Goal: Information Seeking & Learning: Learn about a topic

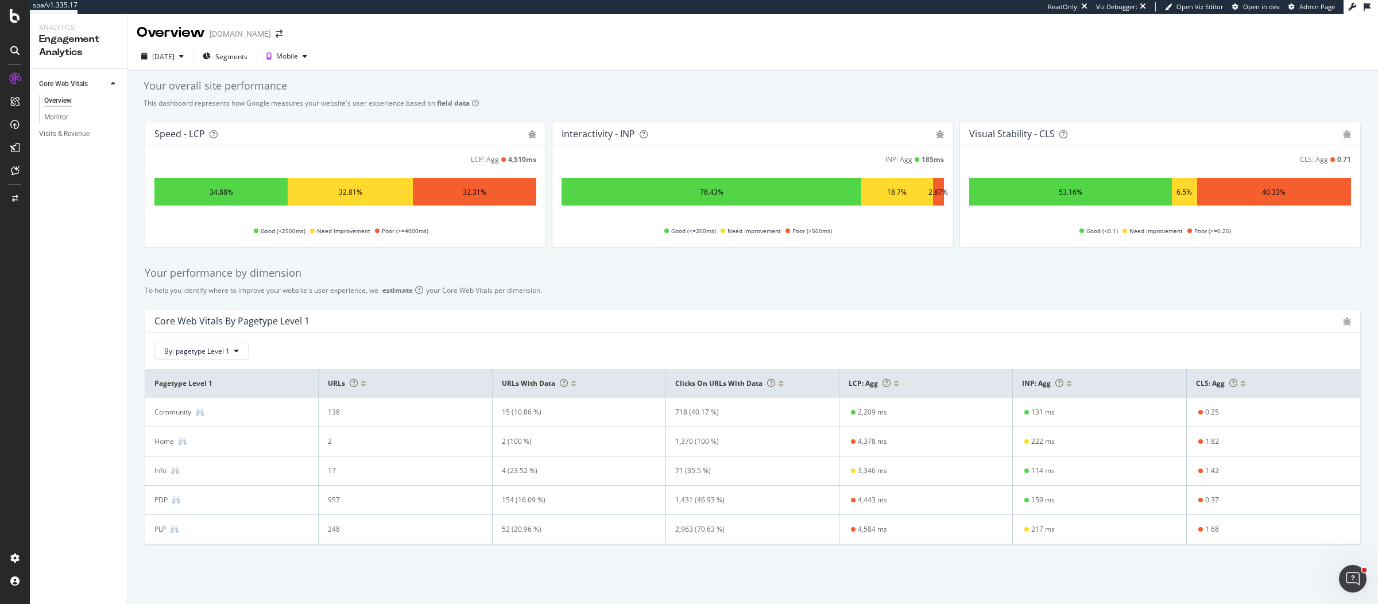
click at [524, 49] on div "[DATE] Segments Mobile" at bounding box center [752, 58] width 1251 height 23
click at [712, 45] on div "[DATE] Segments Mobile" at bounding box center [752, 56] width 1251 height 28
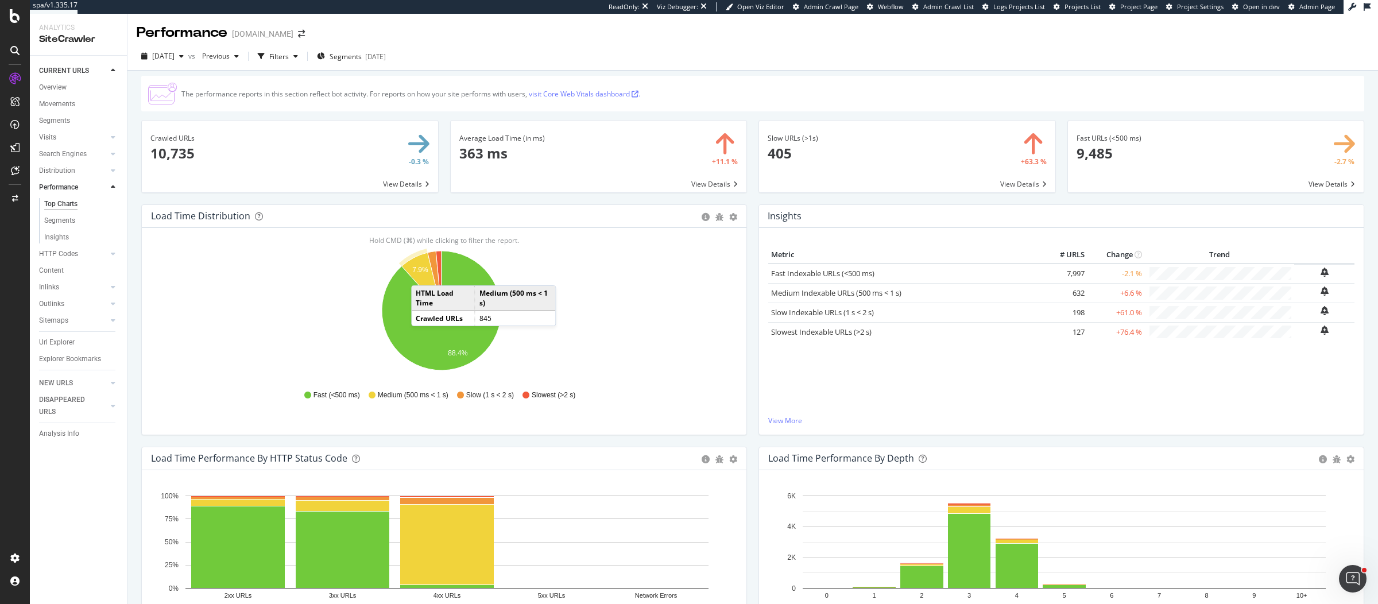
click at [423, 273] on icon "A chart." at bounding box center [422, 282] width 40 height 58
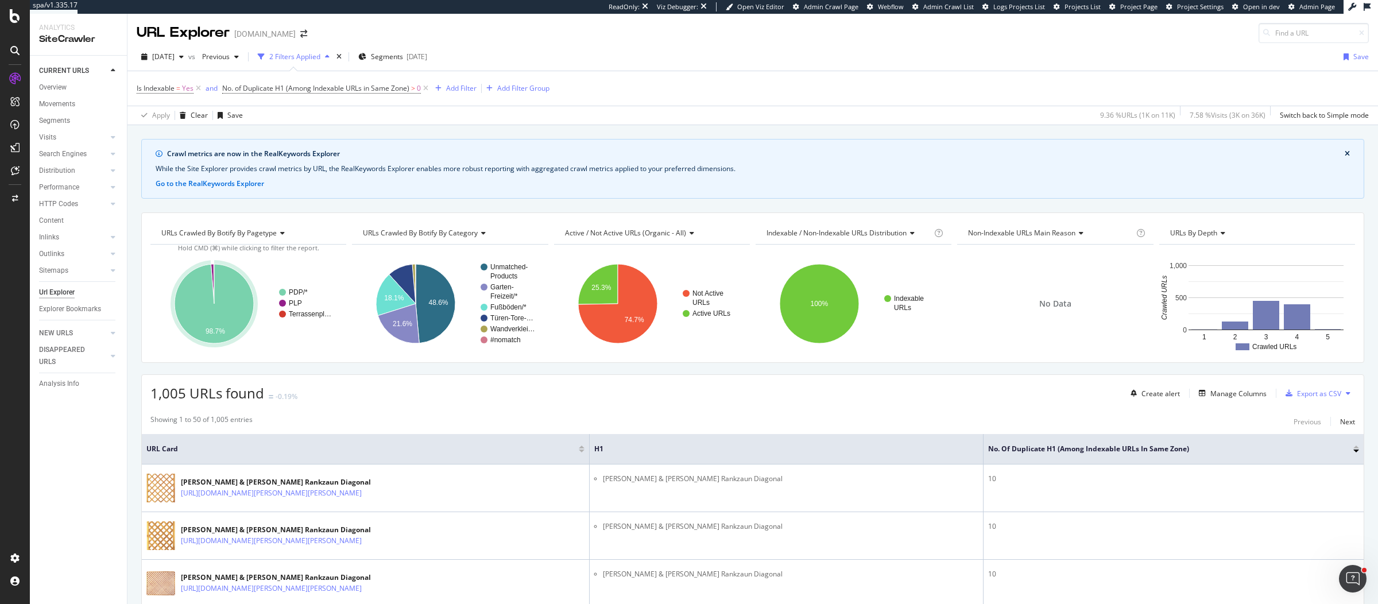
click at [585, 59] on div "2025 Aug. 10th vs Previous 2 Filters Applied Segments 2025-07-15 Save" at bounding box center [752, 59] width 1251 height 23
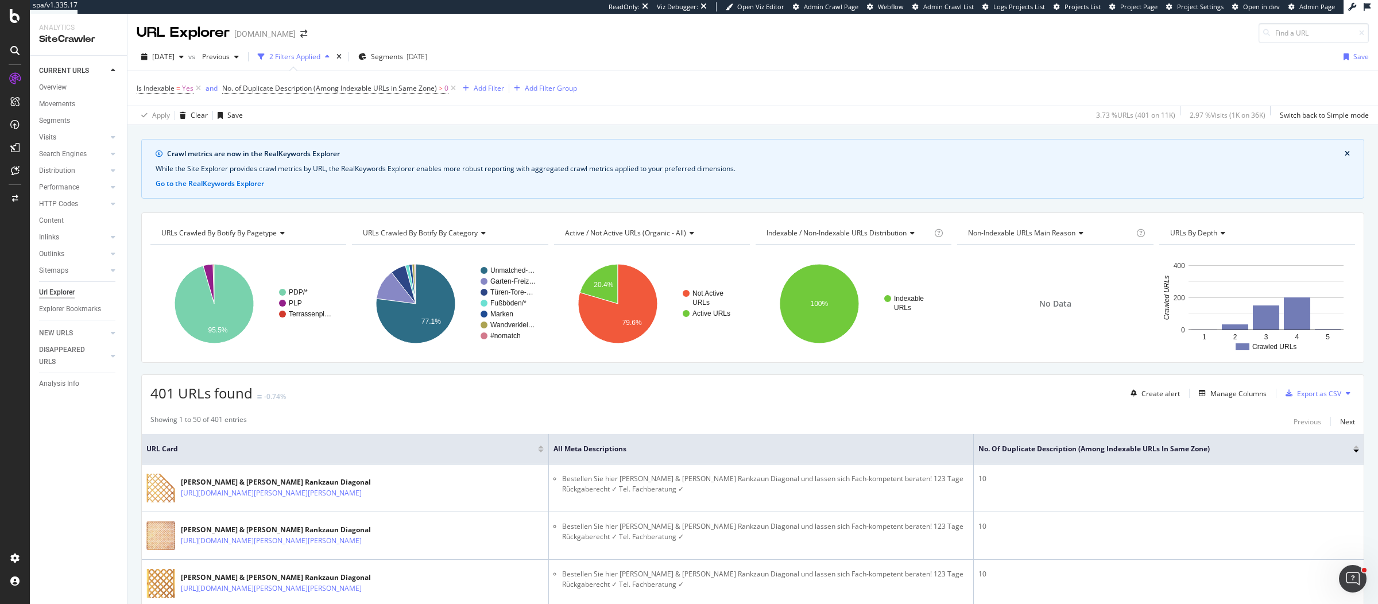
click at [163, 392] on span "401 URLs found" at bounding box center [201, 393] width 102 height 19
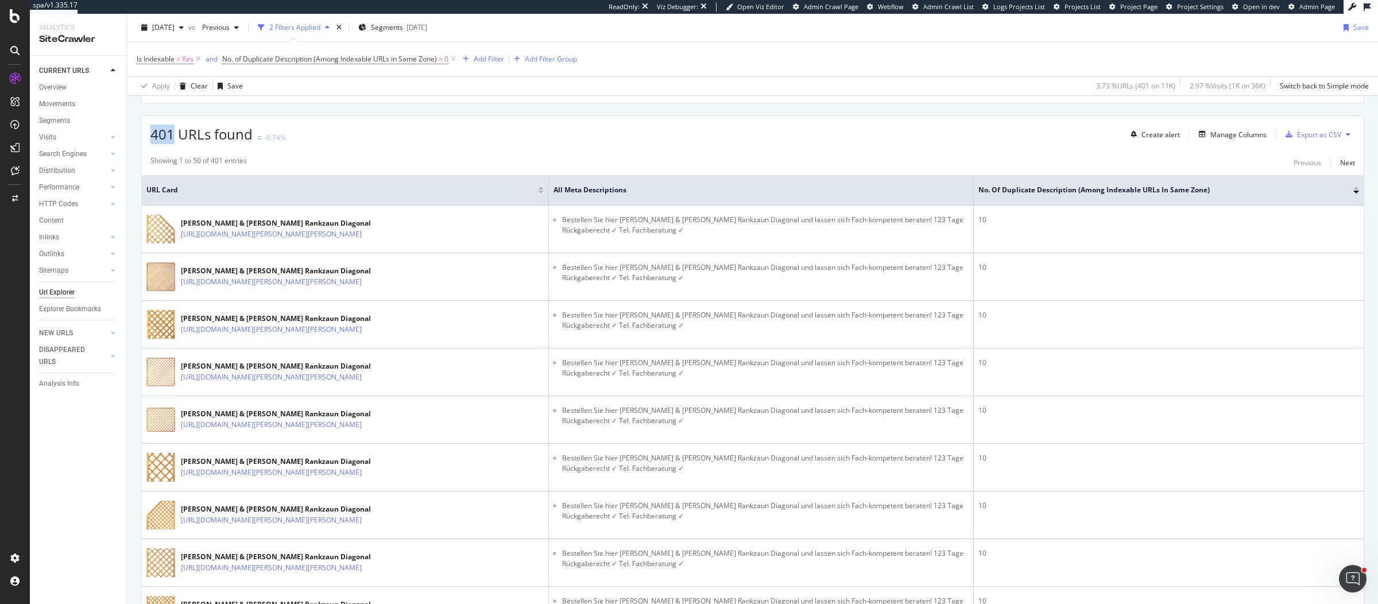
scroll to position [48, 0]
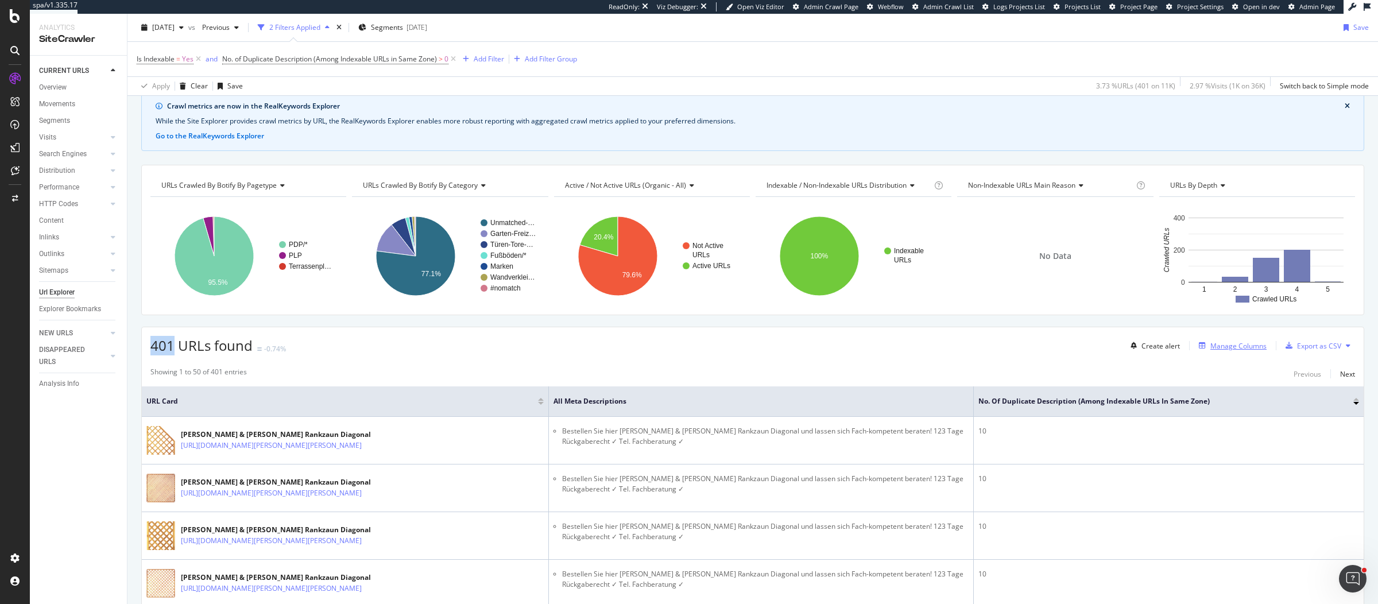
click at [1236, 339] on div "Manage Columns" at bounding box center [1231, 345] width 72 height 13
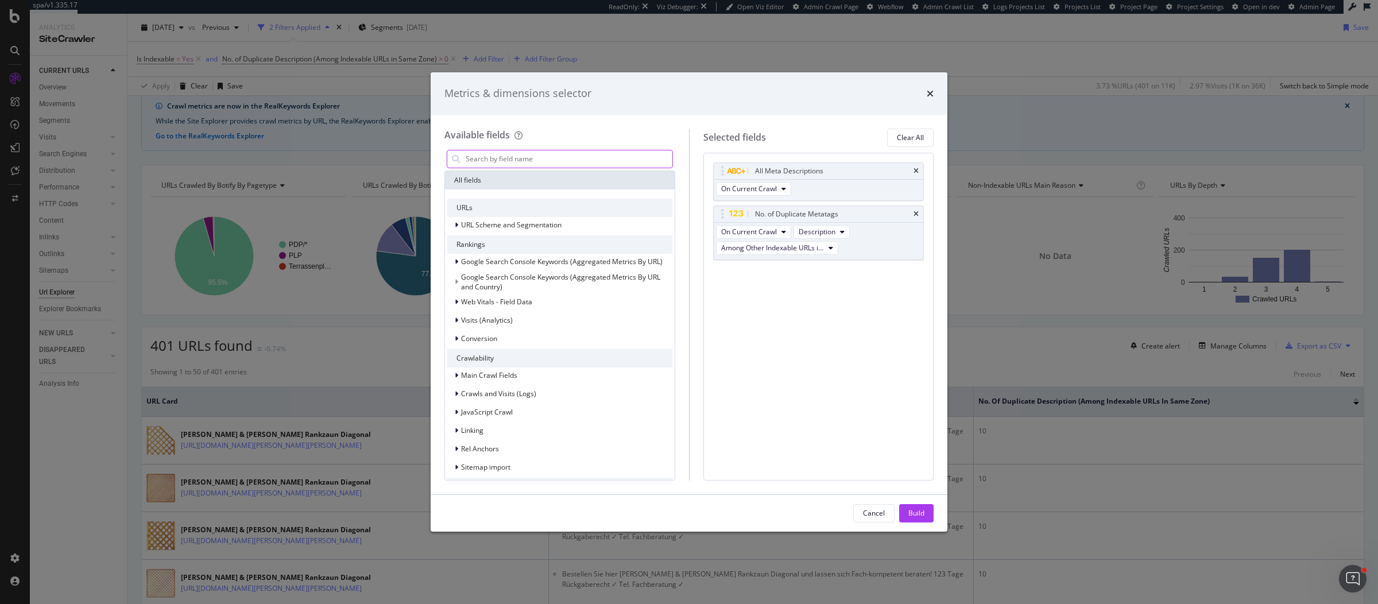
click at [608, 163] on input "modal" at bounding box center [569, 158] width 208 height 17
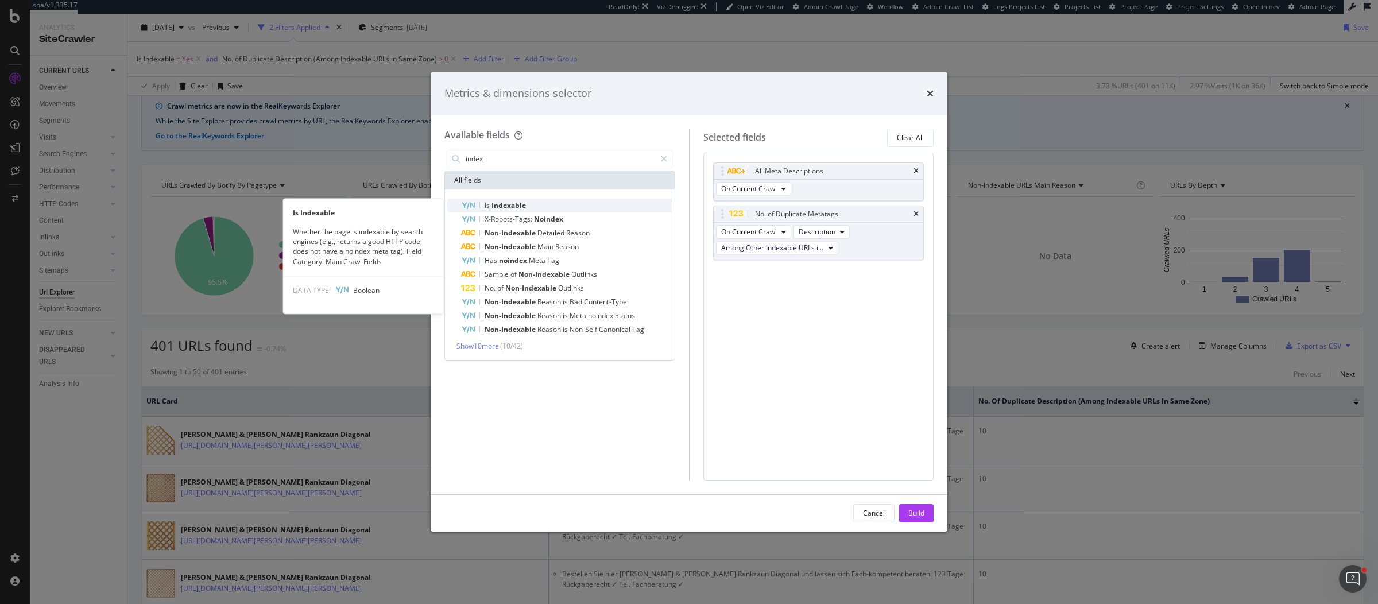
click at [592, 204] on div "Is Indexable" at bounding box center [566, 206] width 211 height 14
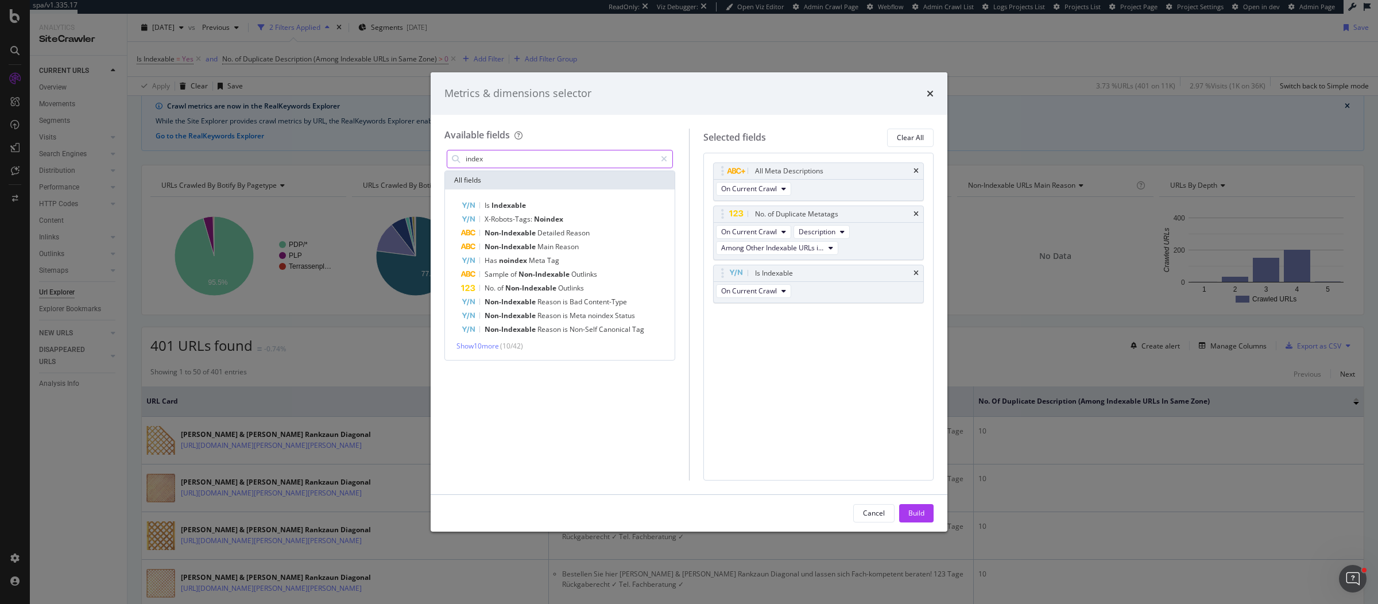
click at [592, 153] on input "index" at bounding box center [560, 158] width 191 height 17
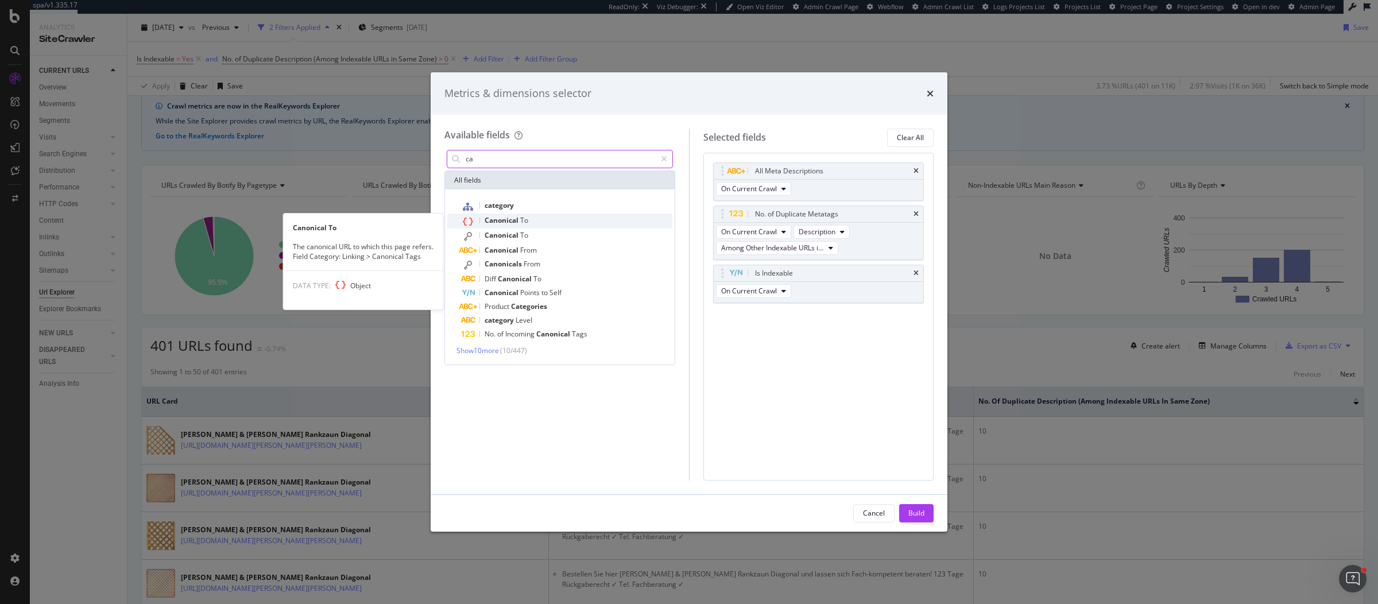
type input "ca"
click at [566, 222] on div "Canonical To" at bounding box center [566, 221] width 211 height 15
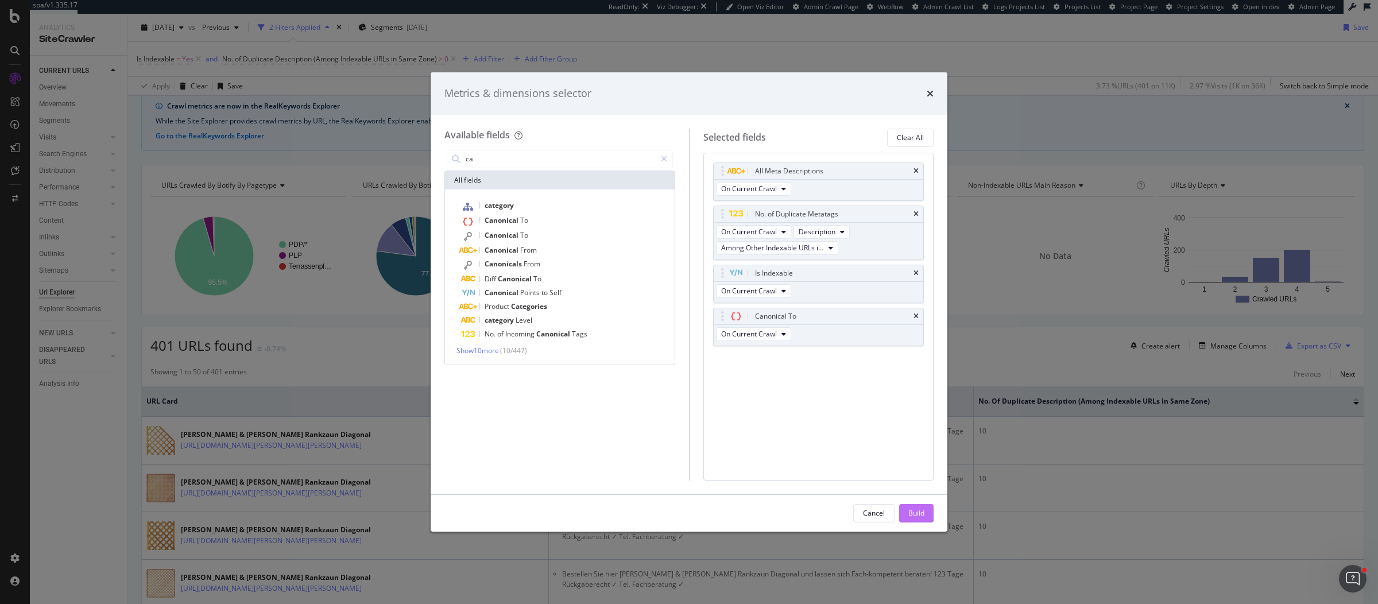
click at [914, 511] on div "Build" at bounding box center [917, 513] width 16 height 10
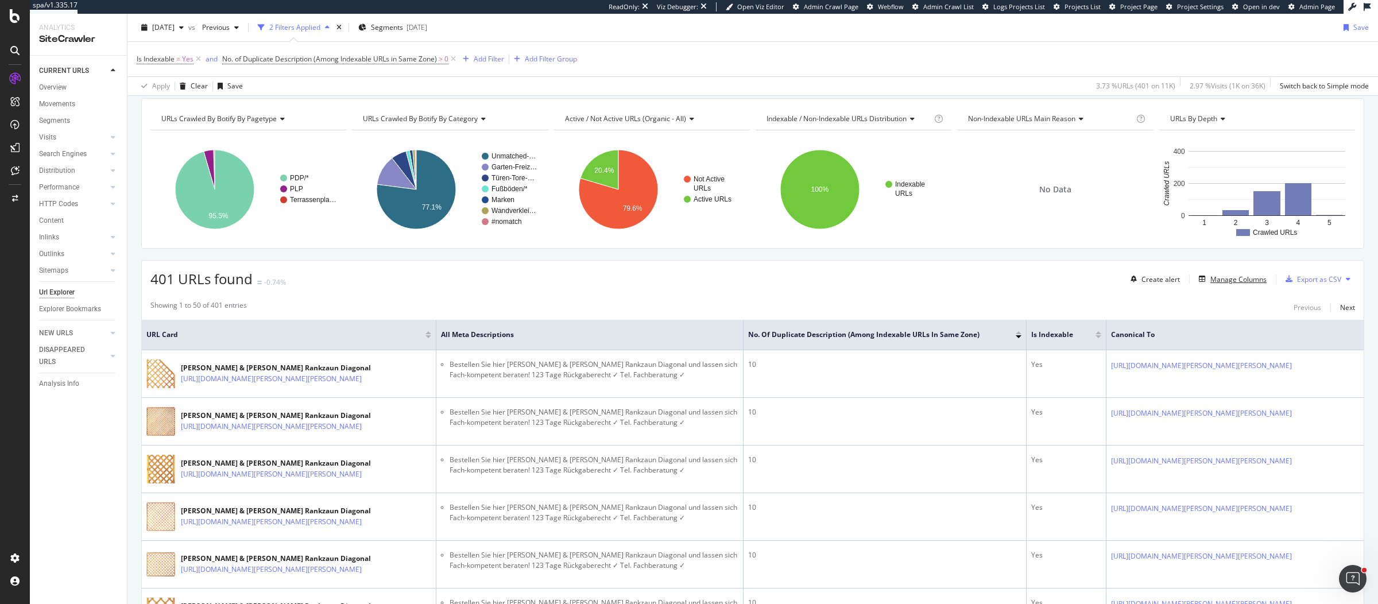
scroll to position [115, 0]
click at [1231, 275] on div "Manage Columns" at bounding box center [1239, 278] width 56 height 10
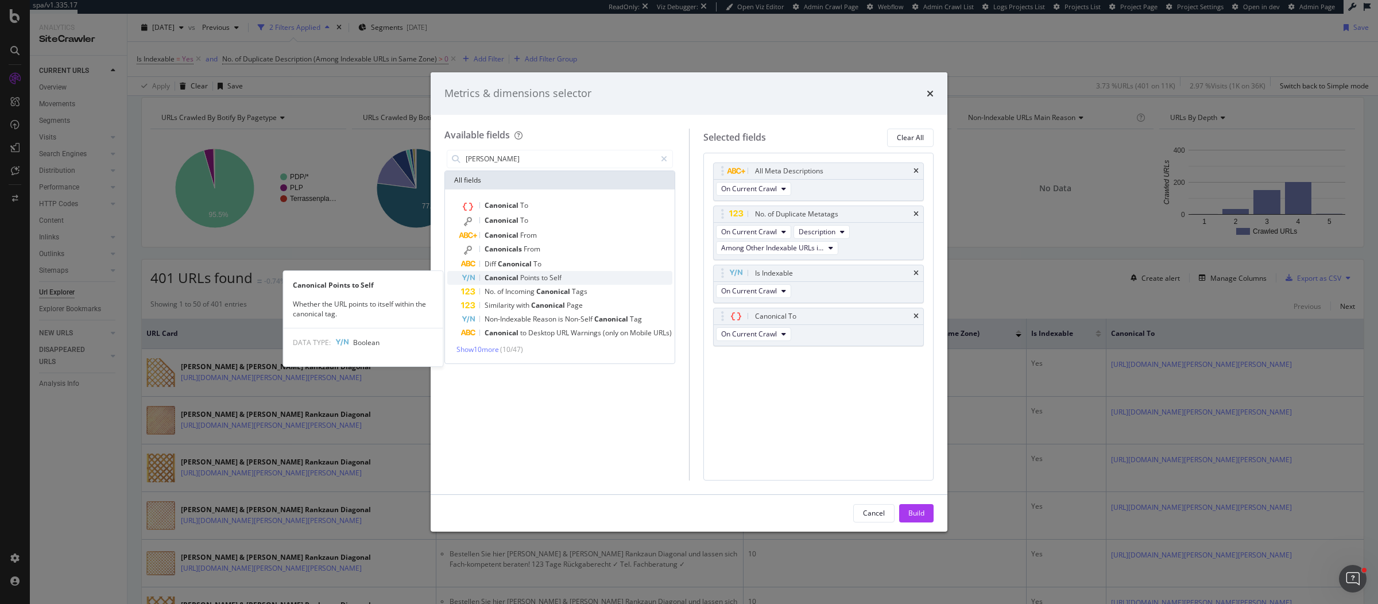
type input "cano"
click at [534, 279] on span "Points" at bounding box center [530, 278] width 21 height 10
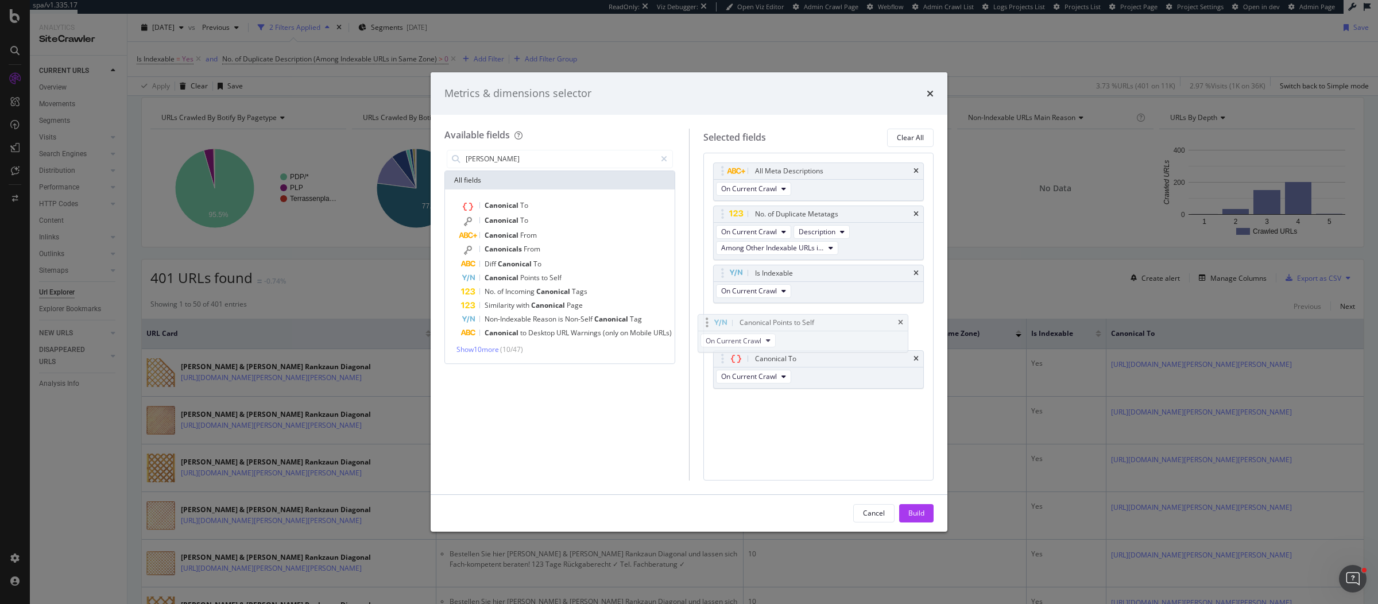
drag, startPoint x: 722, startPoint y: 360, endPoint x: 707, endPoint y: 323, distance: 39.4
click at [707, 323] on body "spa/v1.335.17 ReadOnly: Viz Debugger: Open Viz Editor Admin Crawl Page Webflow …" at bounding box center [689, 302] width 1378 height 604
click at [916, 508] on div "Build" at bounding box center [917, 513] width 16 height 17
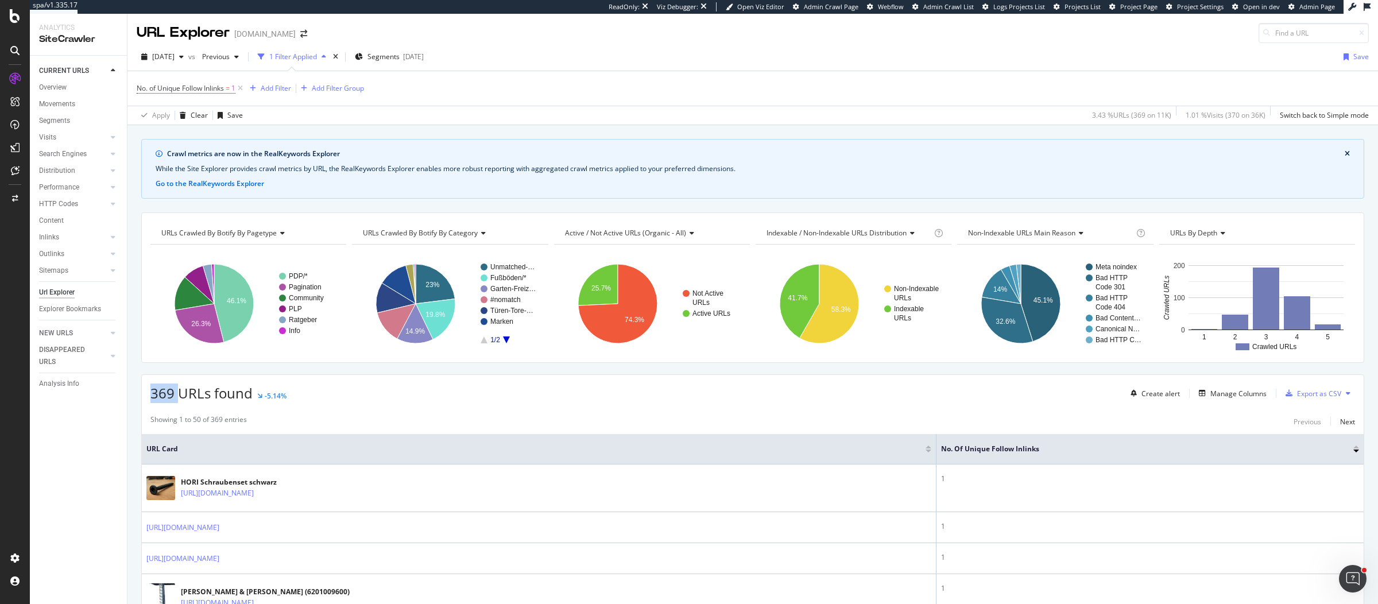
drag, startPoint x: 152, startPoint y: 393, endPoint x: 185, endPoint y: 377, distance: 36.7
click at [177, 393] on span "369 URLs found" at bounding box center [201, 393] width 102 height 19
click at [586, 383] on div "369 URLs found -5.14% Create alert Manage Columns Export as CSV" at bounding box center [753, 389] width 1222 height 28
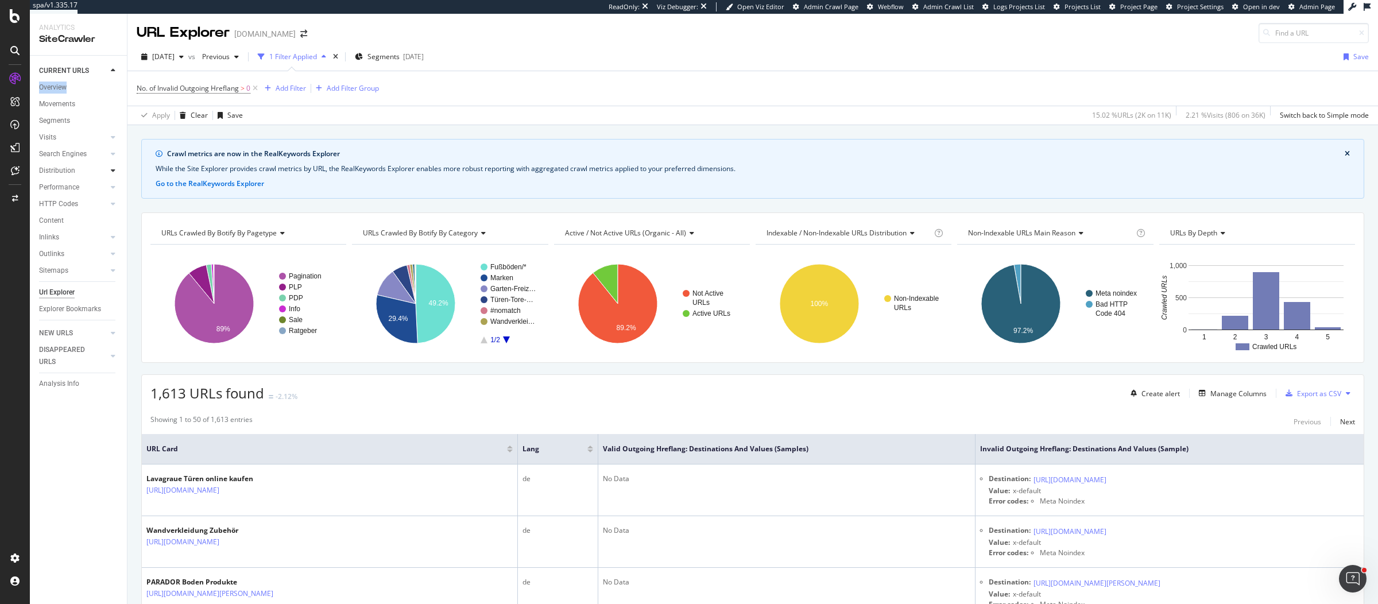
click at [113, 171] on icon at bounding box center [113, 170] width 5 height 7
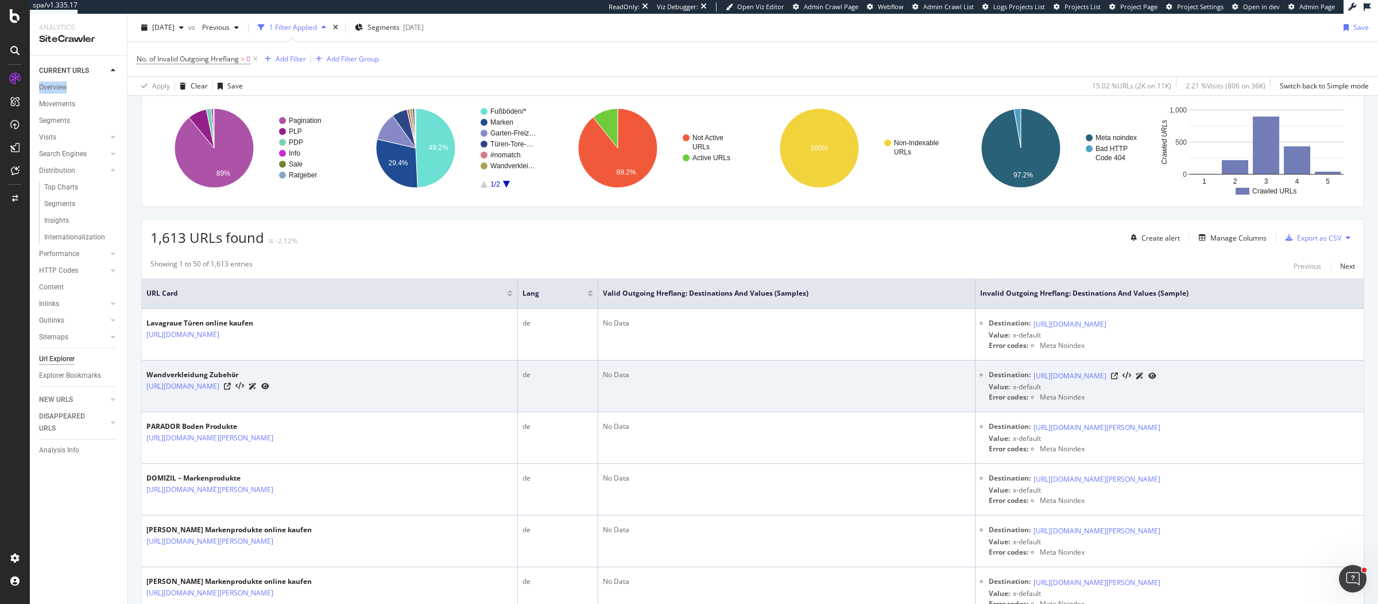
scroll to position [159, 0]
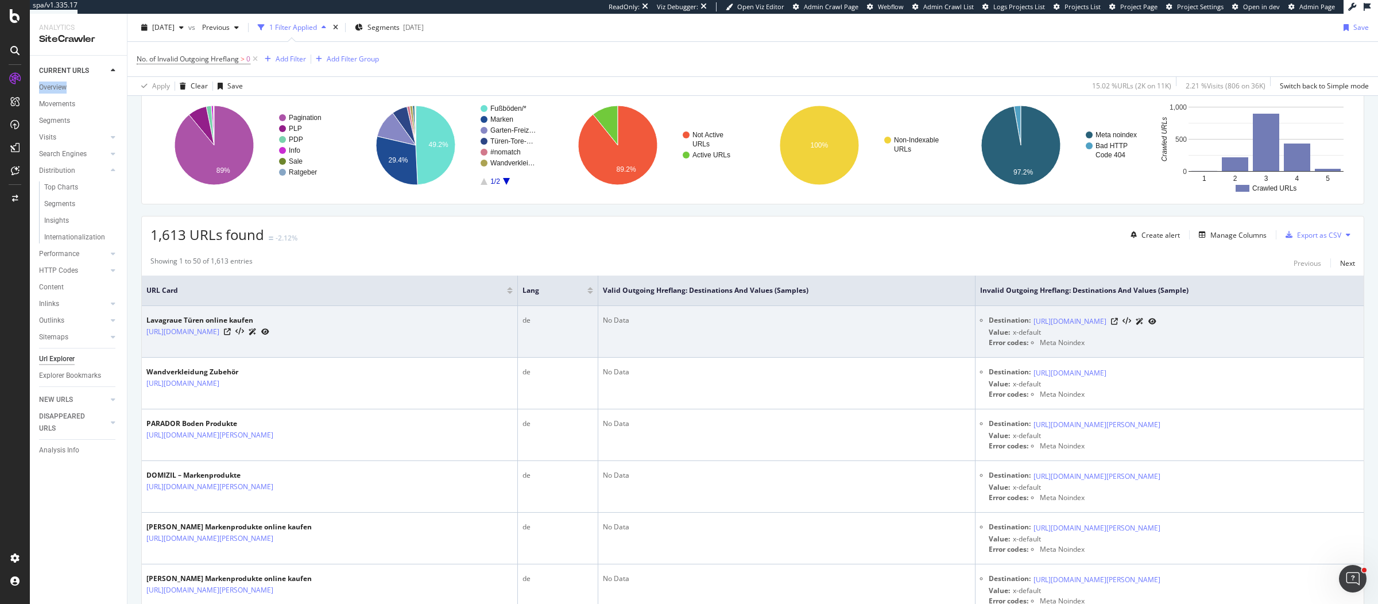
click at [1040, 347] on span "Meta Noindex" at bounding box center [1062, 343] width 45 height 10
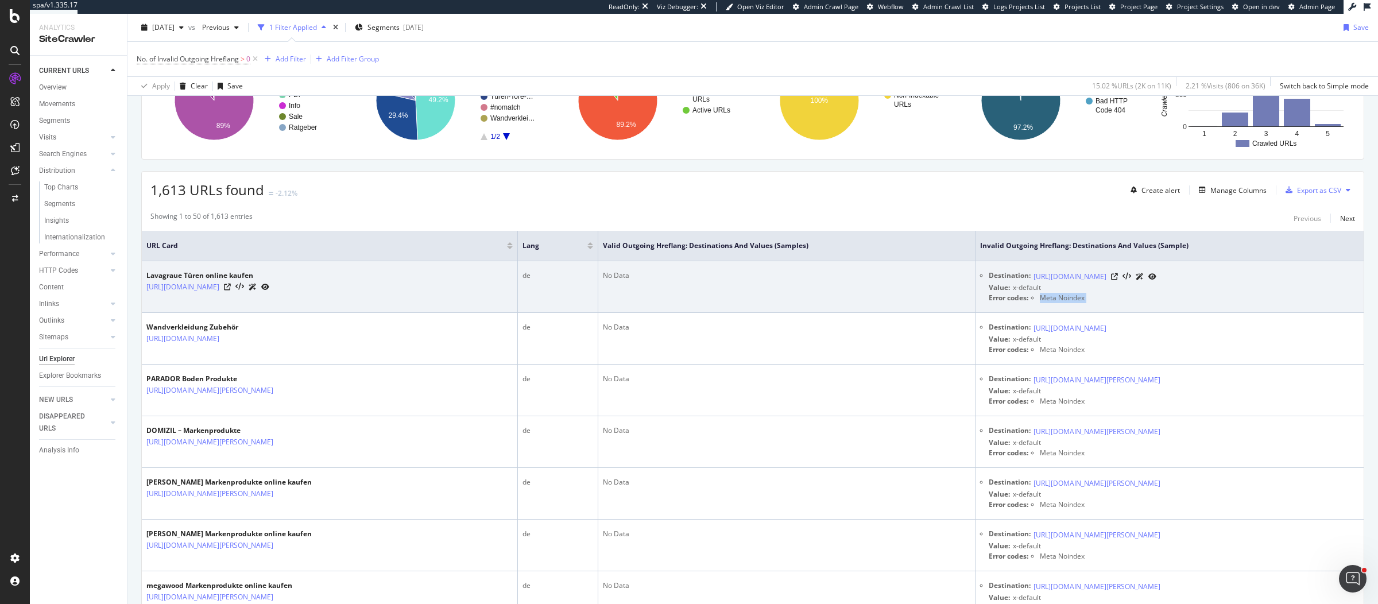
scroll to position [205, 0]
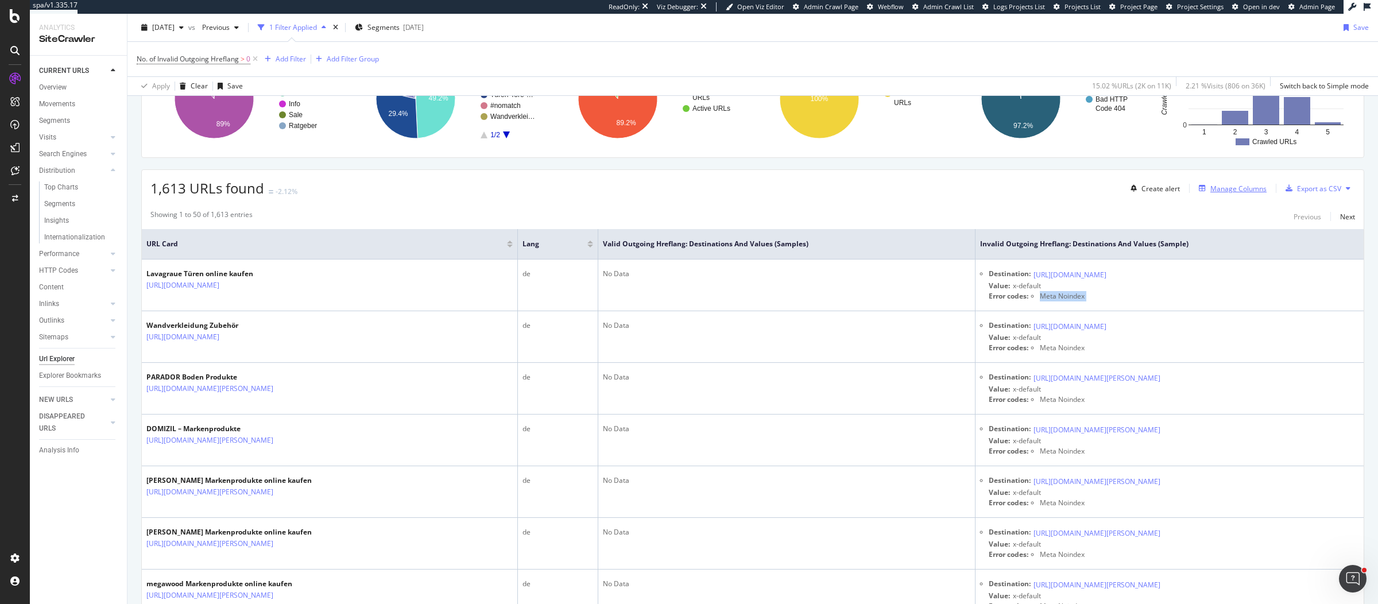
click at [1224, 185] on div "Manage Columns" at bounding box center [1239, 189] width 56 height 10
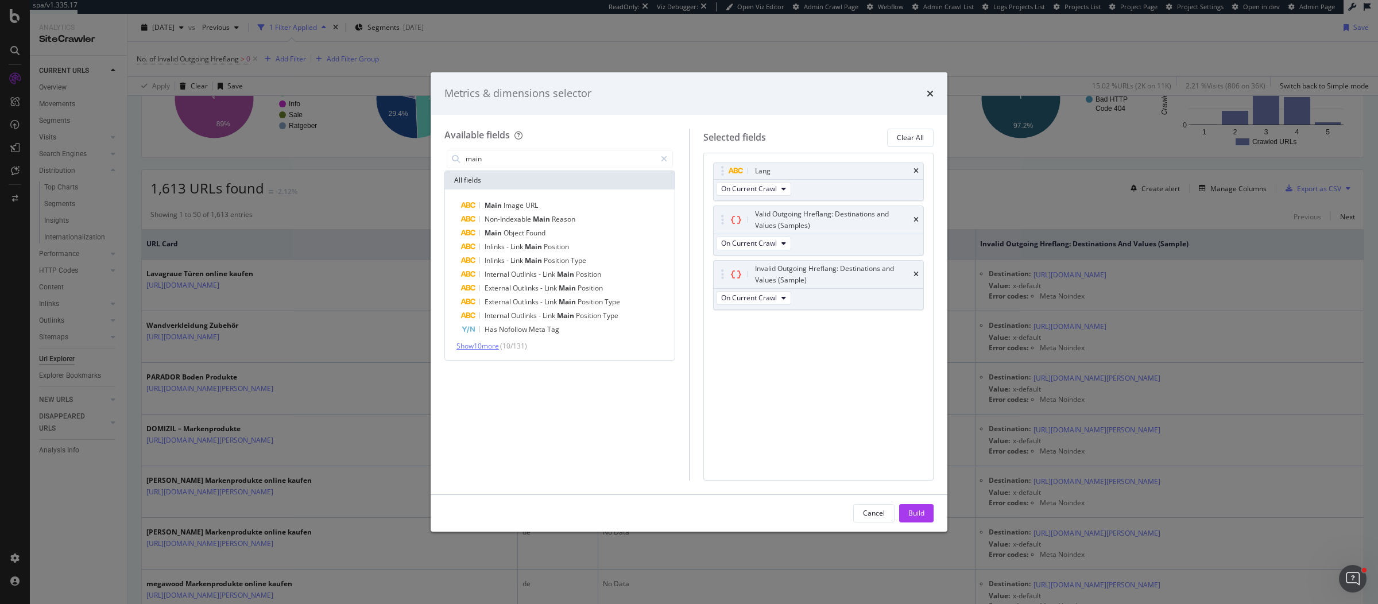
click at [489, 345] on span "Show 10 more" at bounding box center [478, 346] width 42 height 10
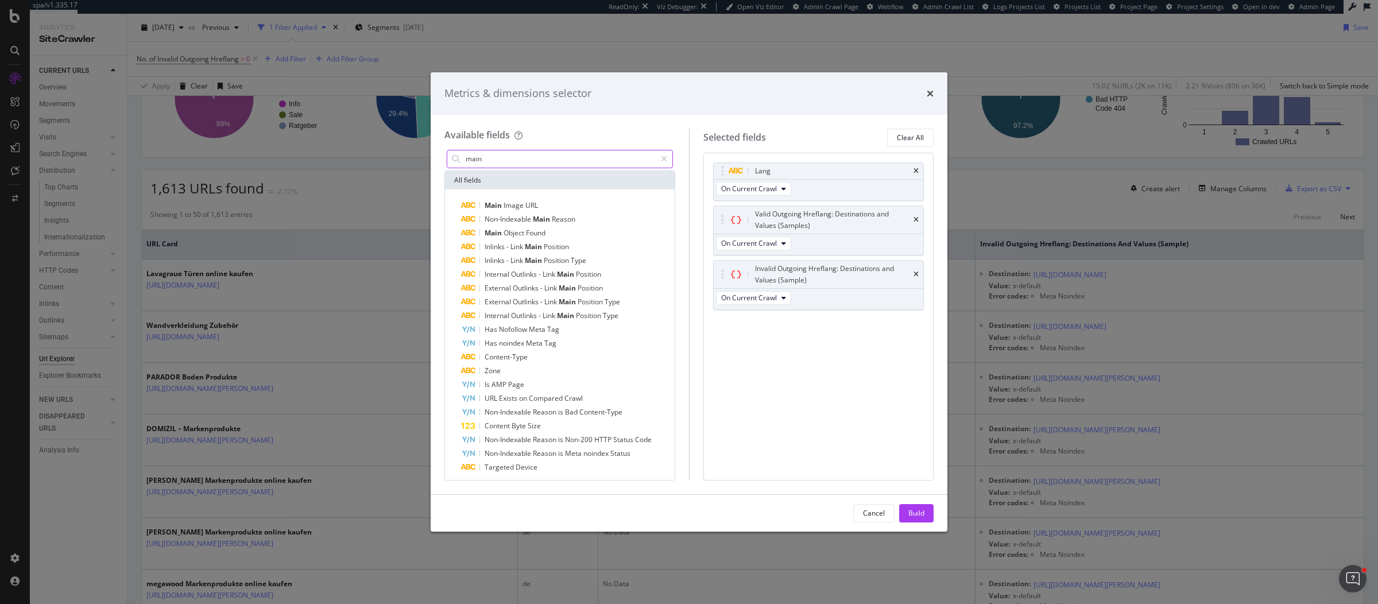
click at [536, 161] on input "main" at bounding box center [560, 158] width 191 height 17
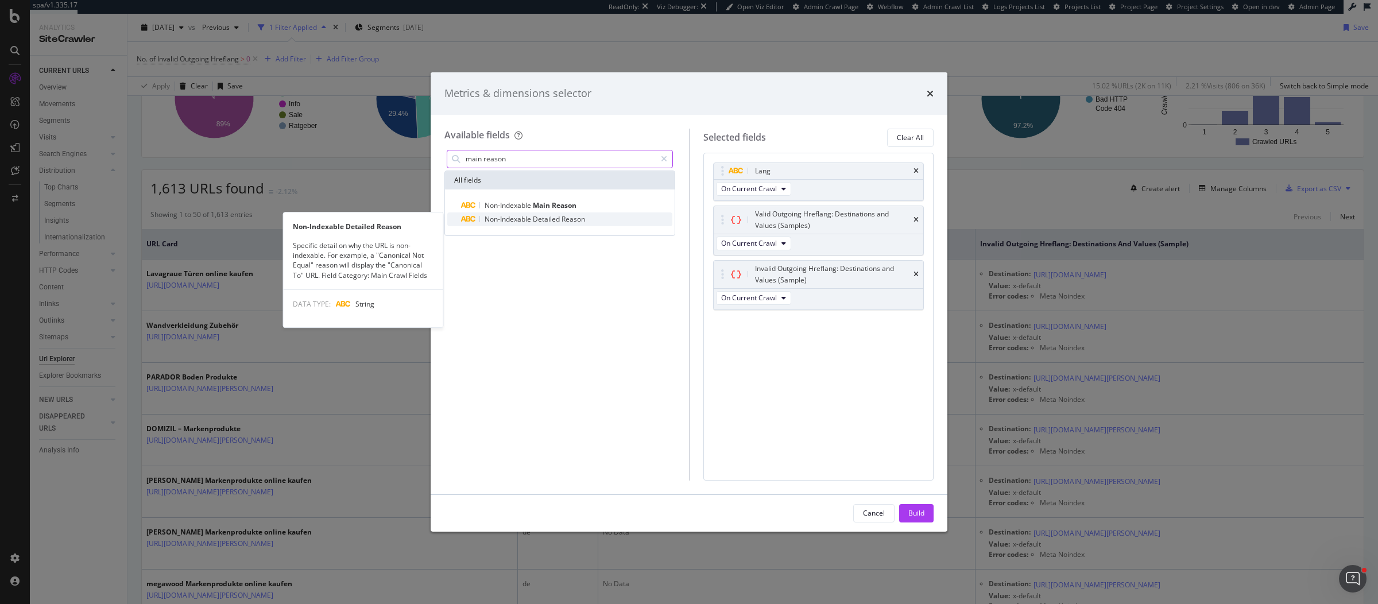
type input "main reason"
click at [538, 218] on span "Detailed" at bounding box center [547, 219] width 29 height 10
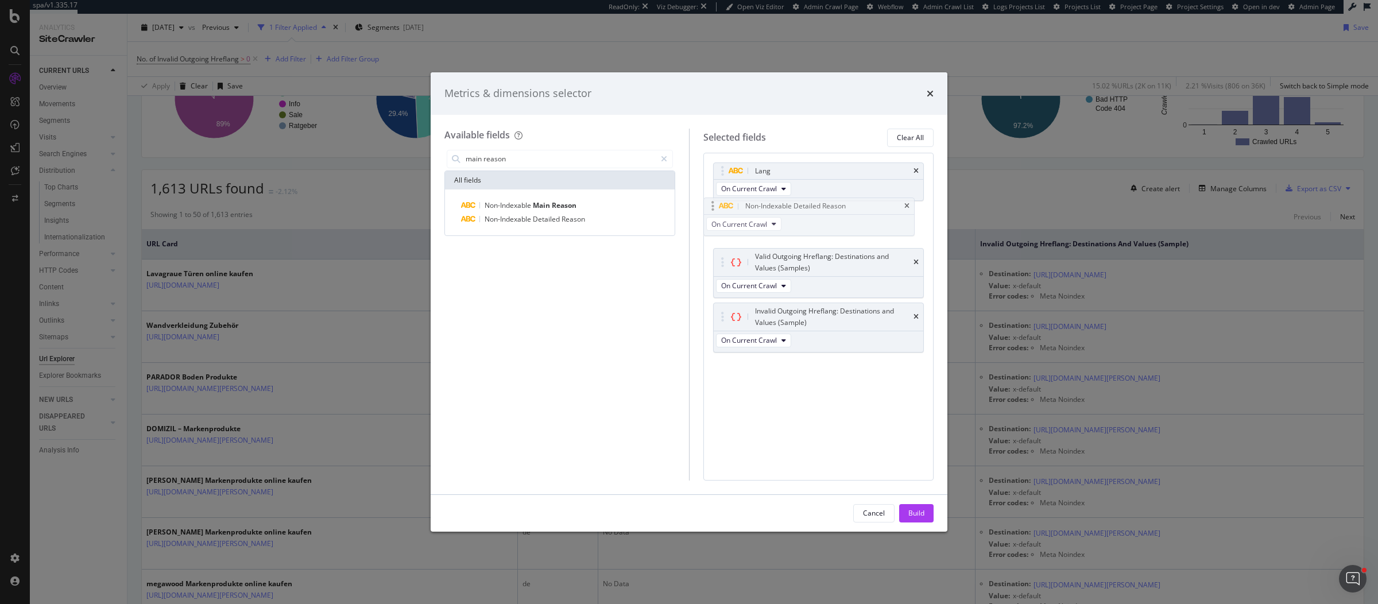
drag, startPoint x: 722, startPoint y: 328, endPoint x: 713, endPoint y: 212, distance: 115.8
click at [713, 212] on body "spa/v1.335.17 ReadOnly: Viz Debugger: Open Viz Editor Admin Crawl Page Webflow …" at bounding box center [689, 302] width 1378 height 604
click at [923, 509] on div "Build" at bounding box center [917, 513] width 16 height 10
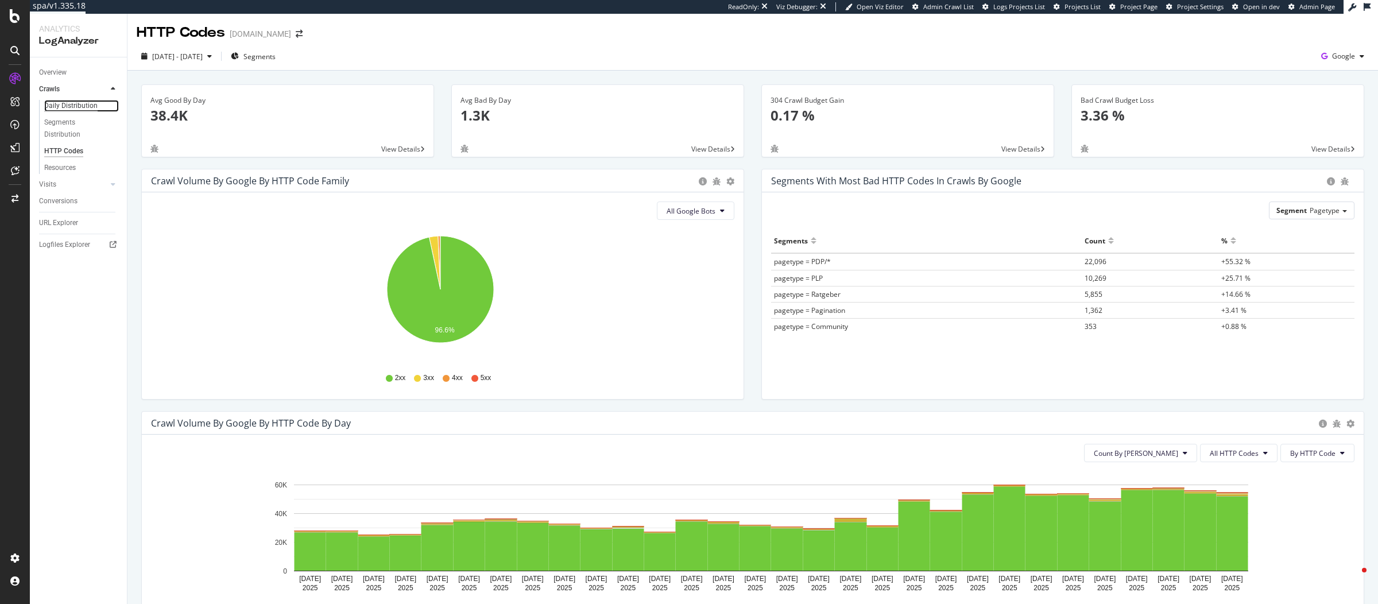
click at [72, 103] on div "Daily Distribution" at bounding box center [70, 106] width 53 height 12
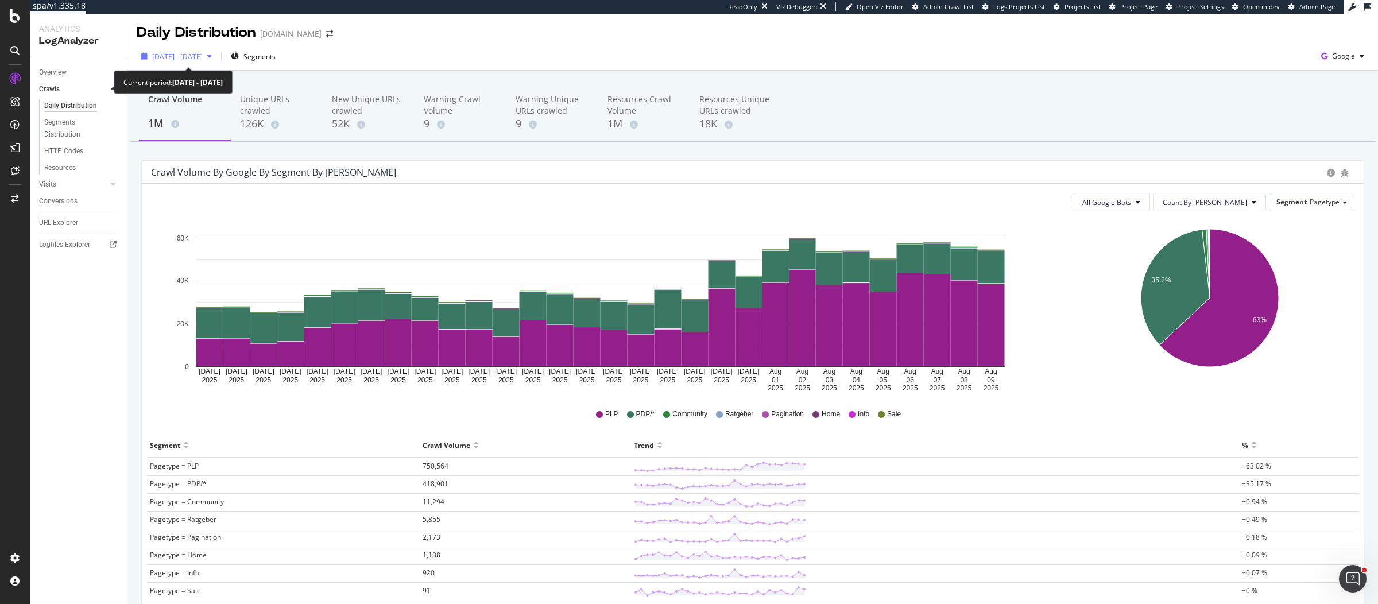
click at [212, 59] on icon "button" at bounding box center [209, 56] width 5 height 7
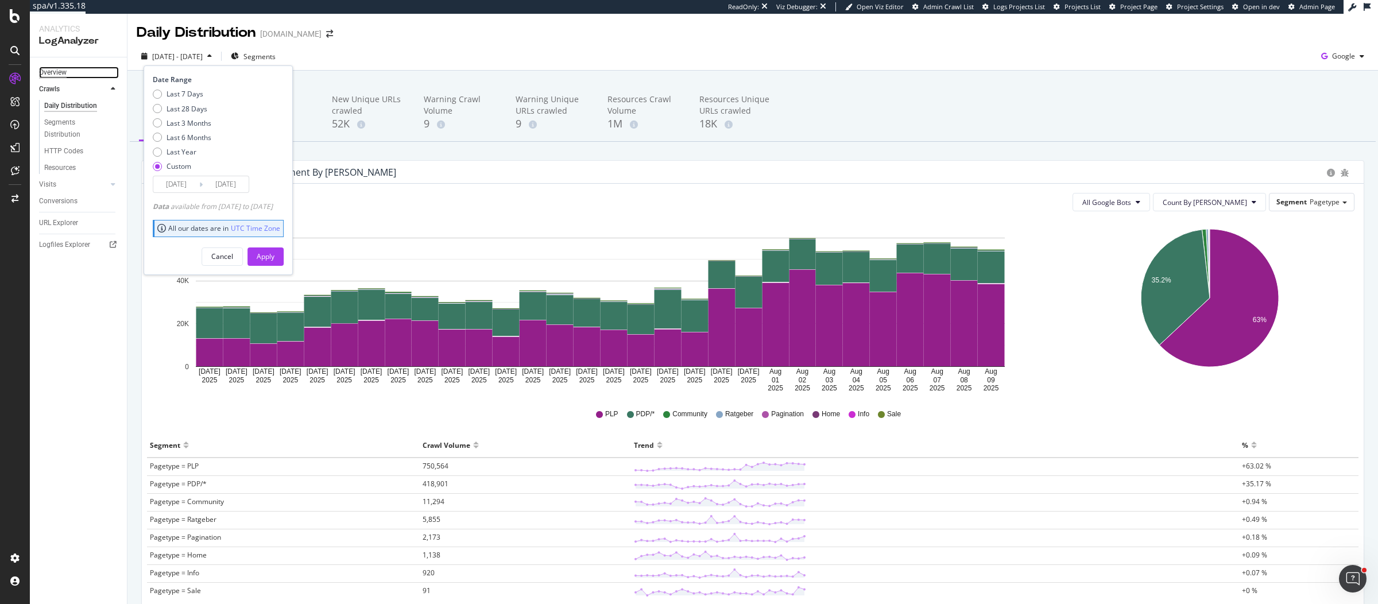
click at [64, 74] on div "Overview" at bounding box center [53, 73] width 28 height 12
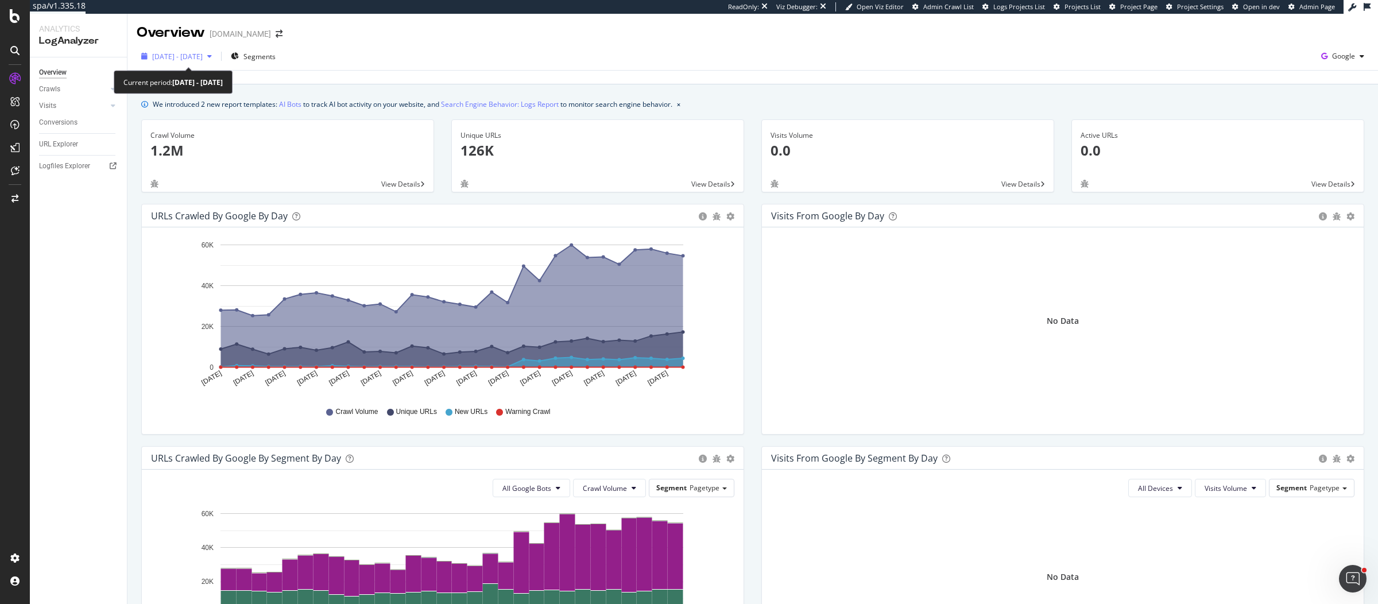
click at [217, 60] on div "2025 Jul. 11th - Aug. 9th" at bounding box center [177, 56] width 80 height 17
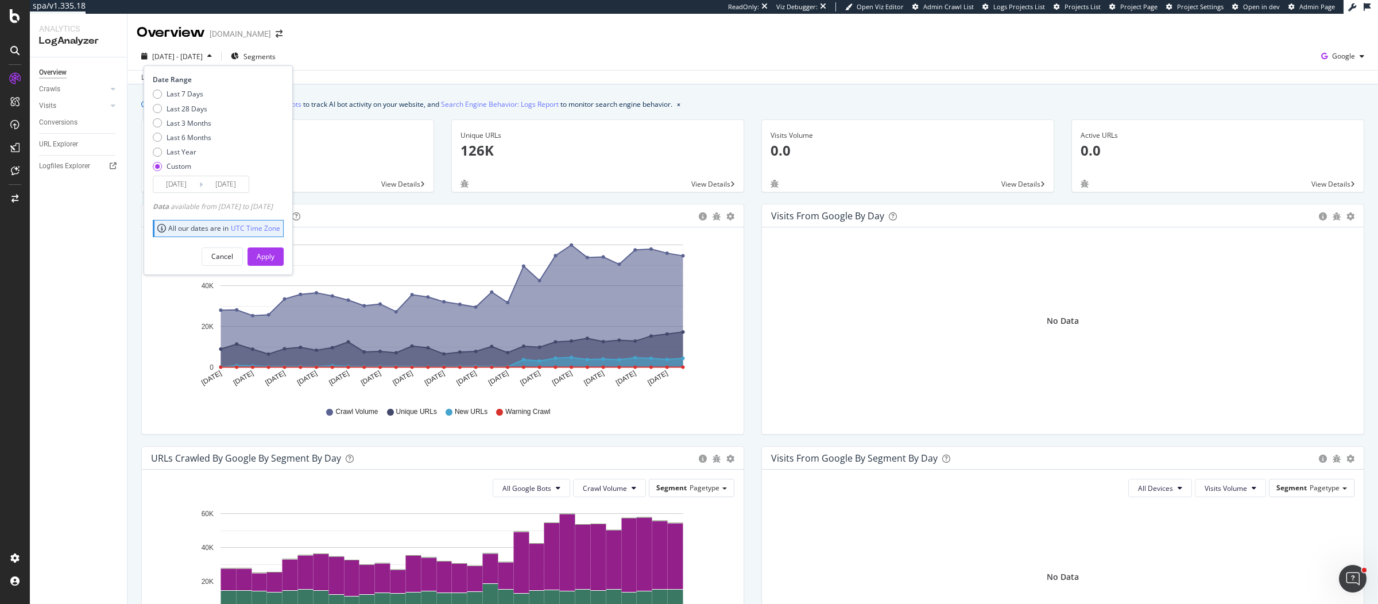
click at [190, 142] on div "Last 7 Days Last 28 Days Last 3 Months Last 6 Months Last Year Custom" at bounding box center [182, 132] width 59 height 87
click at [190, 139] on div "Last 6 Months" at bounding box center [189, 138] width 45 height 10
type input "2025/02/10"
click at [275, 253] on div "Apply" at bounding box center [266, 257] width 18 height 10
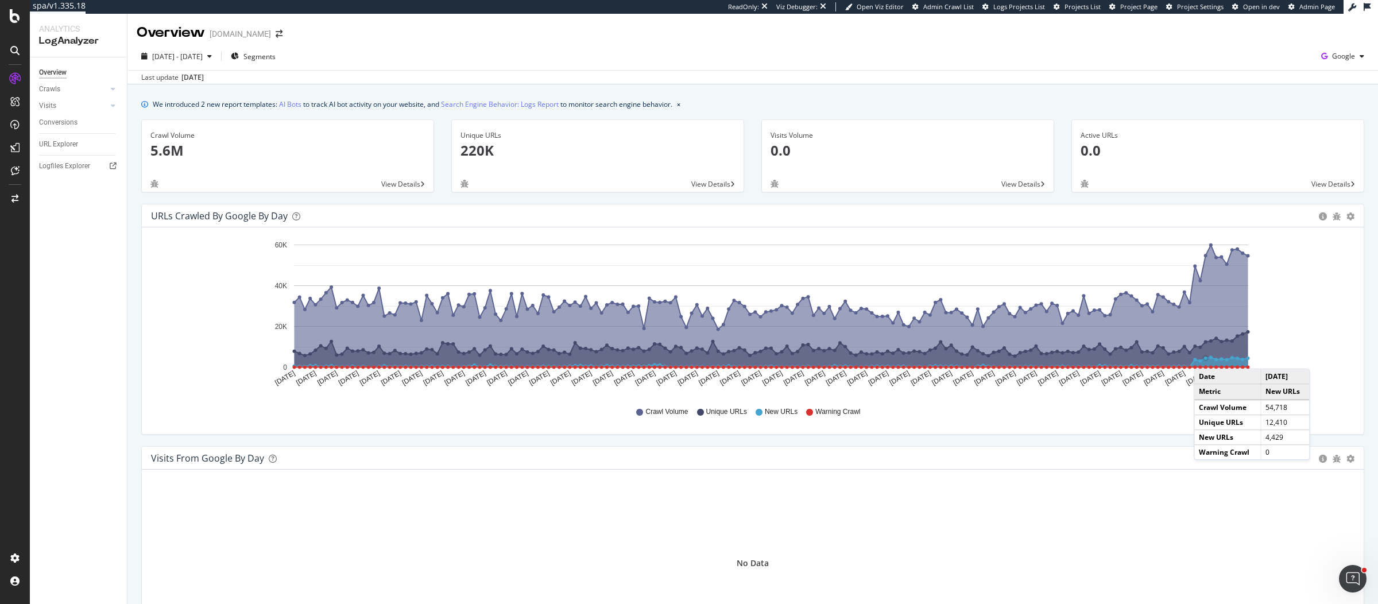
click at [1205, 357] on circle "A chart." at bounding box center [1205, 358] width 3 height 3
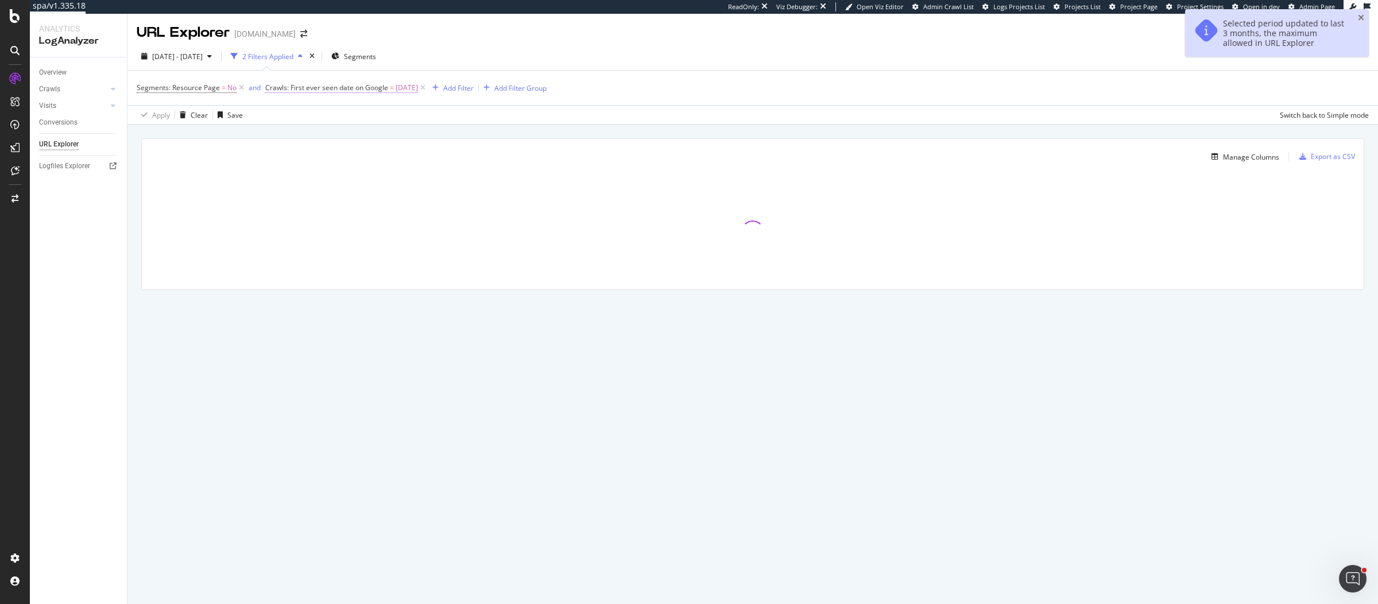
click at [324, 88] on span "Crawls: First ever seen date on Google" at bounding box center [326, 88] width 123 height 10
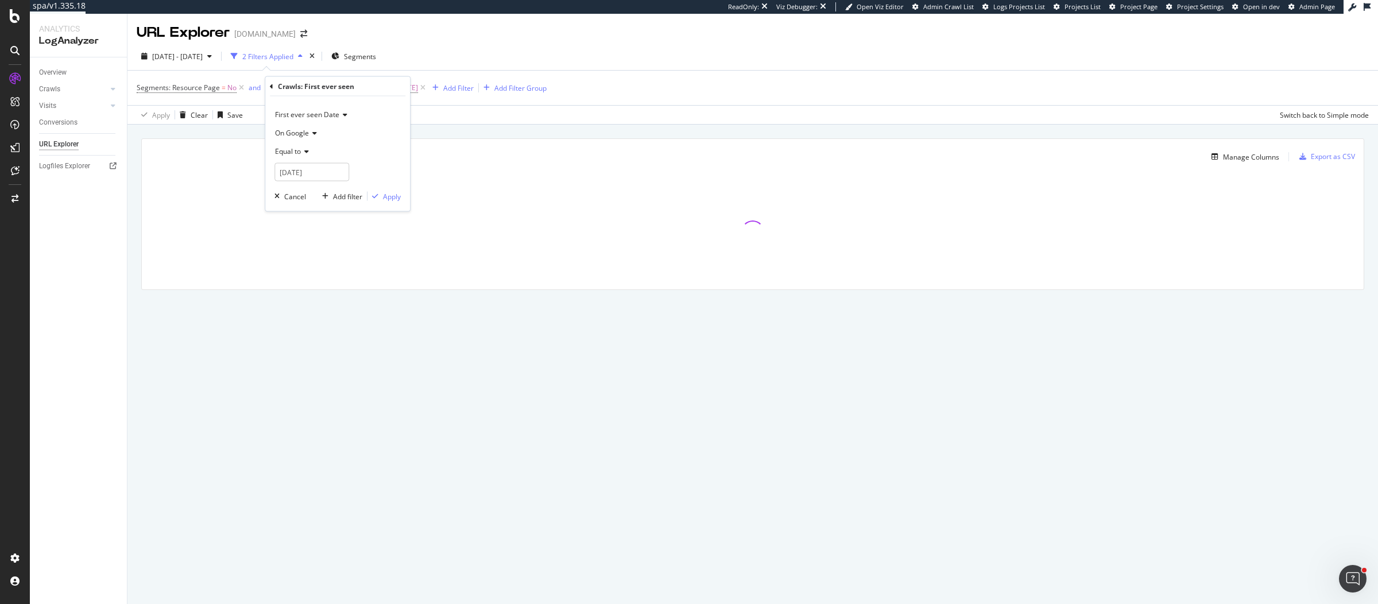
click at [300, 148] on span "Equal to" at bounding box center [288, 151] width 26 height 10
click at [313, 277] on div "In the last" at bounding box center [338, 279] width 123 height 15
click at [350, 170] on input "29" at bounding box center [318, 172] width 87 height 18
type input "30"
click at [351, 171] on input "30" at bounding box center [318, 172] width 87 height 18
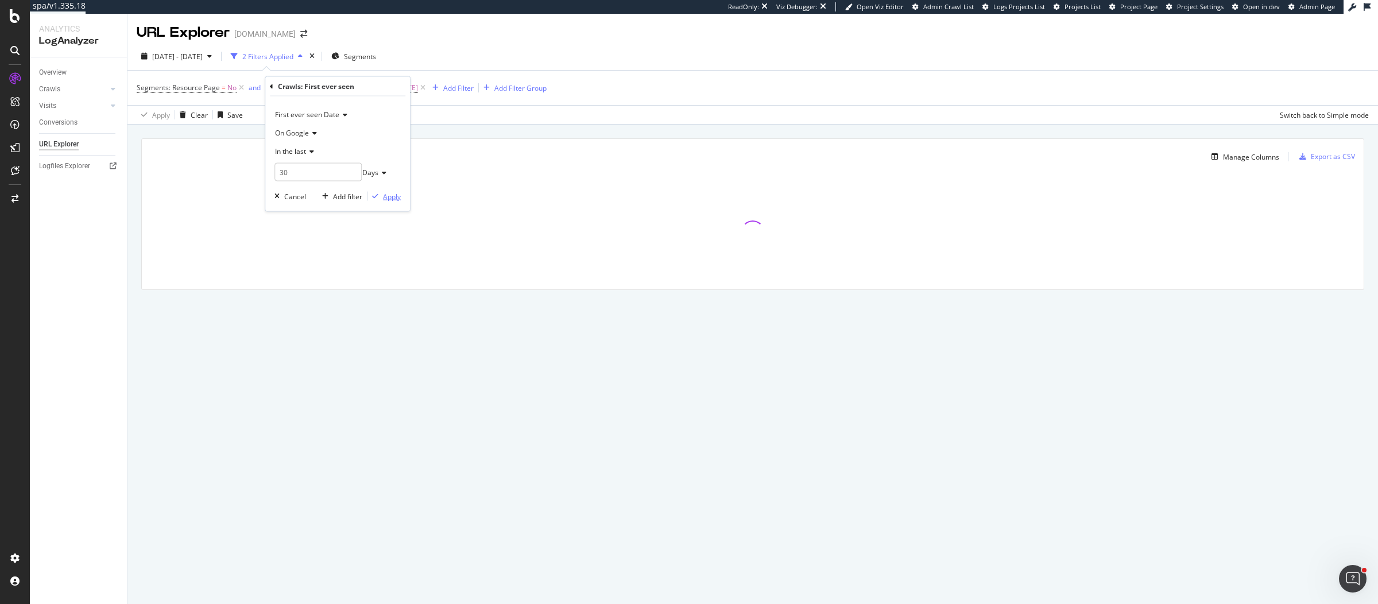
click at [387, 196] on div "Apply" at bounding box center [392, 196] width 18 height 10
click at [203, 61] on span "[DATE] - [DATE]" at bounding box center [177, 57] width 51 height 10
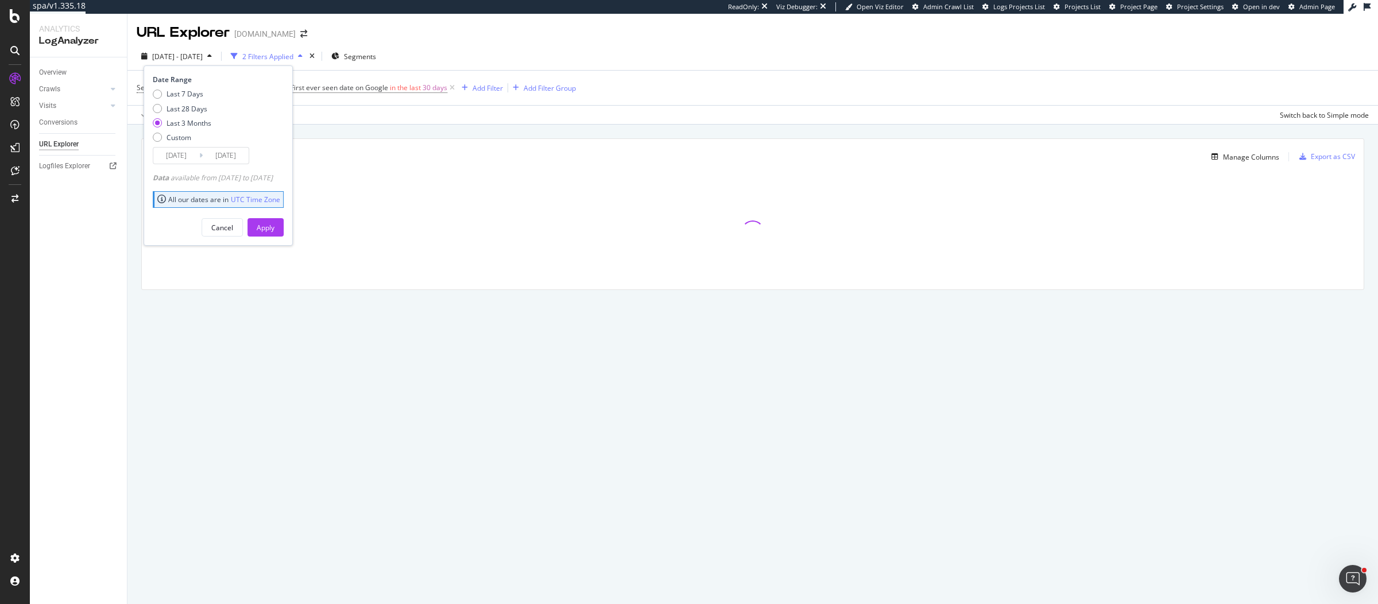
type input "[DATE]"
click at [194, 110] on div "Last 28 Days" at bounding box center [187, 109] width 41 height 10
type input "[DATE]"
click at [275, 225] on div "Apply" at bounding box center [266, 228] width 18 height 10
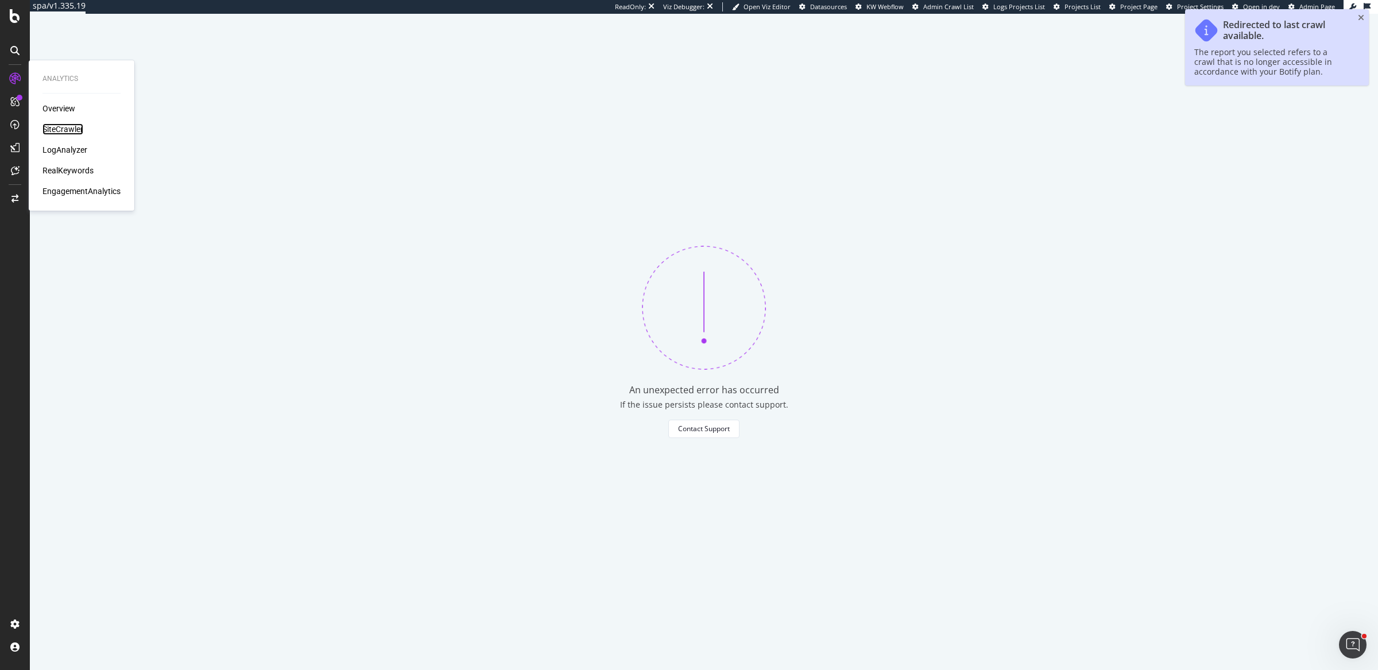
click at [75, 123] on div "SiteCrawler" at bounding box center [62, 128] width 41 height 11
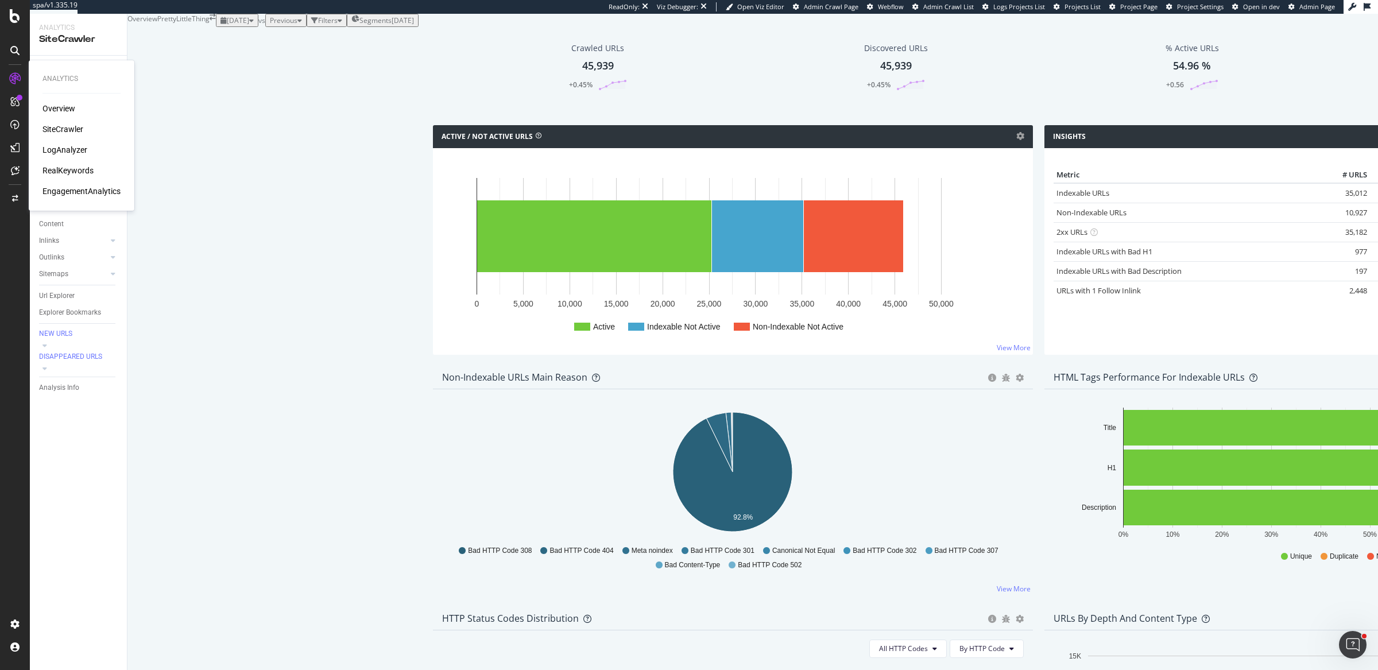
click at [56, 152] on div "LogAnalyzer" at bounding box center [64, 149] width 45 height 11
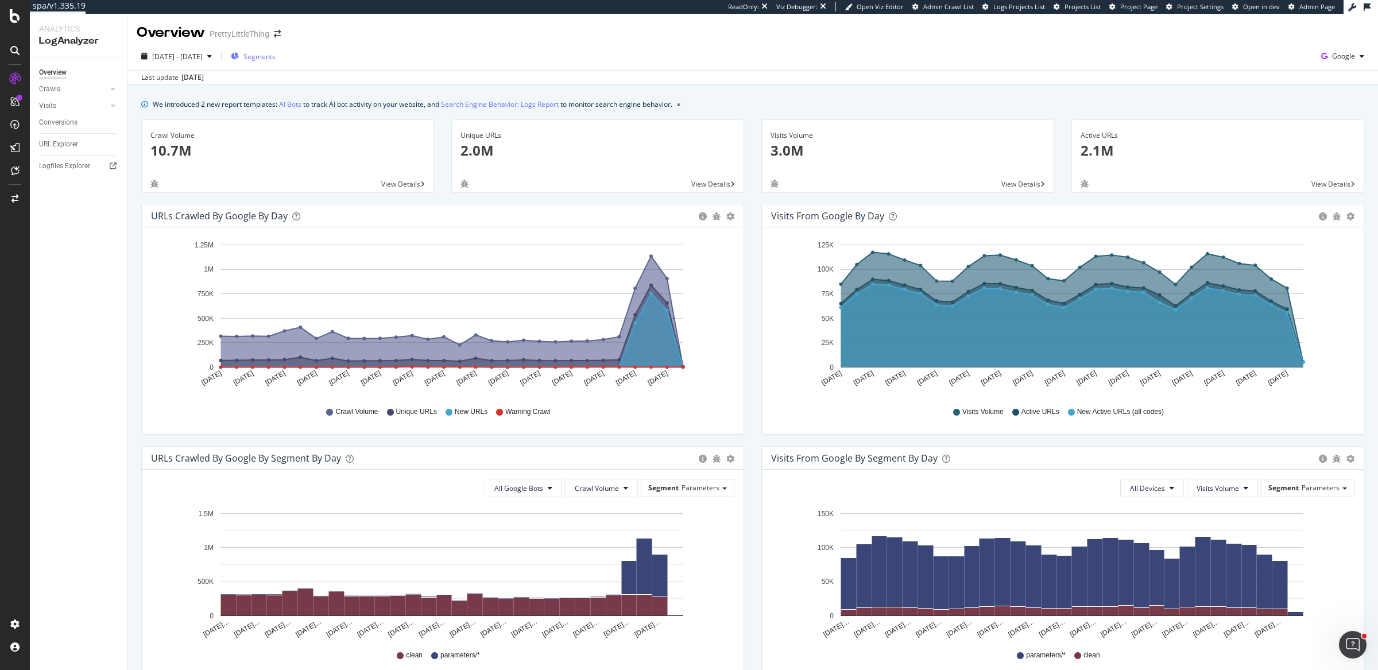
click at [276, 57] on span "Segments" at bounding box center [260, 57] width 32 height 10
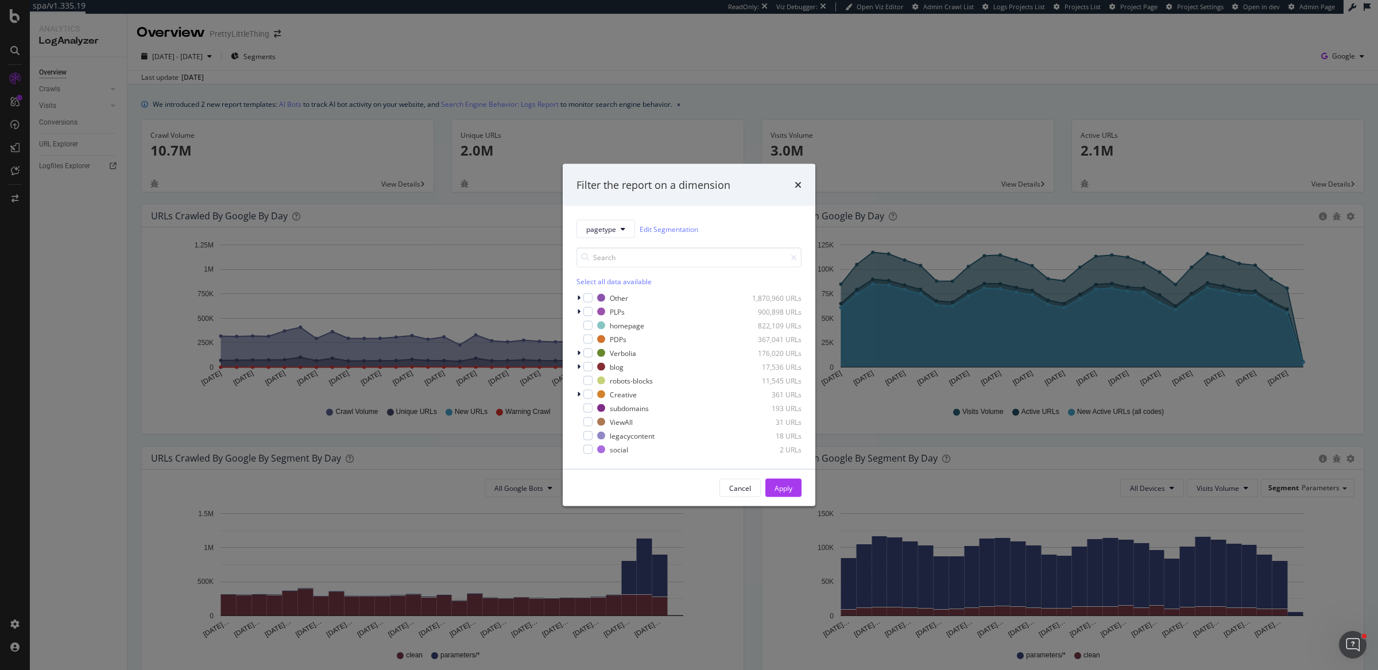
click at [620, 281] on div "Select all data available" at bounding box center [689, 282] width 225 height 10
click at [592, 310] on div "modal" at bounding box center [588, 311] width 9 height 9
click at [587, 341] on icon "modal" at bounding box center [588, 340] width 5 height 6
click at [588, 351] on icon "modal" at bounding box center [588, 353] width 5 height 6
click at [797, 487] on button "Apply" at bounding box center [784, 488] width 36 height 18
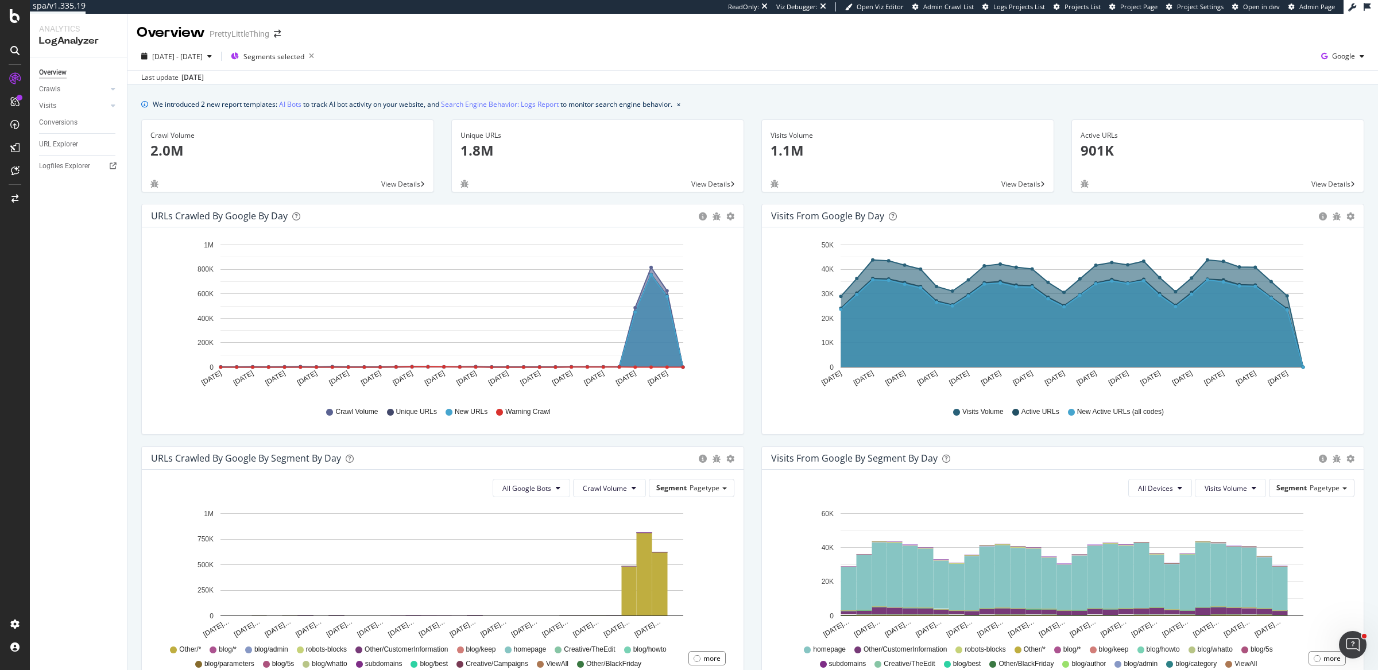
click at [753, 372] on div "Visits from Google by day Area Table Hold CMD (⌘) while clicking to filter the …" at bounding box center [1063, 325] width 620 height 242
click at [753, 199] on div "Visits Volume 1.1M View Details" at bounding box center [908, 161] width 310 height 84
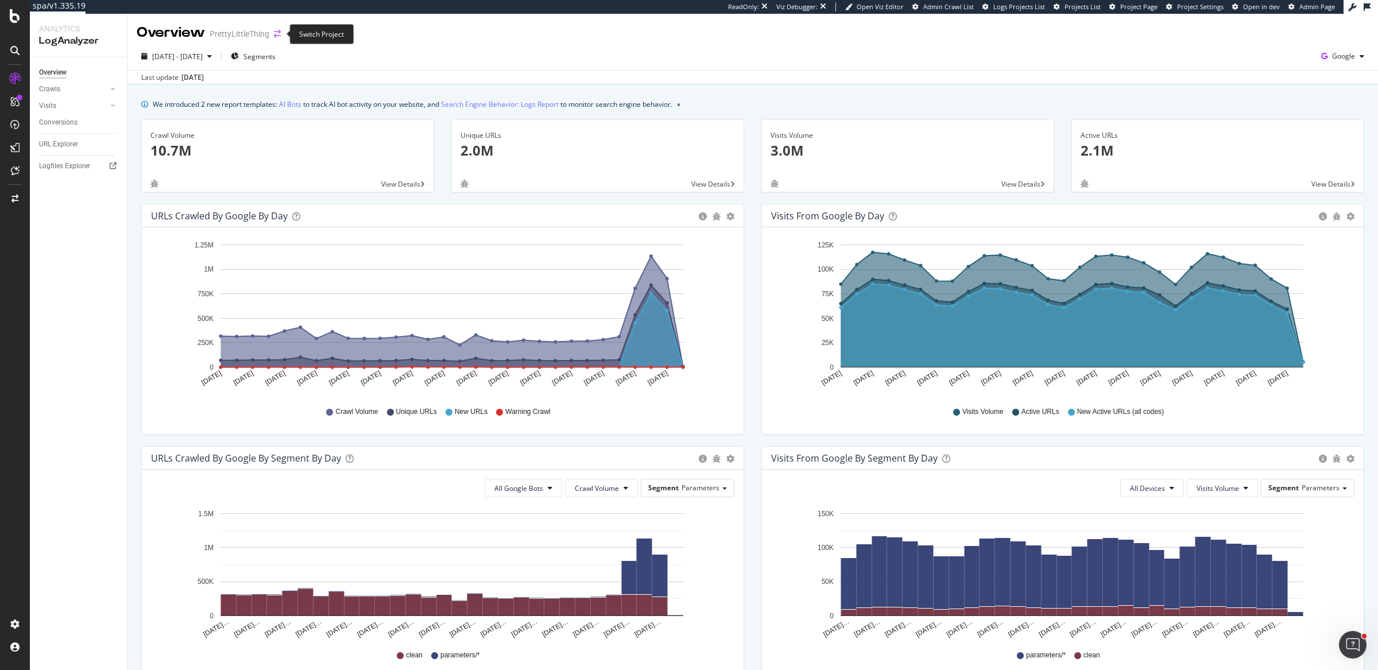
click at [276, 33] on icon "arrow-right-arrow-left" at bounding box center [277, 34] width 7 height 8
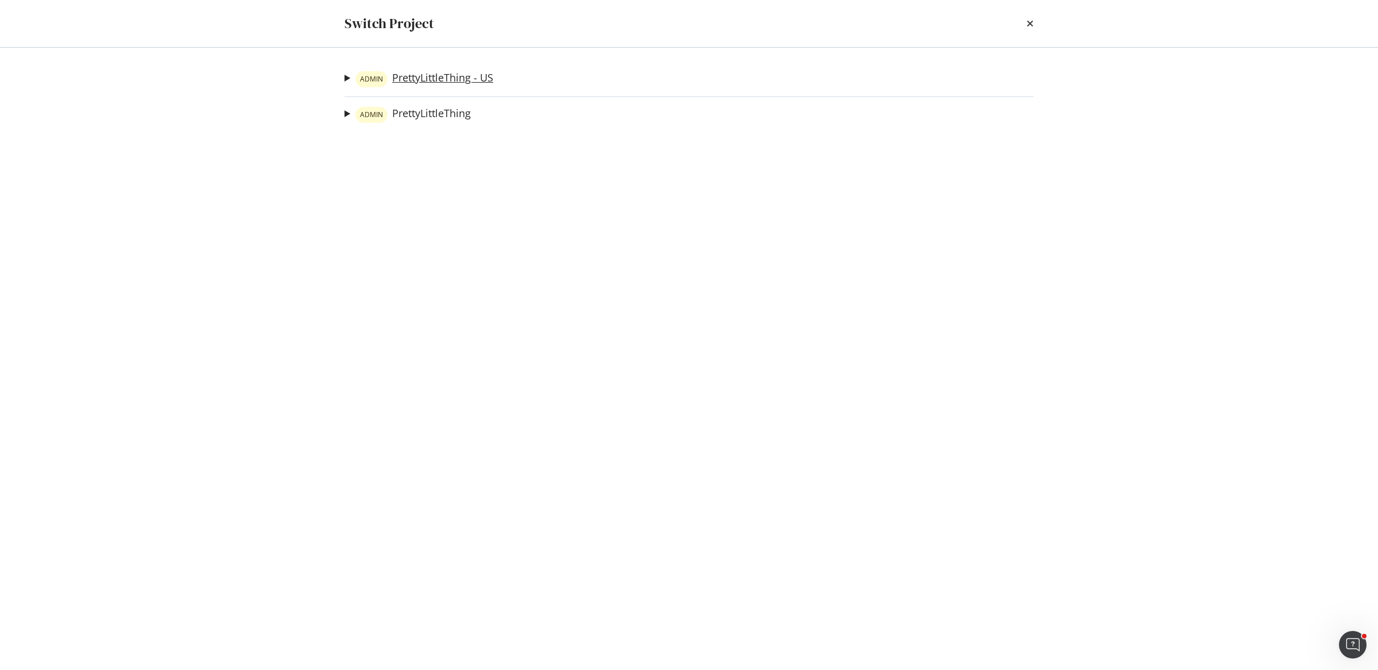
click at [468, 83] on link "ADMIN PrettyLittleThing - US" at bounding box center [425, 79] width 138 height 16
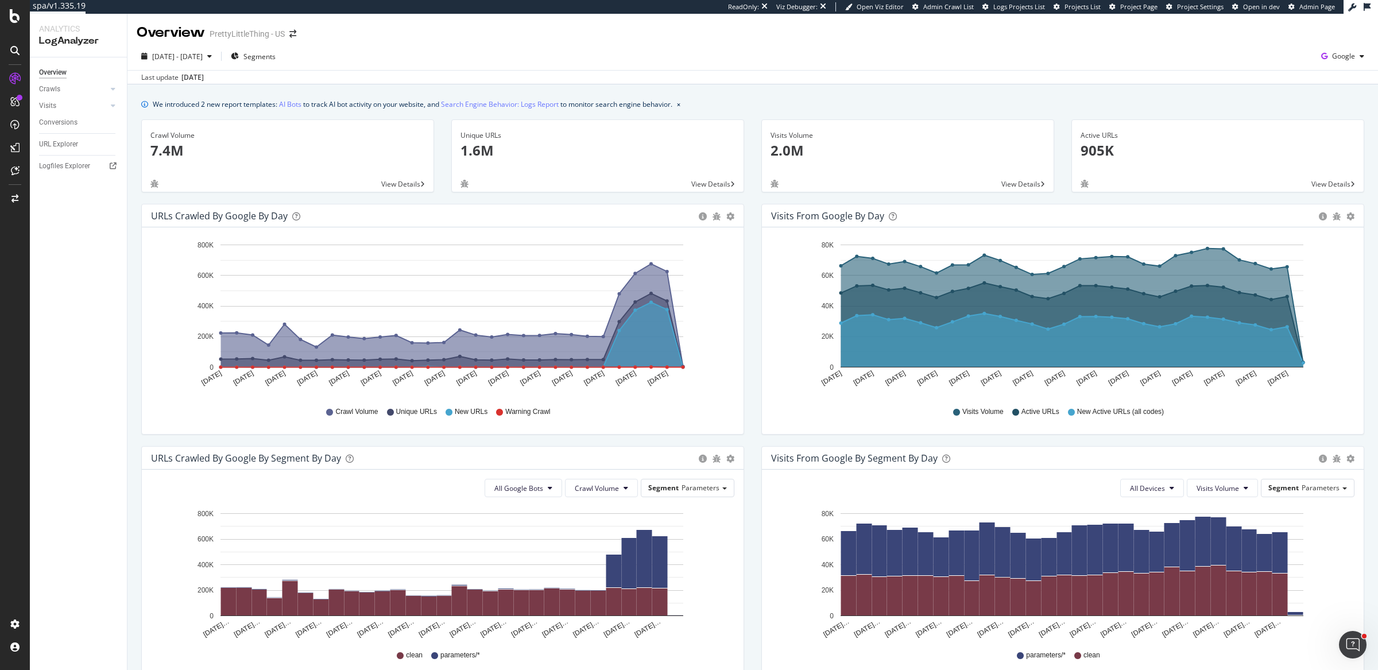
click at [743, 197] on div "Unique URLs 1.6M View Details" at bounding box center [598, 161] width 310 height 84
click at [749, 103] on div "We introduced 2 new report templates: AI Bots to track AI bot activity on your …" at bounding box center [752, 104] width 1223 height 12
click at [275, 59] on span "Segments" at bounding box center [260, 57] width 32 height 10
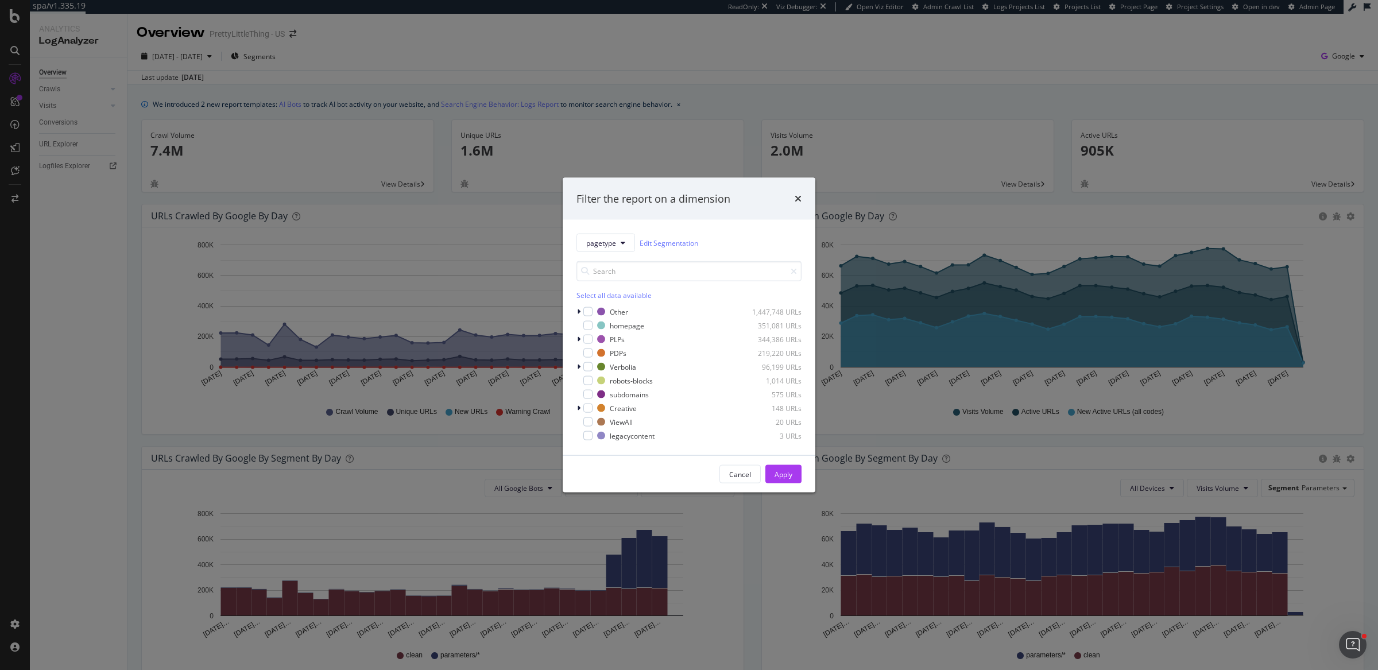
click at [621, 291] on div "Select all data available" at bounding box center [689, 296] width 225 height 10
click at [591, 341] on div "modal" at bounding box center [588, 339] width 9 height 9
click at [589, 351] on icon "modal" at bounding box center [588, 353] width 5 height 6
click at [588, 366] on icon "modal" at bounding box center [588, 367] width 5 height 6
click at [800, 477] on button "Apply" at bounding box center [784, 474] width 36 height 18
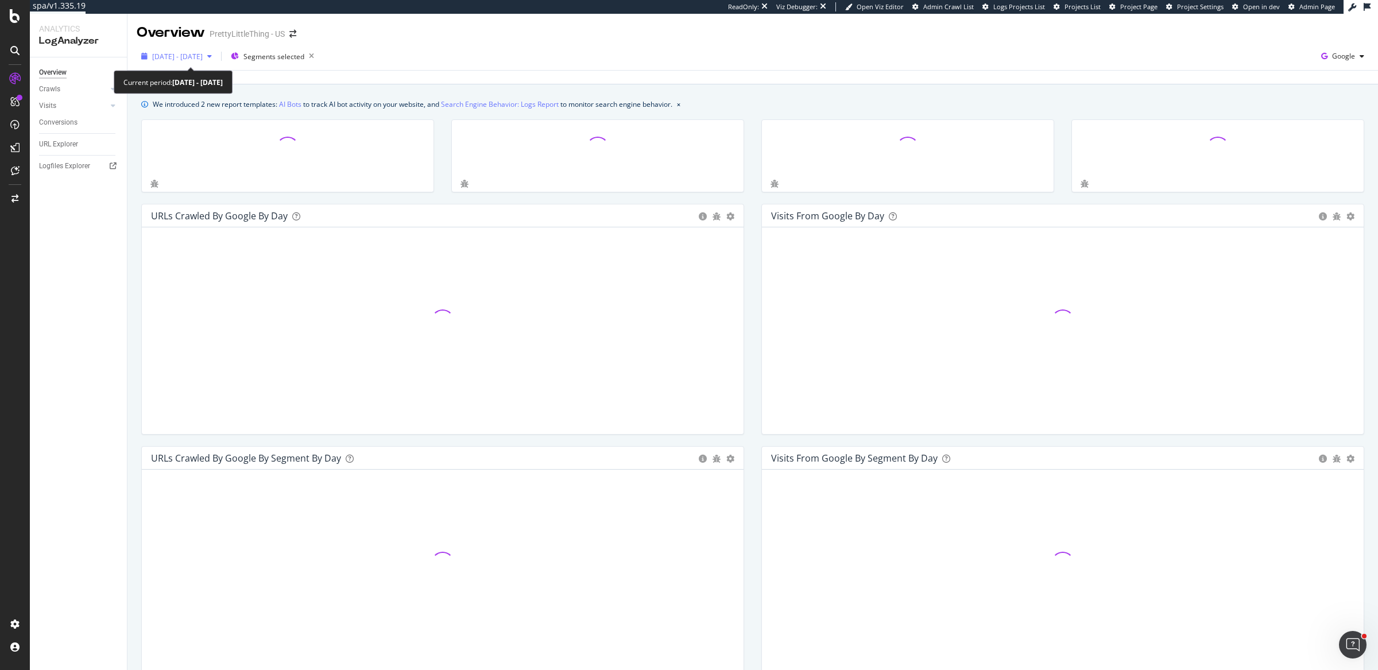
click at [199, 60] on span "[DATE] - [DATE]" at bounding box center [177, 57] width 51 height 10
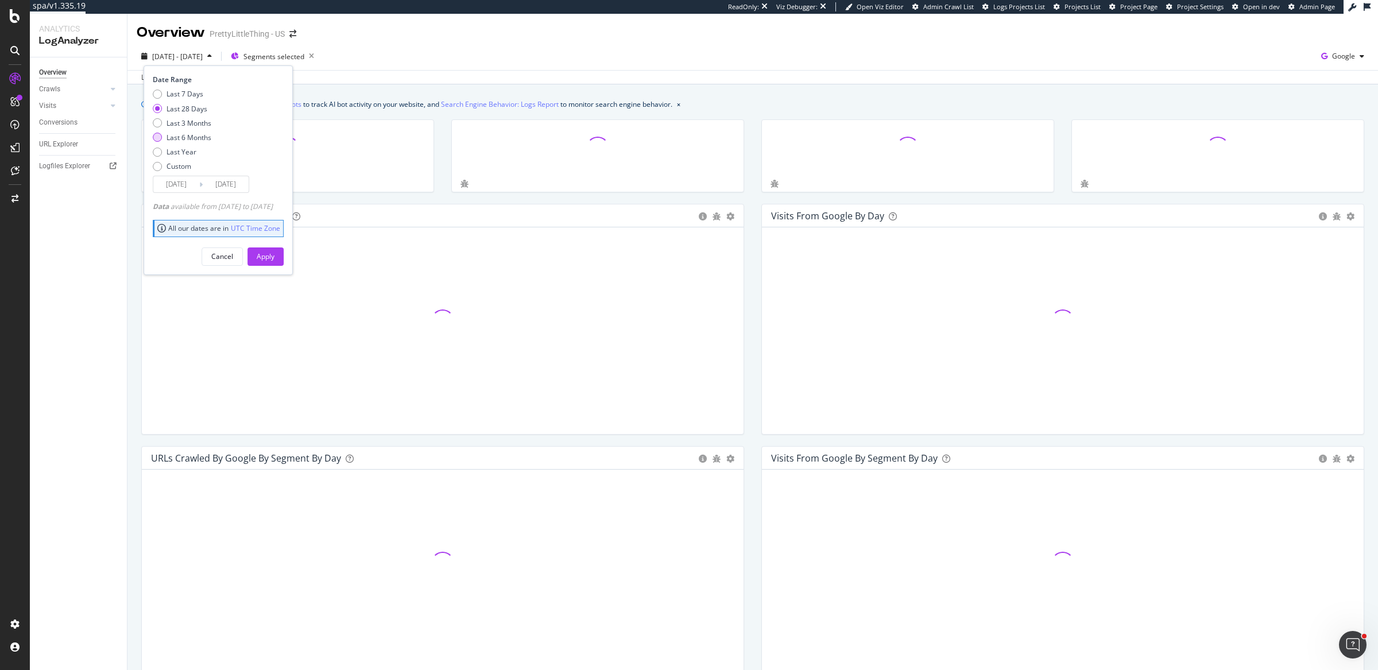
click at [194, 136] on div "Last 6 Months" at bounding box center [189, 138] width 45 height 10
type input "[DATE]"
click at [275, 260] on div "Apply" at bounding box center [266, 256] width 18 height 17
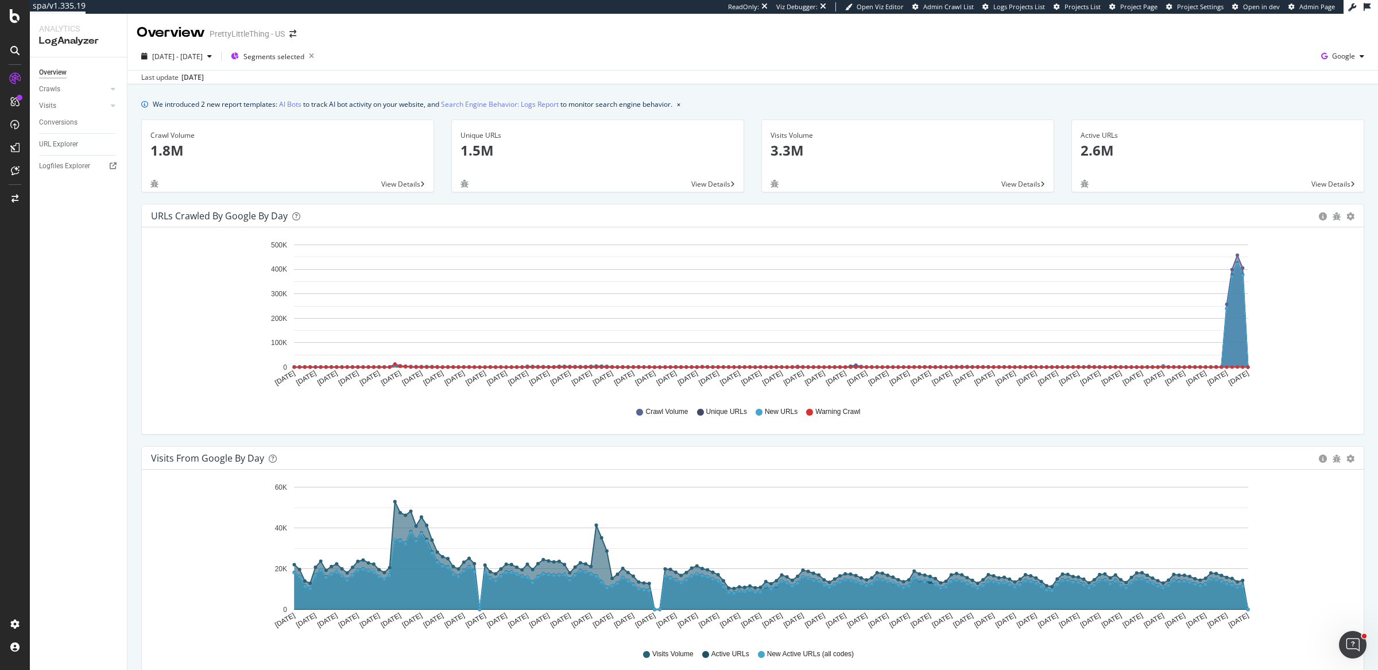
click at [114, 88] on icon at bounding box center [113, 89] width 5 height 7
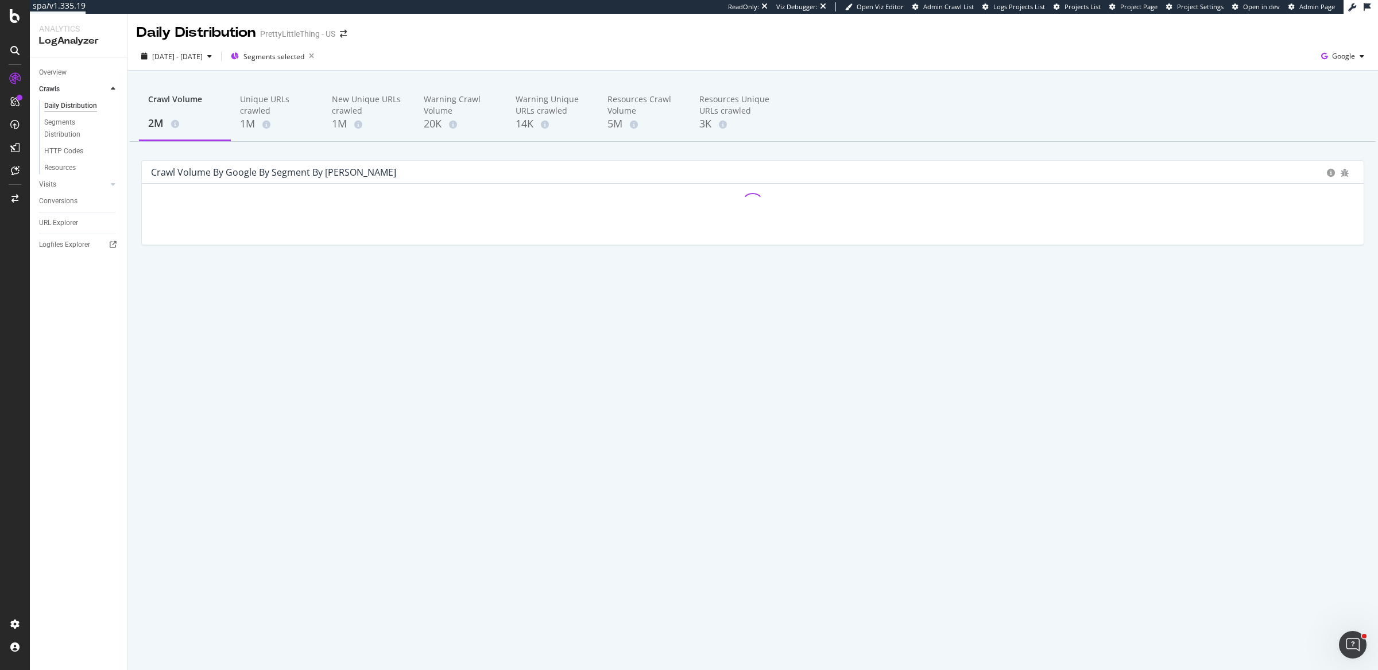
click at [135, 237] on div "Crawl Volume by google by Segment by Day Hold CMD (⌘) while clicking to filter …" at bounding box center [753, 208] width 1241 height 96
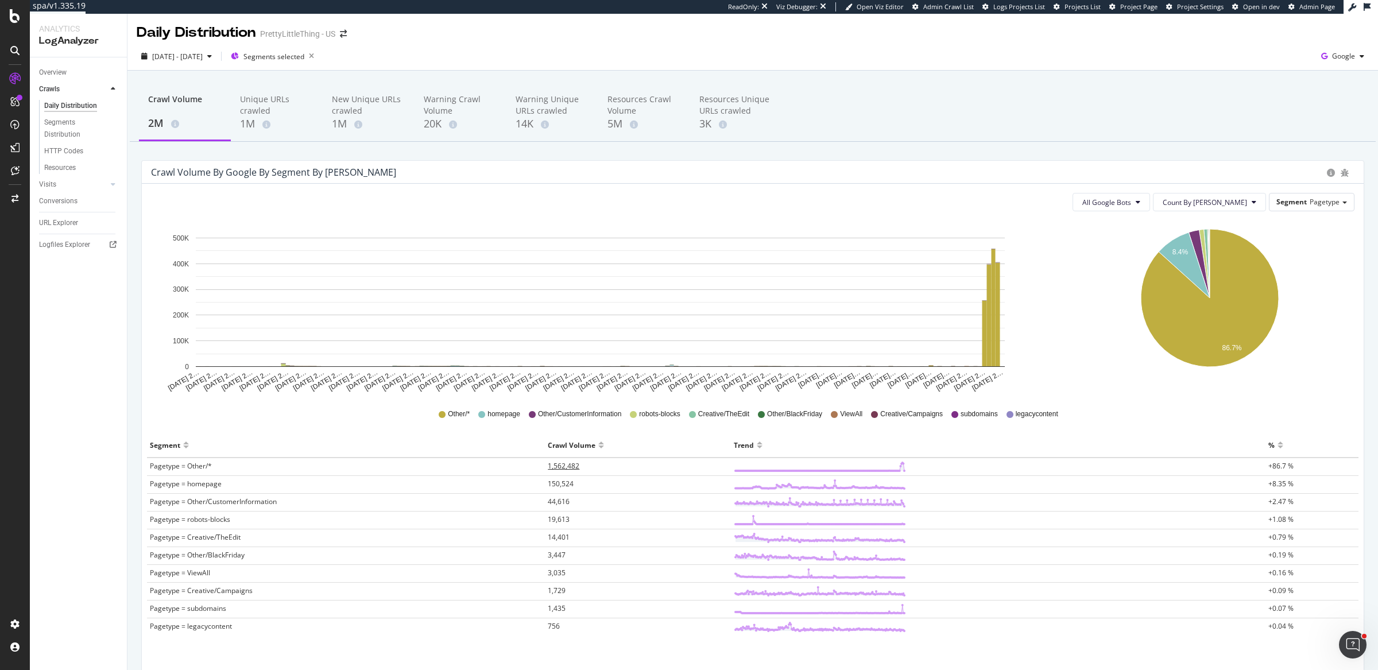
click at [559, 469] on span "1,562,482" at bounding box center [564, 466] width 32 height 10
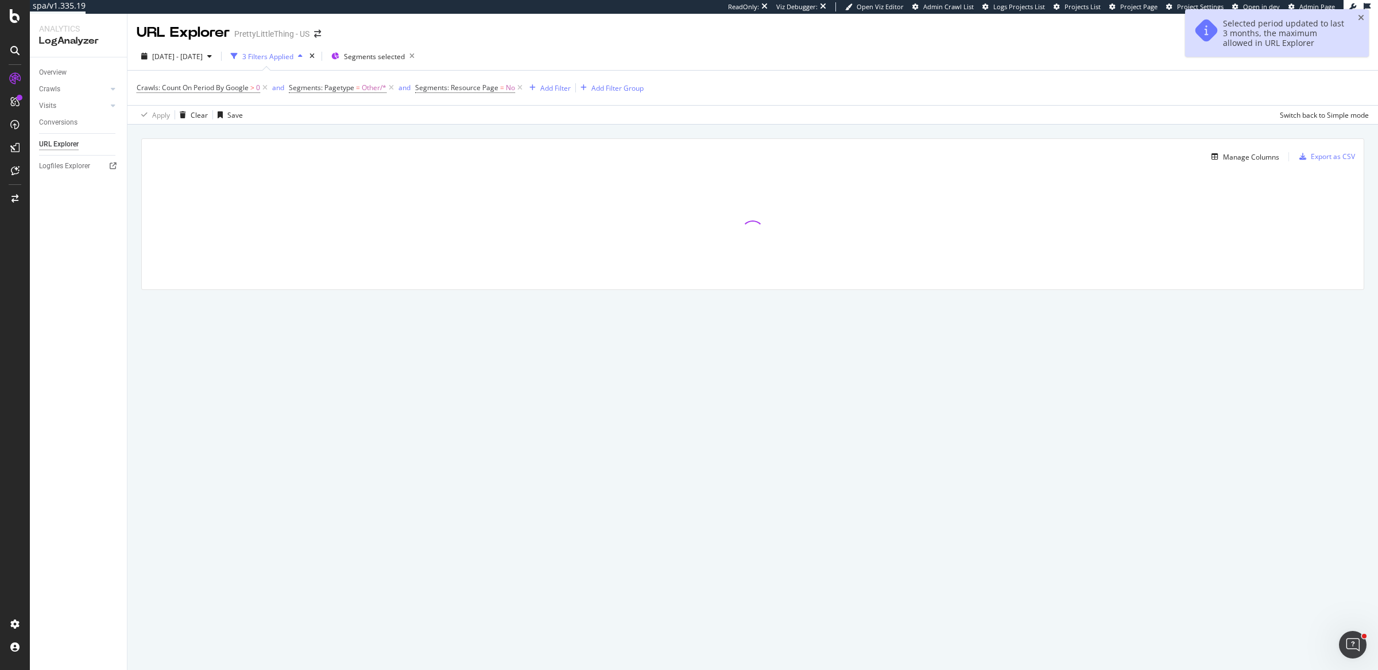
click at [136, 300] on div "Manage Columns Export as CSV Full URL Crawls: Count On Period By Google" at bounding box center [752, 228] width 1251 height 206
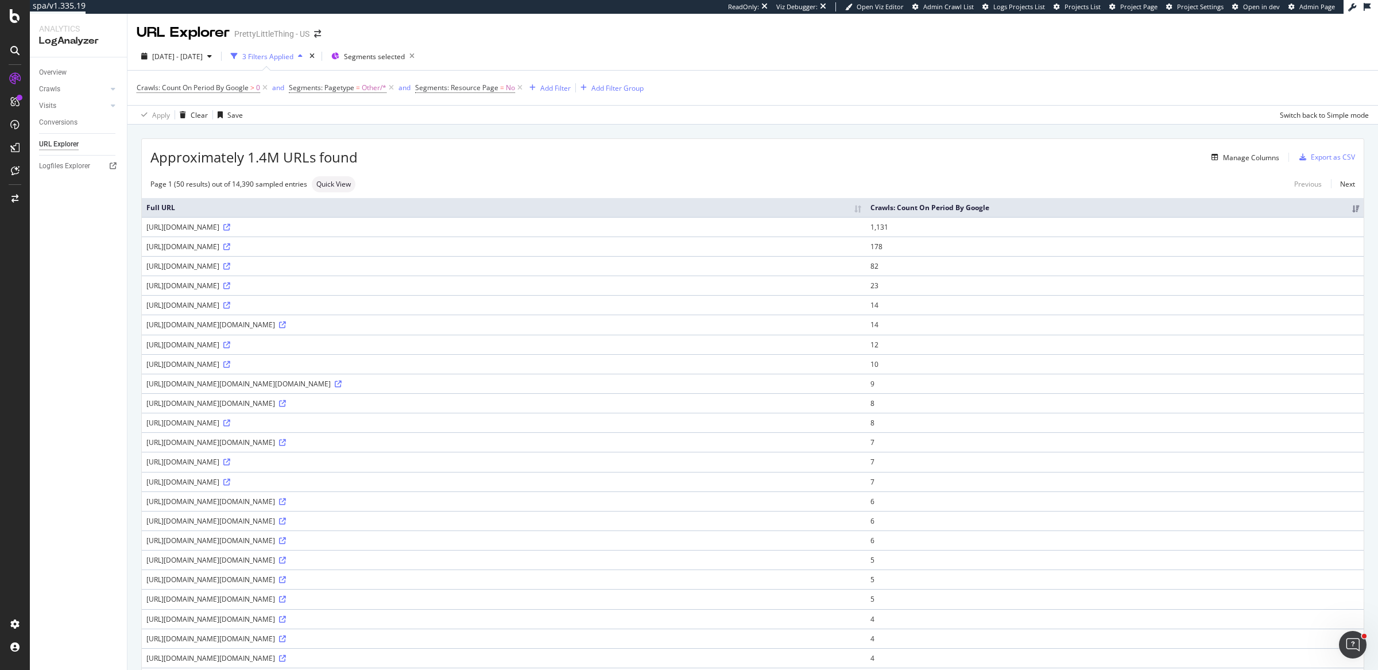
click at [637, 176] on div "Page 1 (50 results) out of 14,390 sampled entries Quick View Previous Next" at bounding box center [753, 184] width 1222 height 16
click at [358, 330] on div "https://www.prettylittlething.us/metrics/ga/g/c?v=2&tid=G-DQY8F6QKJ1&gtm=45g92e…" at bounding box center [503, 325] width 715 height 10
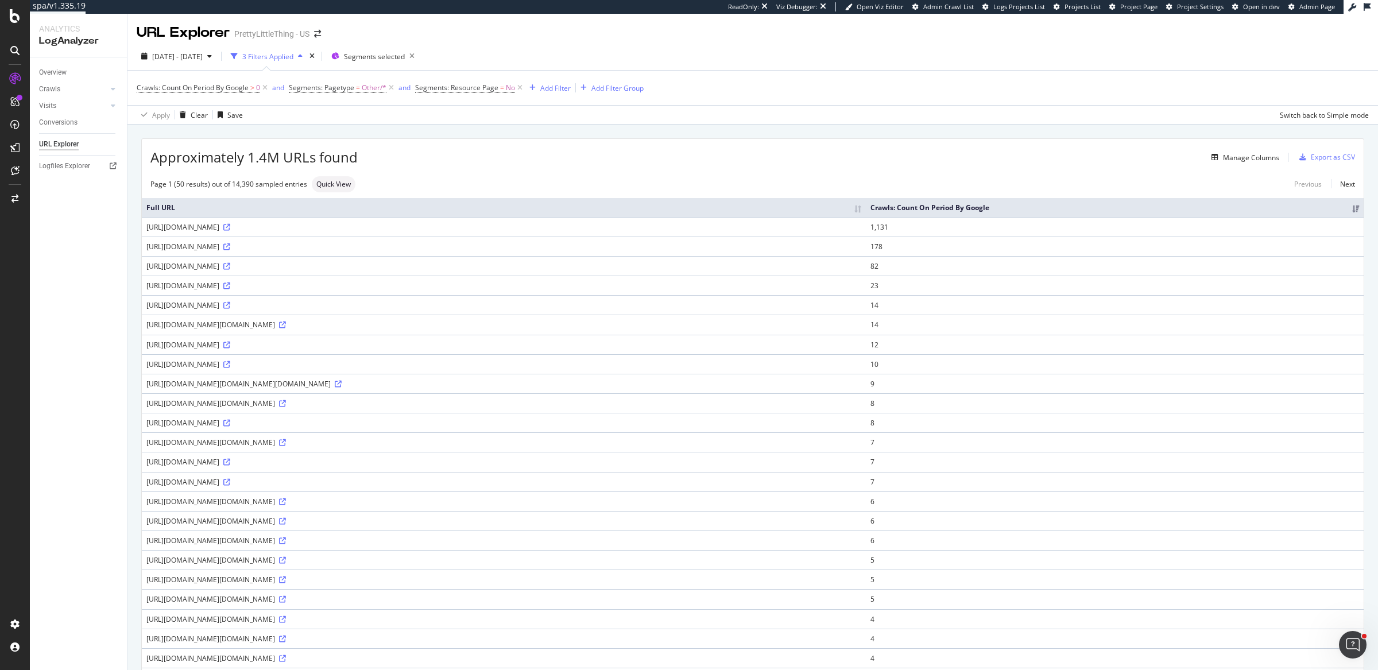
click at [358, 330] on div "https://www.prettylittlething.us/metrics/ga/g/c?v=2&tid=G-DQY8F6QKJ1&gtm=45g92e…" at bounding box center [503, 325] width 715 height 10
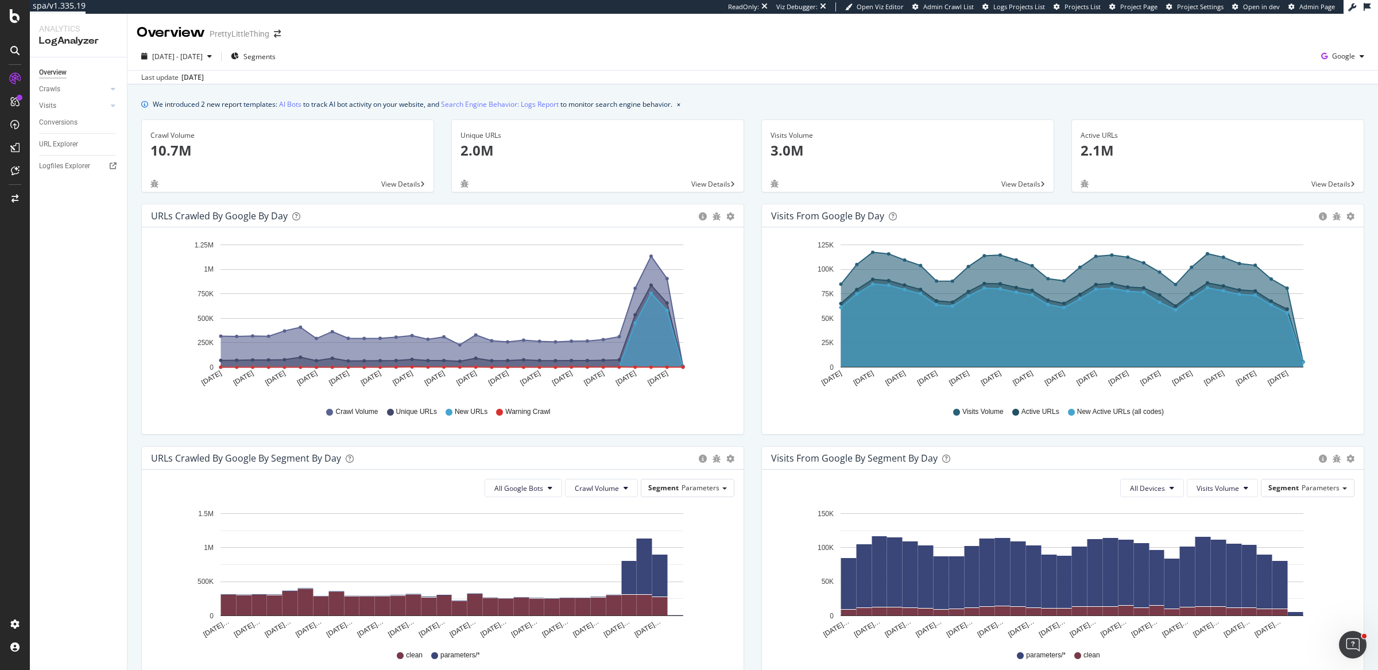
click at [477, 53] on div "[DATE] - [DATE] Segments Google" at bounding box center [752, 58] width 1251 height 23
click at [279, 33] on icon "arrow-right-arrow-left" at bounding box center [277, 34] width 7 height 8
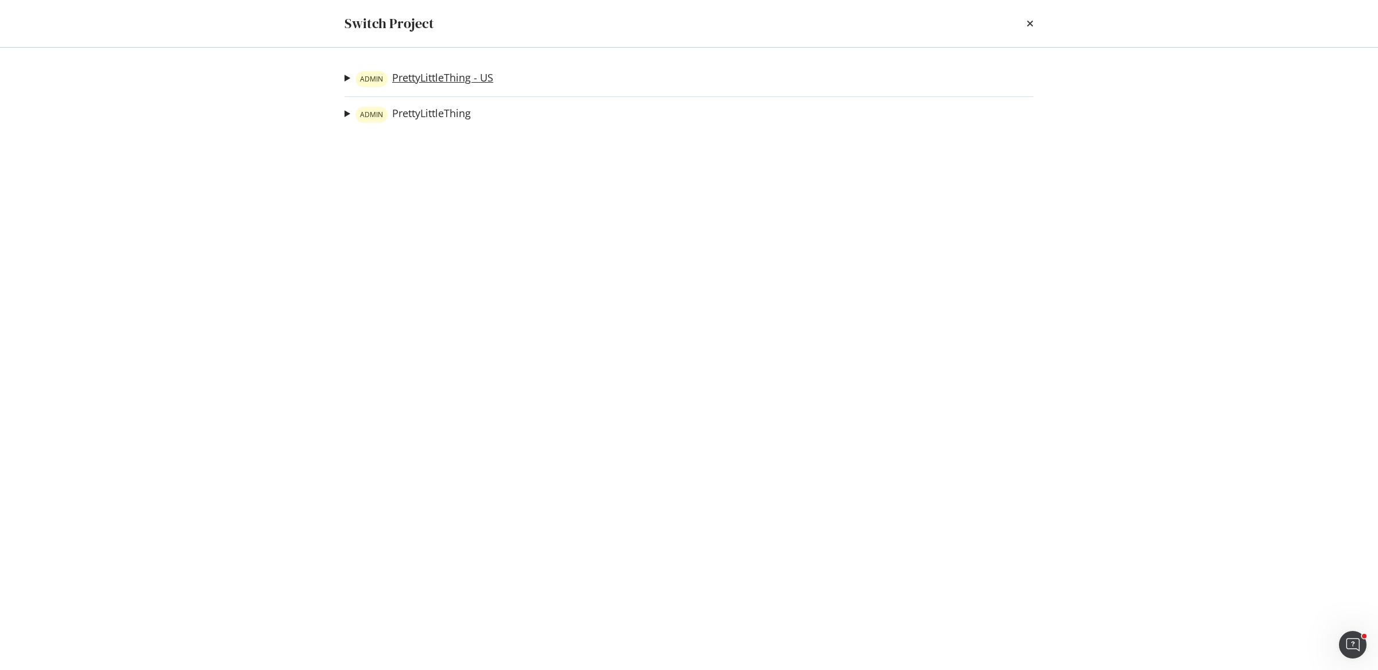
click at [463, 83] on link "ADMIN PrettyLittleThing - US" at bounding box center [425, 79] width 138 height 16
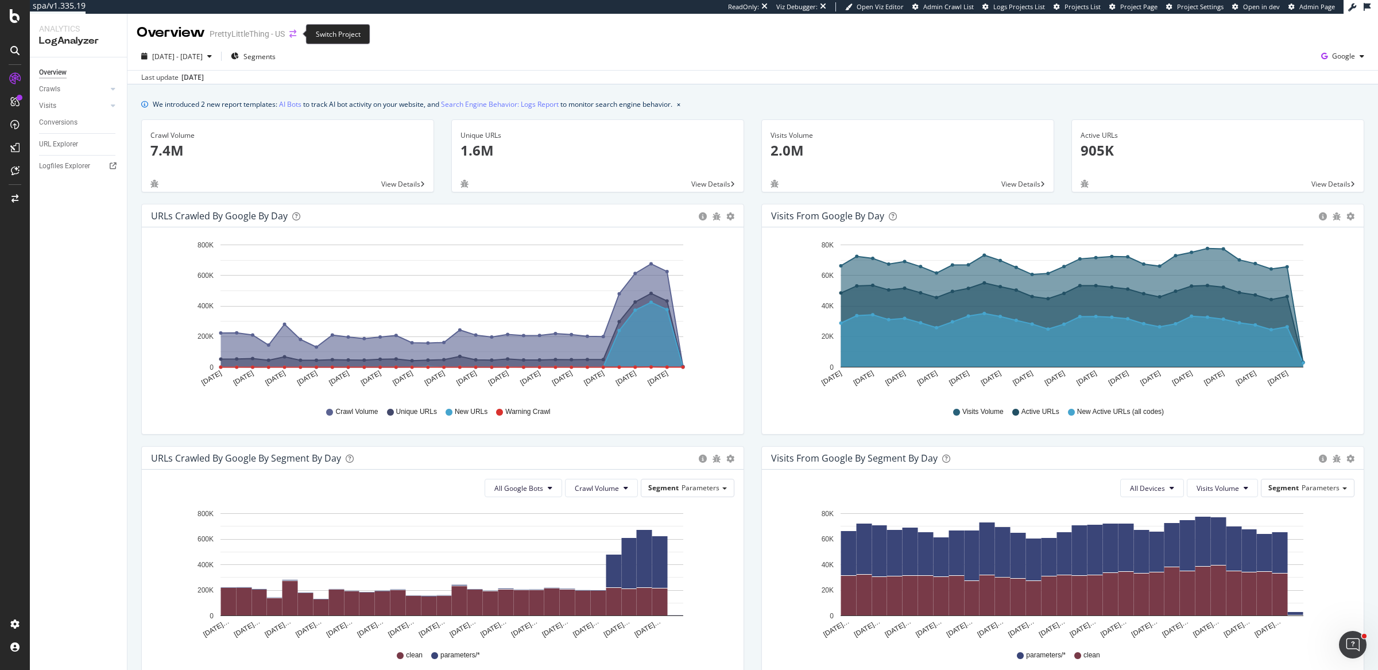
click at [291, 34] on icon "arrow-right-arrow-left" at bounding box center [292, 34] width 7 height 8
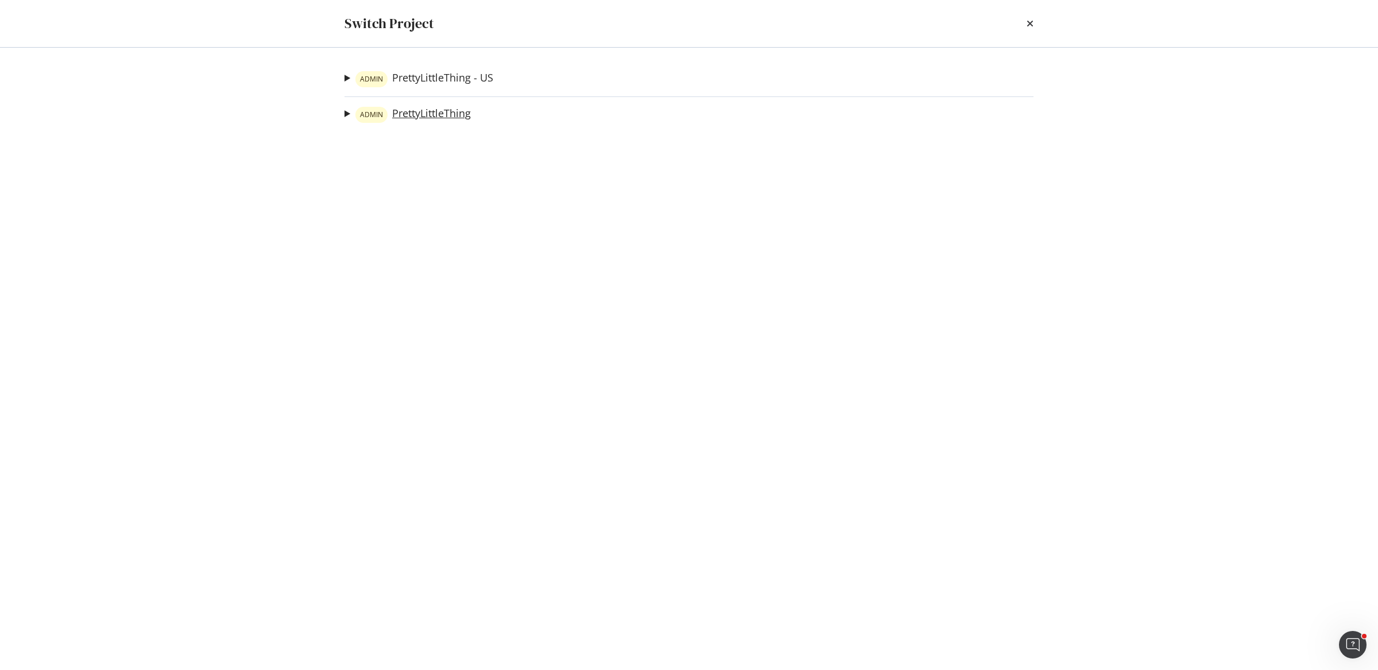
click at [455, 113] on link "ADMIN PrettyLittleThing" at bounding box center [413, 115] width 115 height 16
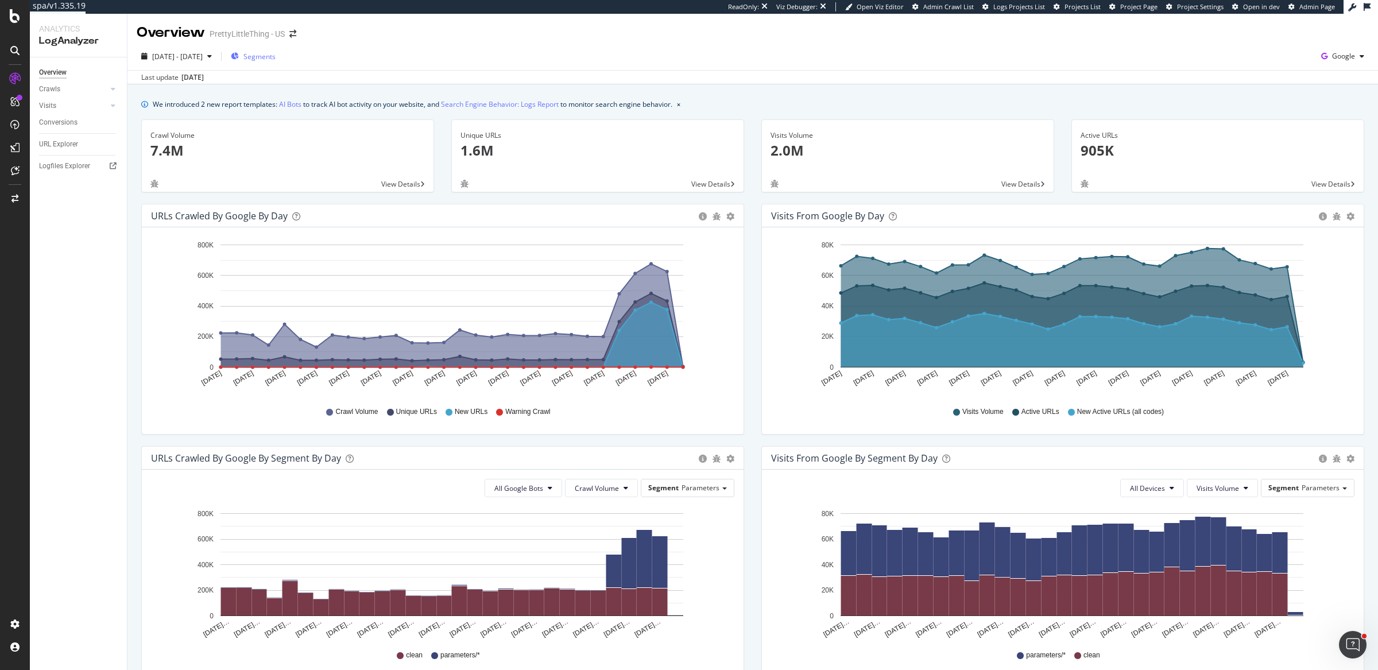
click at [276, 63] on div "Segments" at bounding box center [253, 56] width 45 height 17
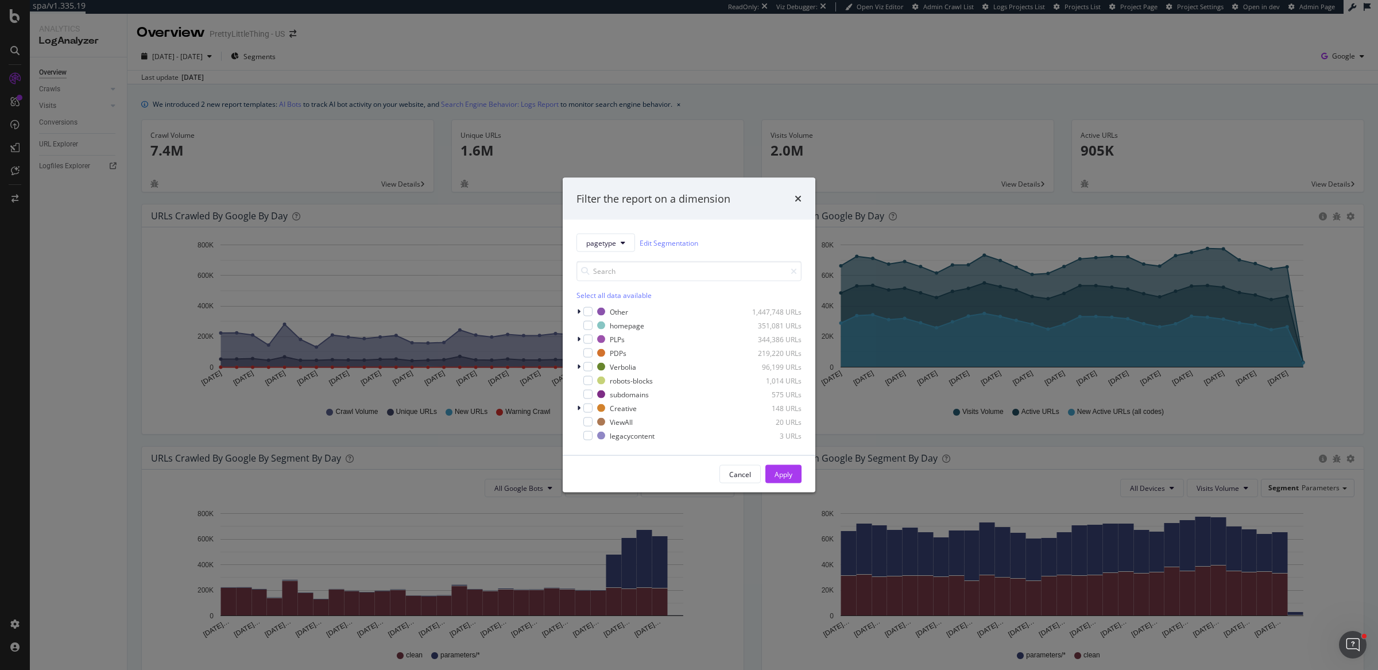
click at [619, 295] on div "Select all data available" at bounding box center [689, 296] width 225 height 10
click at [584, 353] on div "modal" at bounding box center [588, 353] width 9 height 9
click at [587, 338] on icon "modal" at bounding box center [588, 340] width 5 height 6
click at [586, 366] on icon "modal" at bounding box center [588, 367] width 5 height 6
click at [782, 475] on div "Apply" at bounding box center [784, 474] width 18 height 10
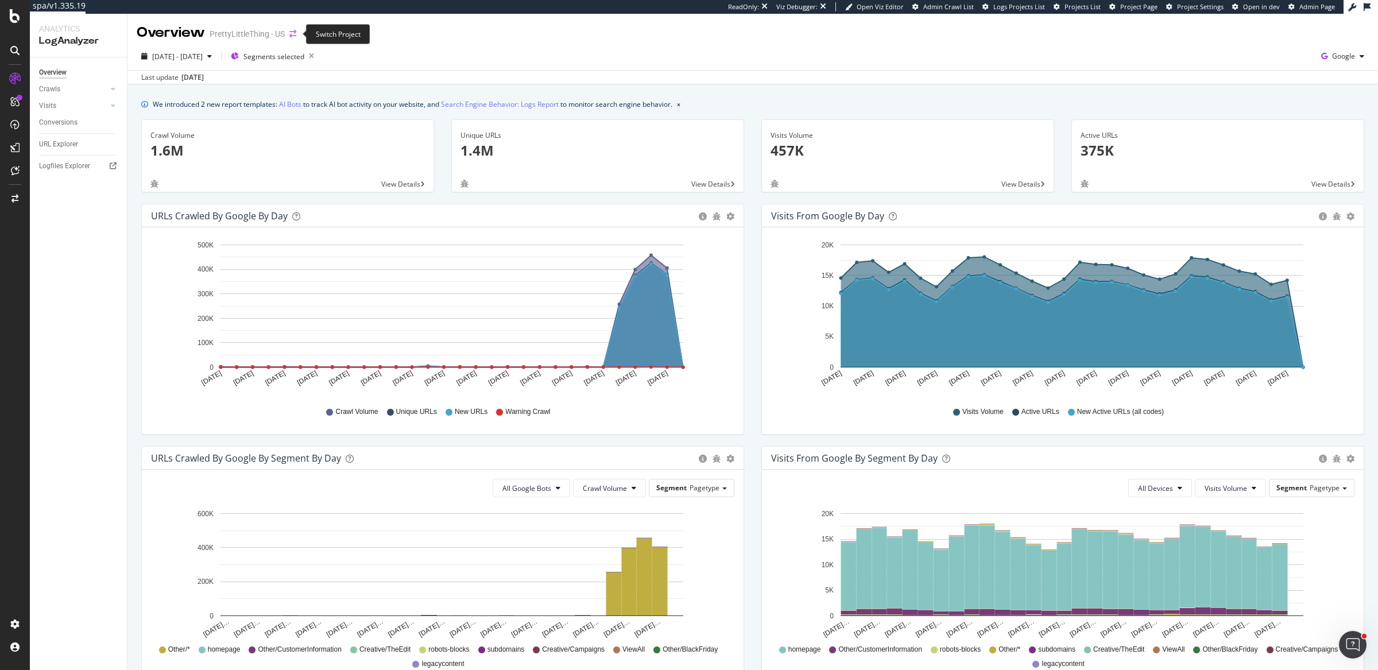
click at [294, 32] on icon "arrow-right-arrow-left" at bounding box center [292, 34] width 7 height 8
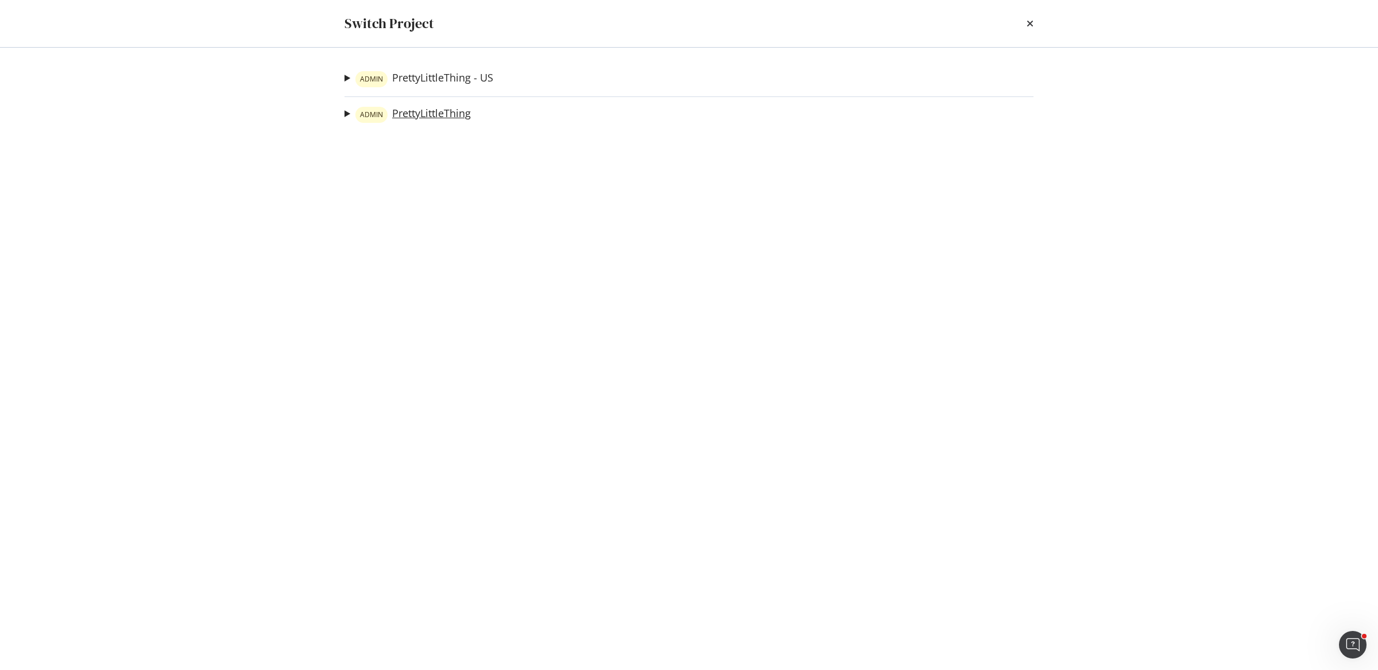
click at [427, 113] on link "ADMIN PrettyLittleThing" at bounding box center [413, 115] width 115 height 16
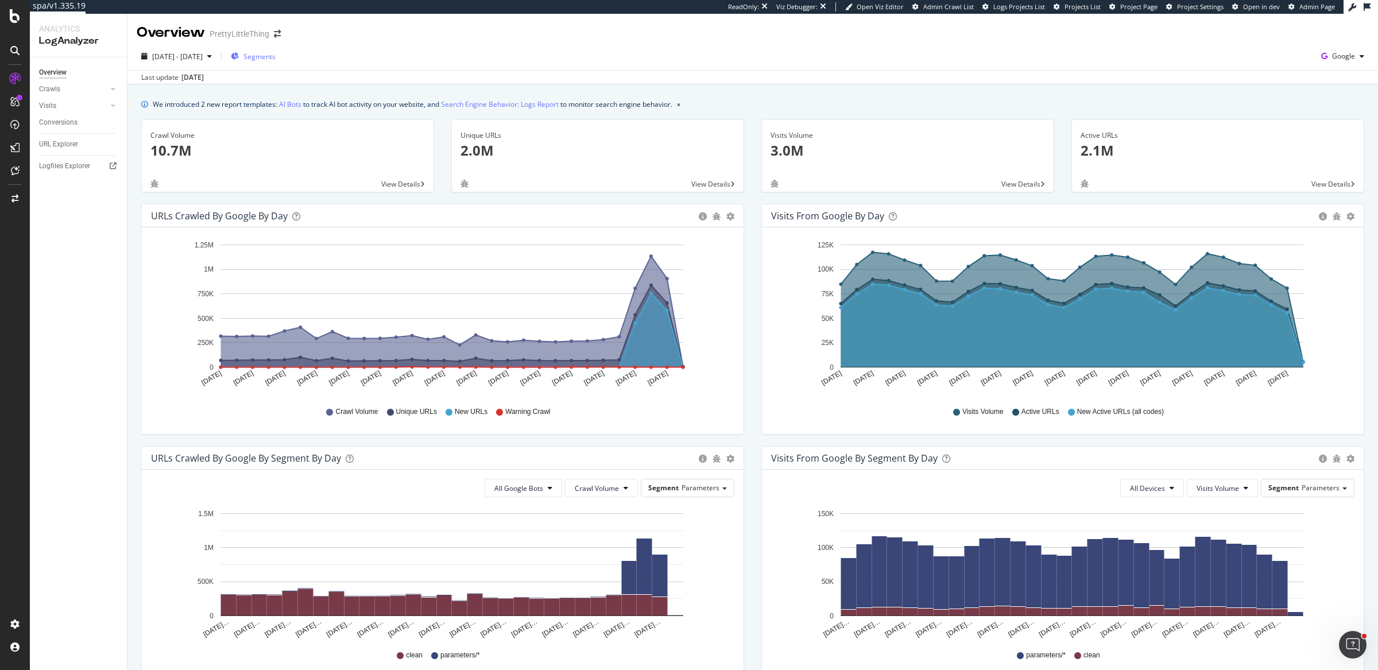
click at [276, 63] on div "Segments" at bounding box center [253, 56] width 45 height 17
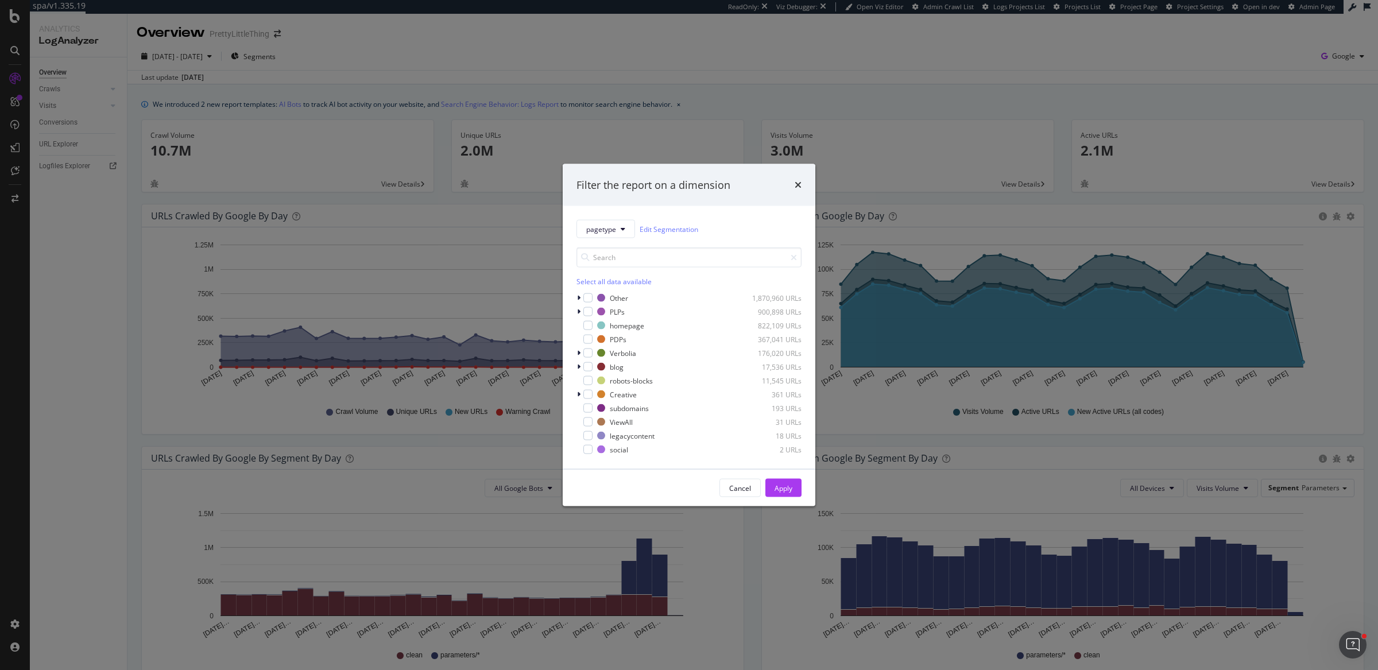
click at [617, 282] on div "Select all data available" at bounding box center [689, 282] width 225 height 10
click at [590, 310] on icon "modal" at bounding box center [588, 312] width 5 height 6
click at [589, 337] on icon "modal" at bounding box center [588, 340] width 5 height 6
click at [589, 353] on icon "modal" at bounding box center [588, 353] width 5 height 6
click at [781, 491] on div "Apply" at bounding box center [784, 488] width 18 height 10
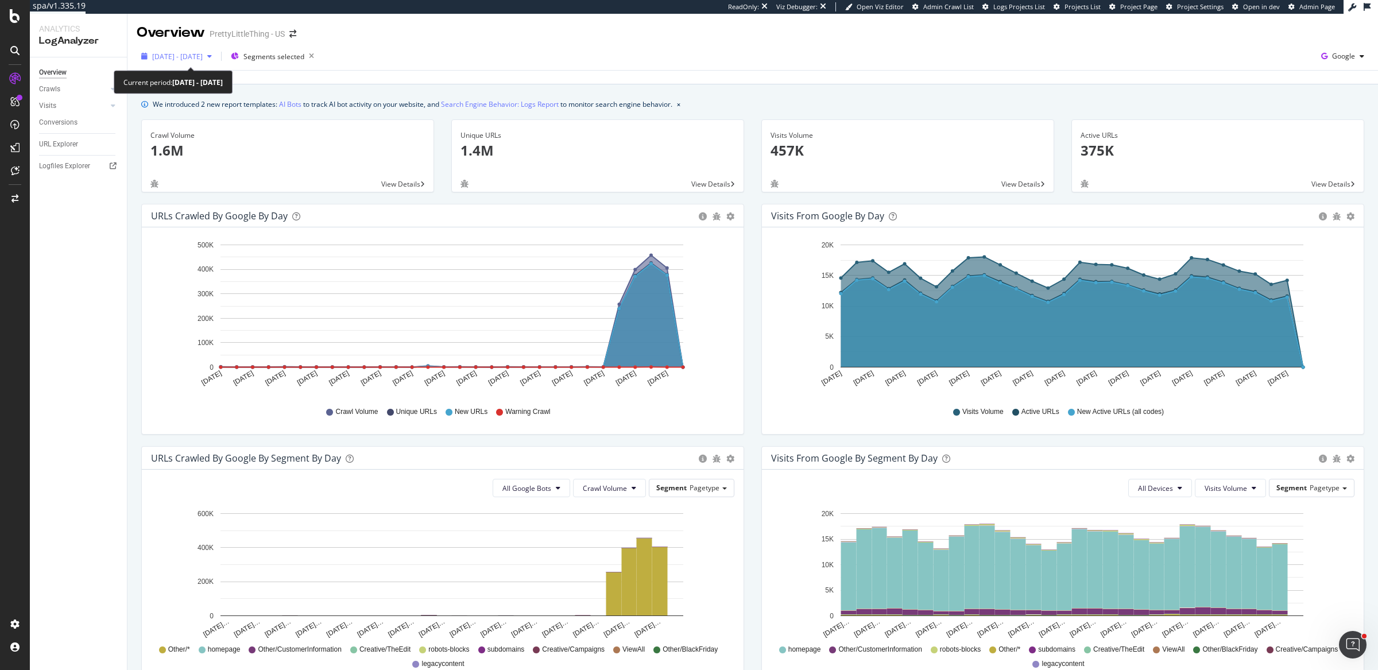
click at [212, 64] on div "[DATE] - [DATE]" at bounding box center [177, 56] width 80 height 17
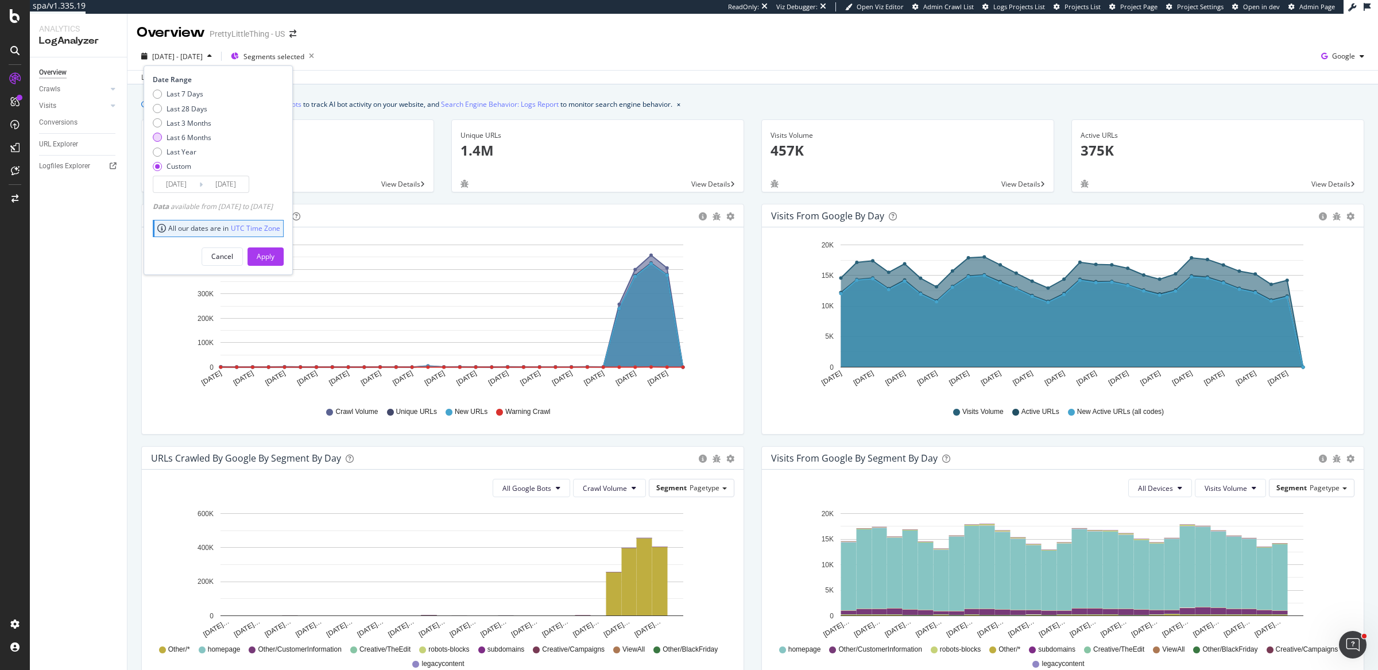
click at [191, 139] on div "Last 6 Months" at bounding box center [189, 138] width 45 height 10
type input "[DATE]"
click at [275, 249] on div "Apply" at bounding box center [266, 256] width 18 height 17
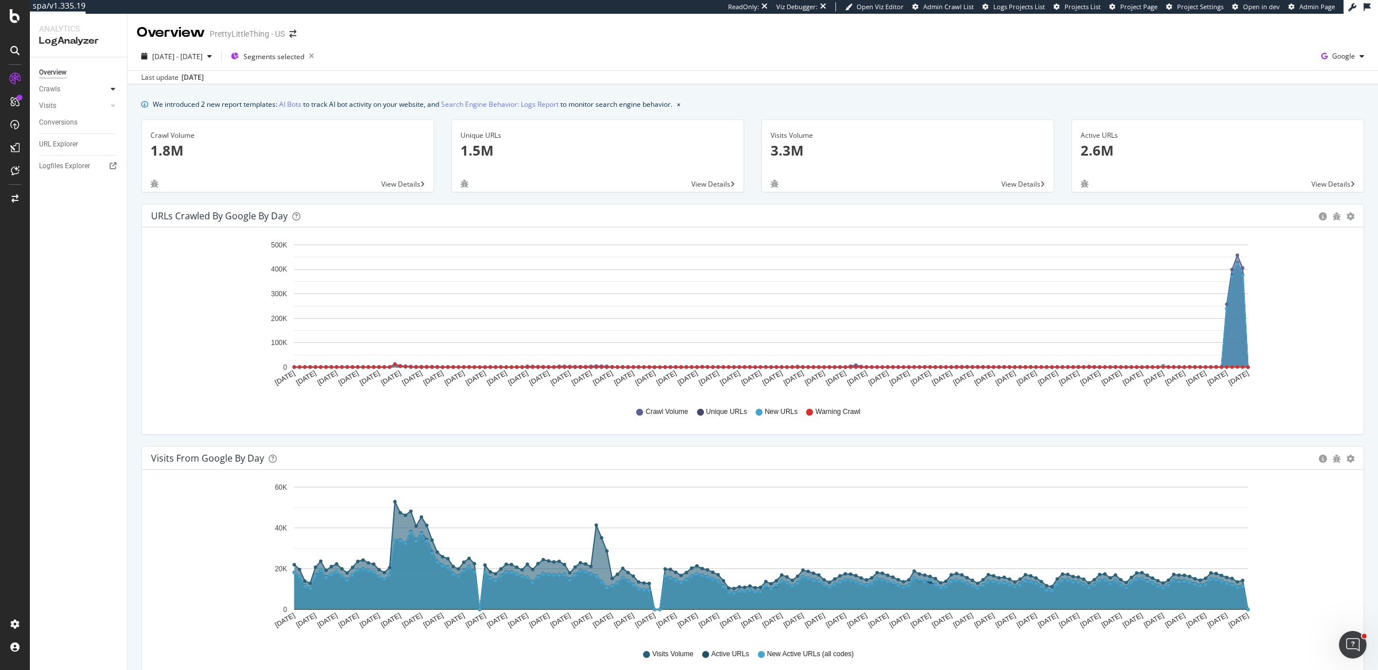
click at [115, 90] on div at bounding box center [112, 88] width 11 height 11
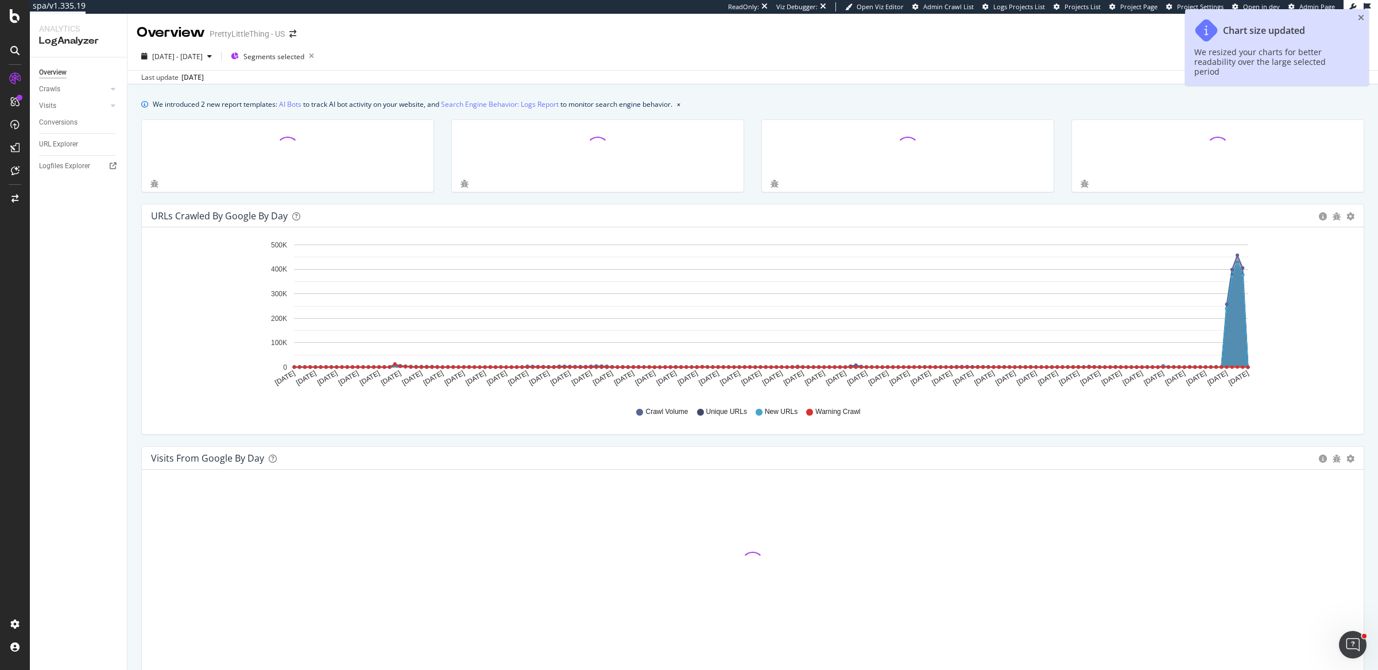
click at [112, 90] on icon at bounding box center [113, 89] width 5 height 7
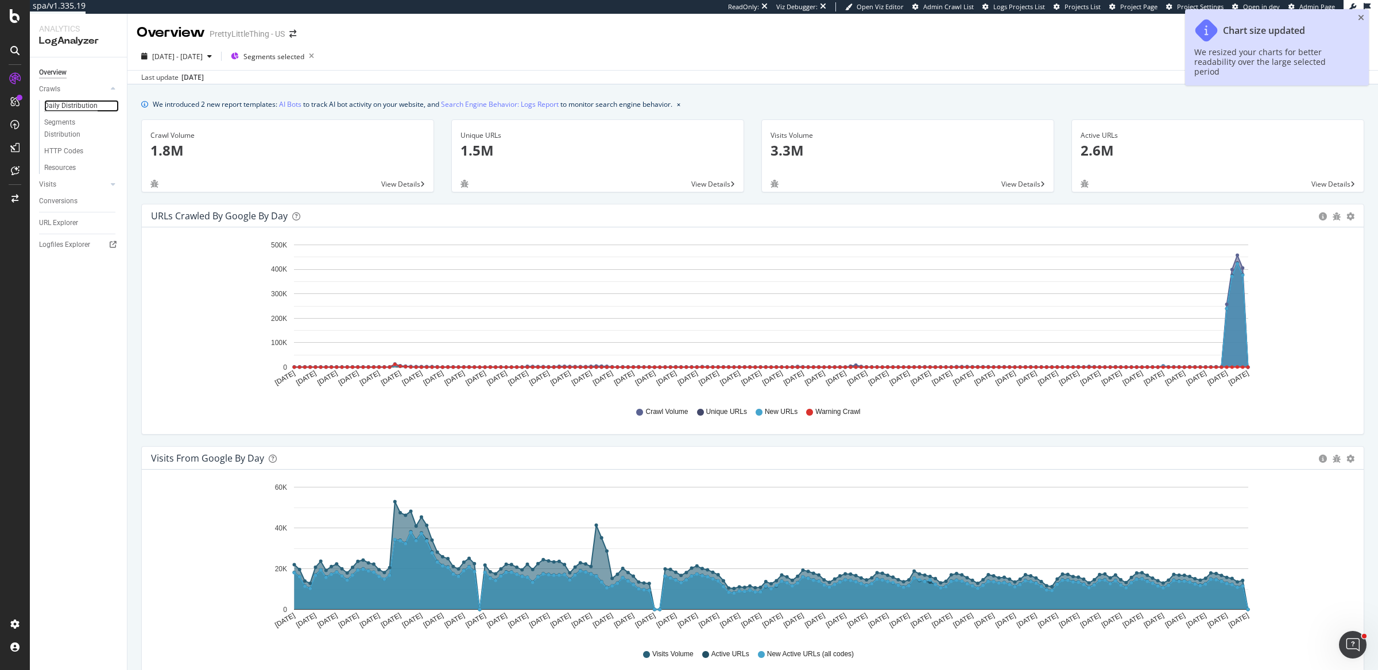
click at [67, 107] on div "Daily Distribution" at bounding box center [70, 106] width 53 height 12
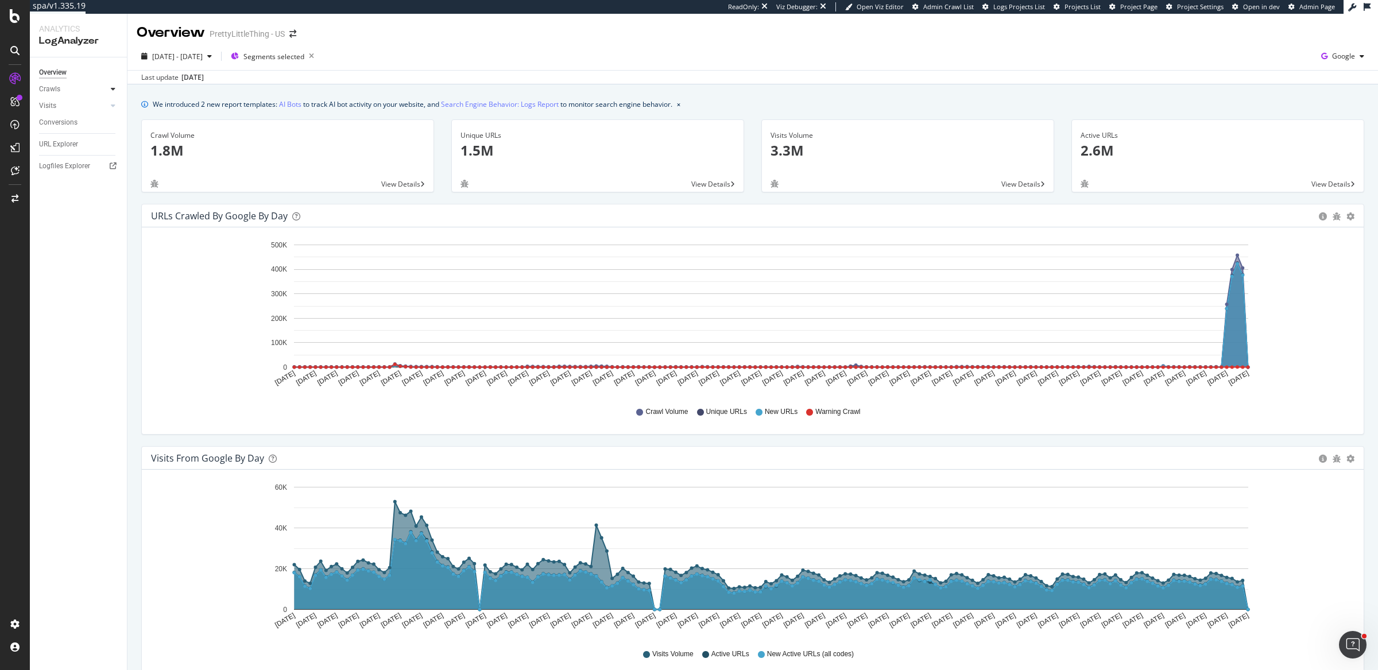
click at [115, 86] on div at bounding box center [112, 88] width 11 height 11
click at [86, 106] on div "Daily Distribution" at bounding box center [70, 106] width 53 height 12
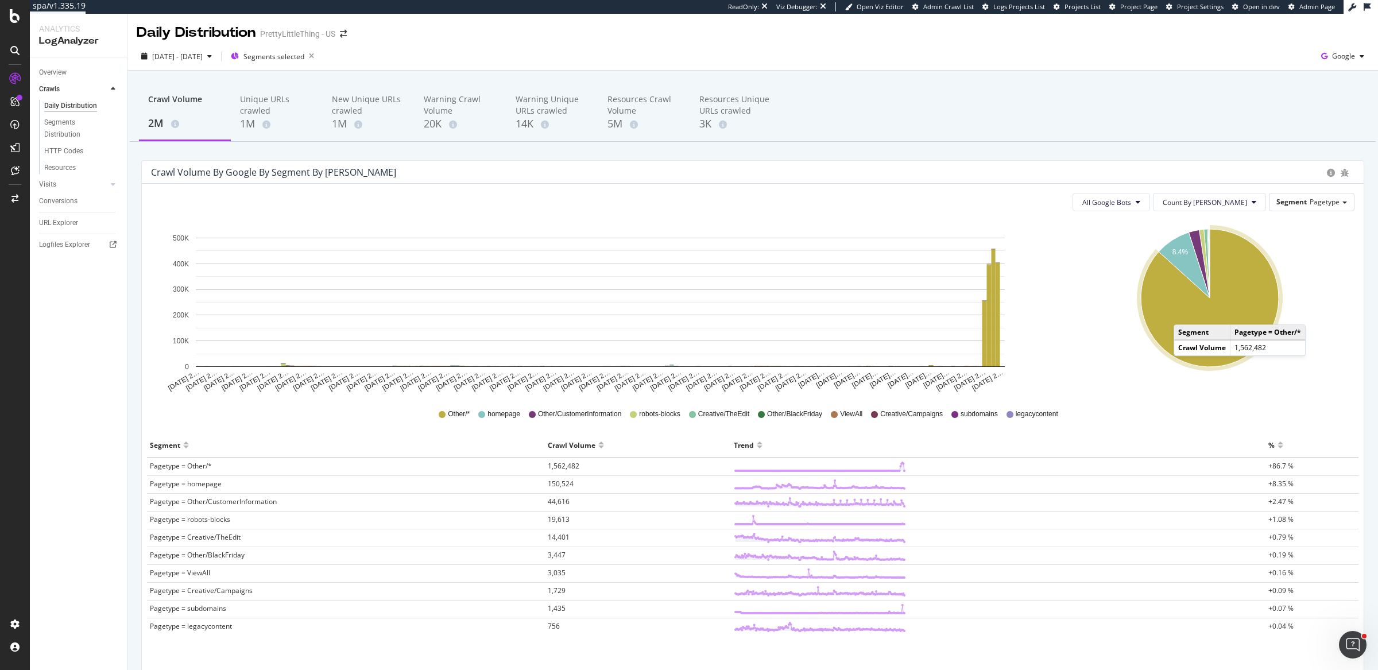
click at [1178, 312] on icon "A chart." at bounding box center [1210, 298] width 138 height 138
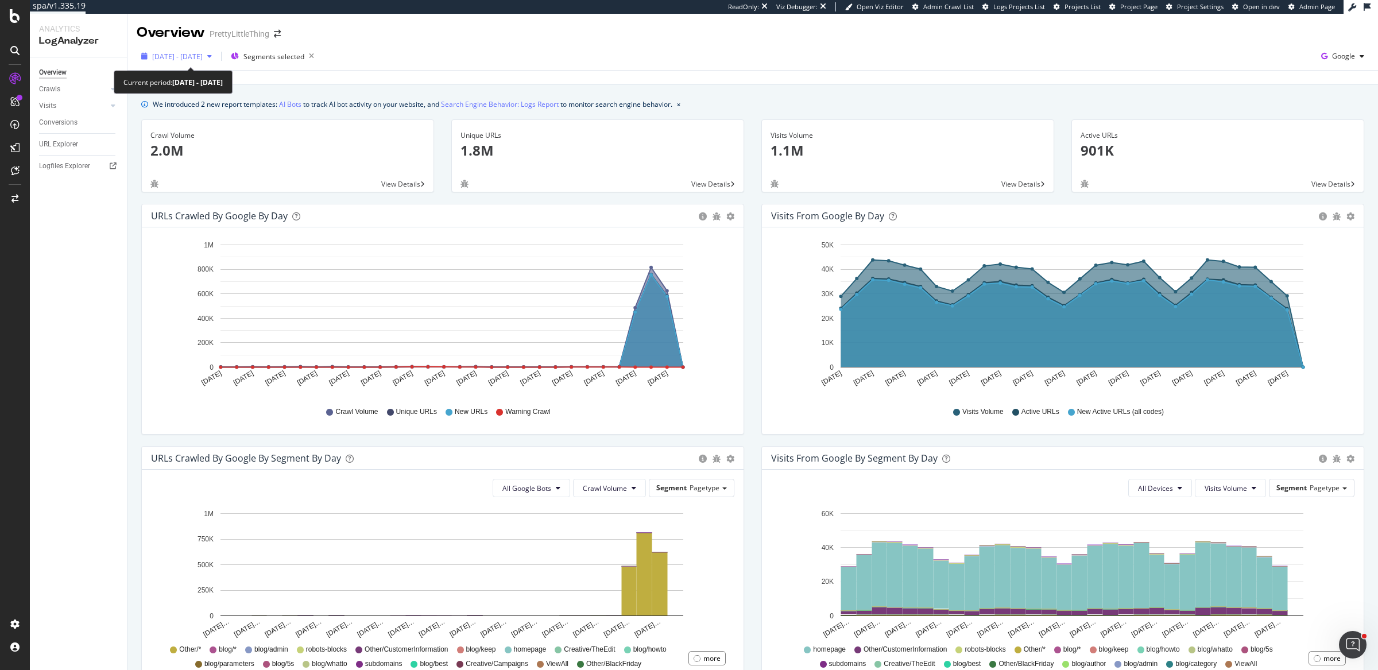
click at [217, 63] on div "[DATE] - [DATE]" at bounding box center [177, 56] width 80 height 17
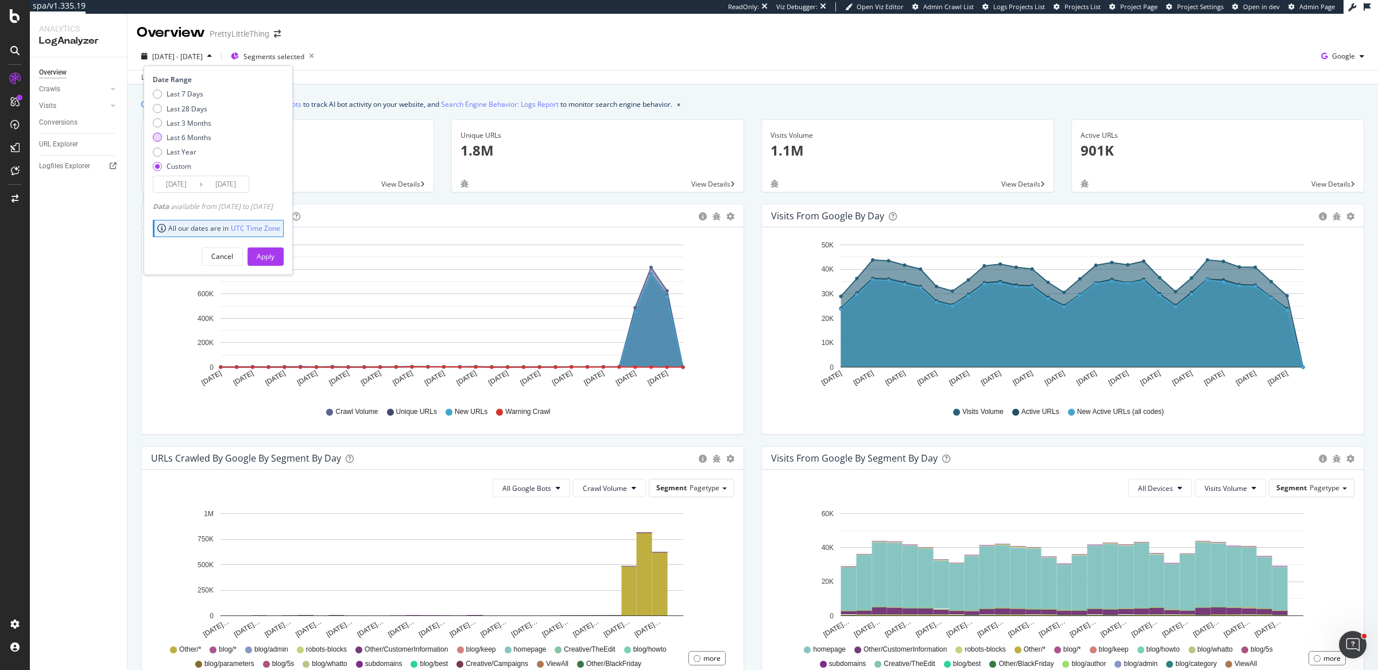
click at [184, 141] on div "Last 6 Months" at bounding box center [189, 138] width 45 height 10
type input "2025/02/11"
click at [275, 248] on div "Apply" at bounding box center [266, 256] width 18 height 17
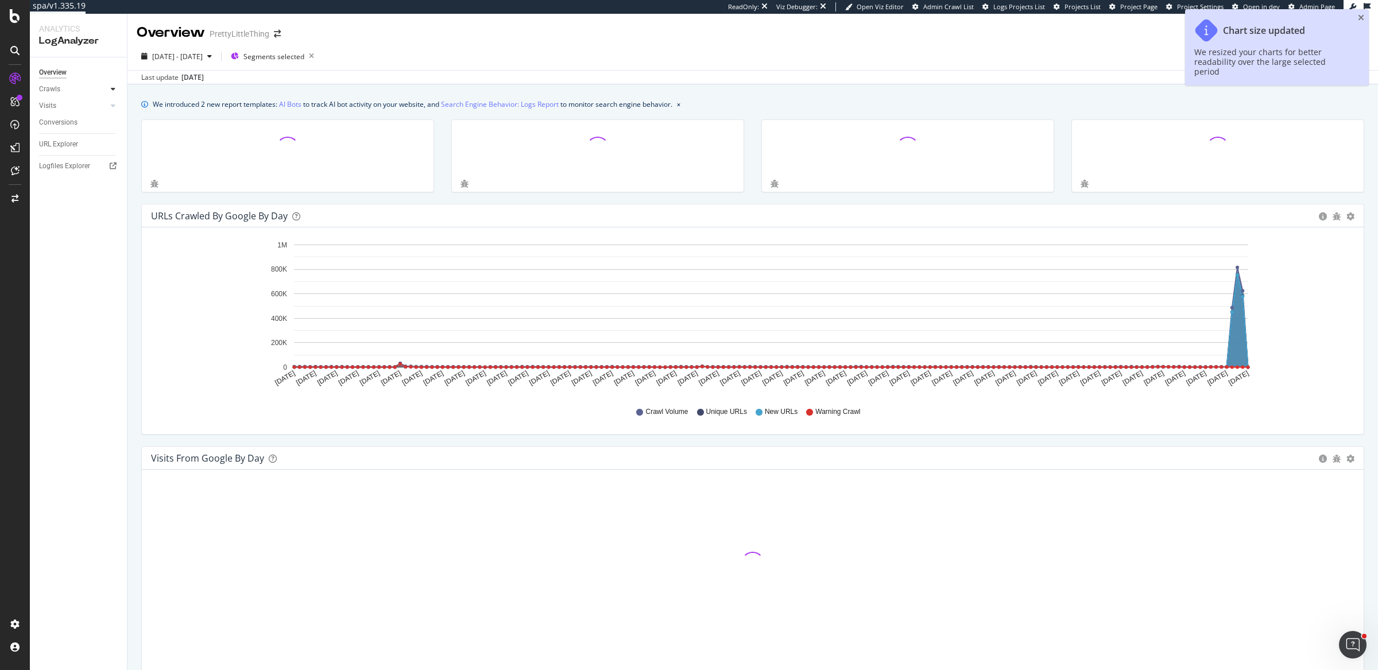
click at [114, 88] on icon at bounding box center [113, 89] width 5 height 7
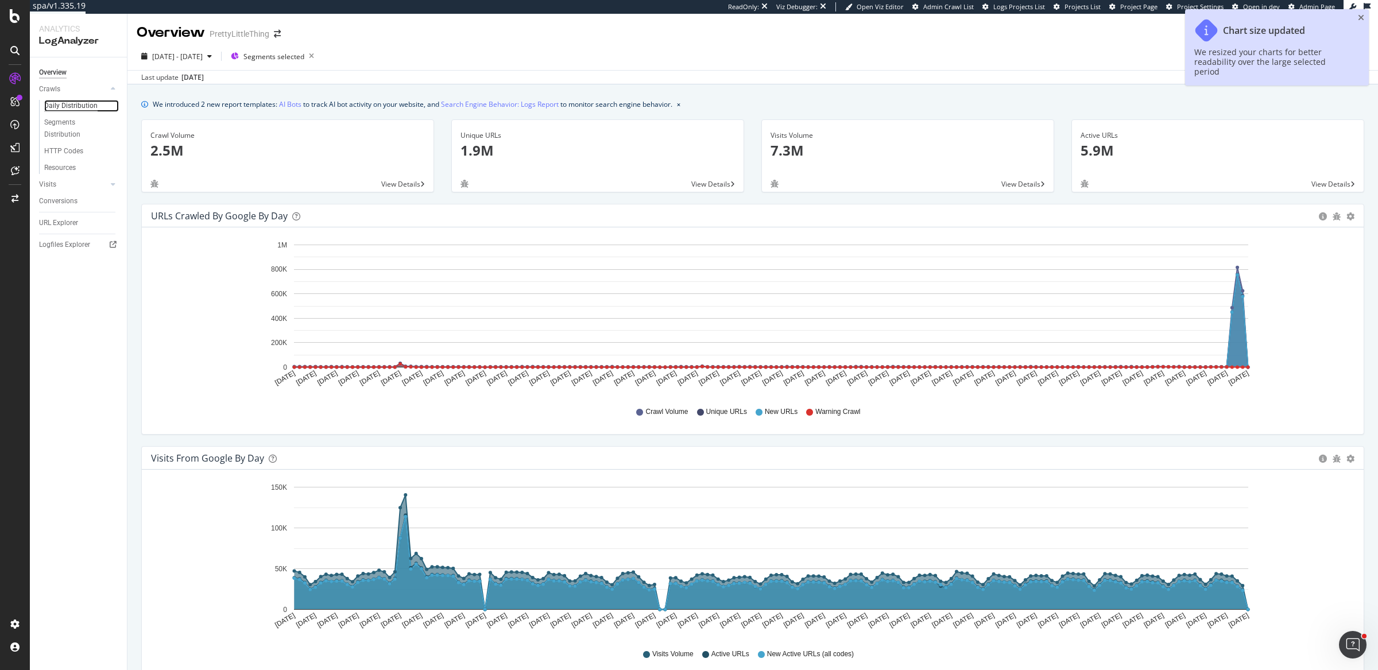
click at [66, 109] on div "Daily Distribution" at bounding box center [70, 106] width 53 height 12
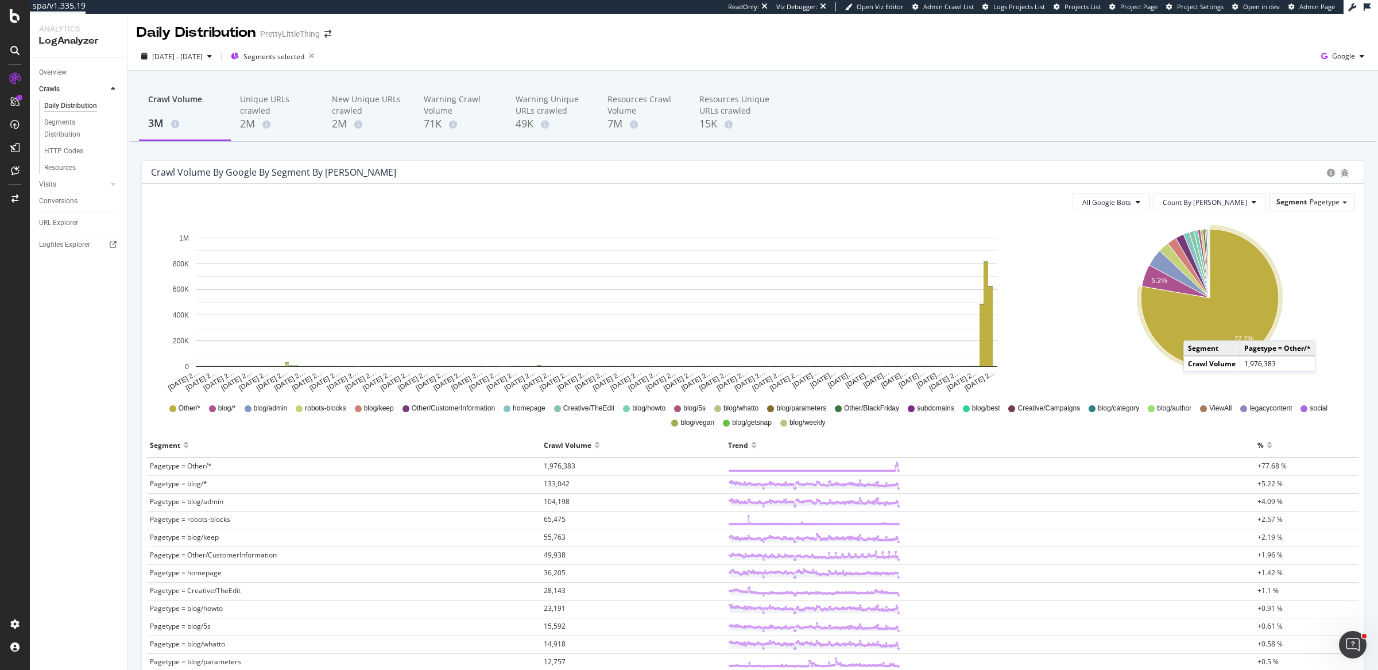
click at [1187, 329] on icon "A chart." at bounding box center [1210, 298] width 138 height 138
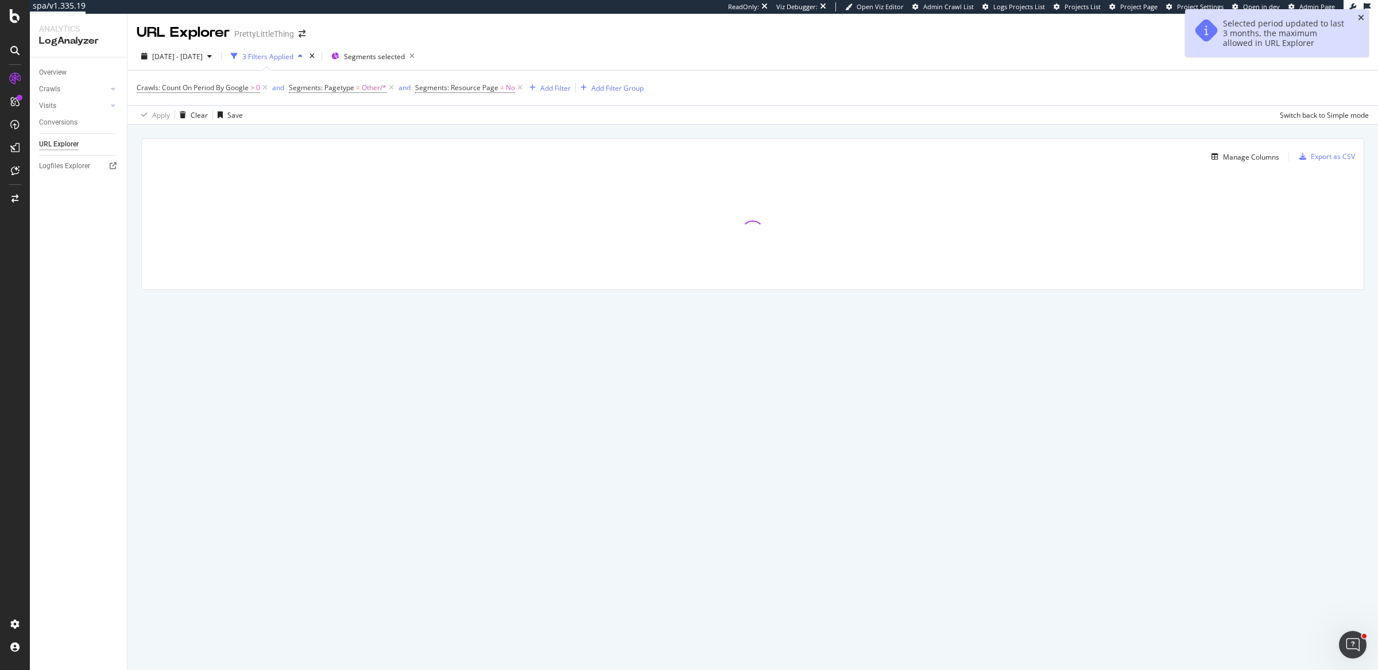
click at [1362, 18] on icon "close toast" at bounding box center [1361, 18] width 6 height 8
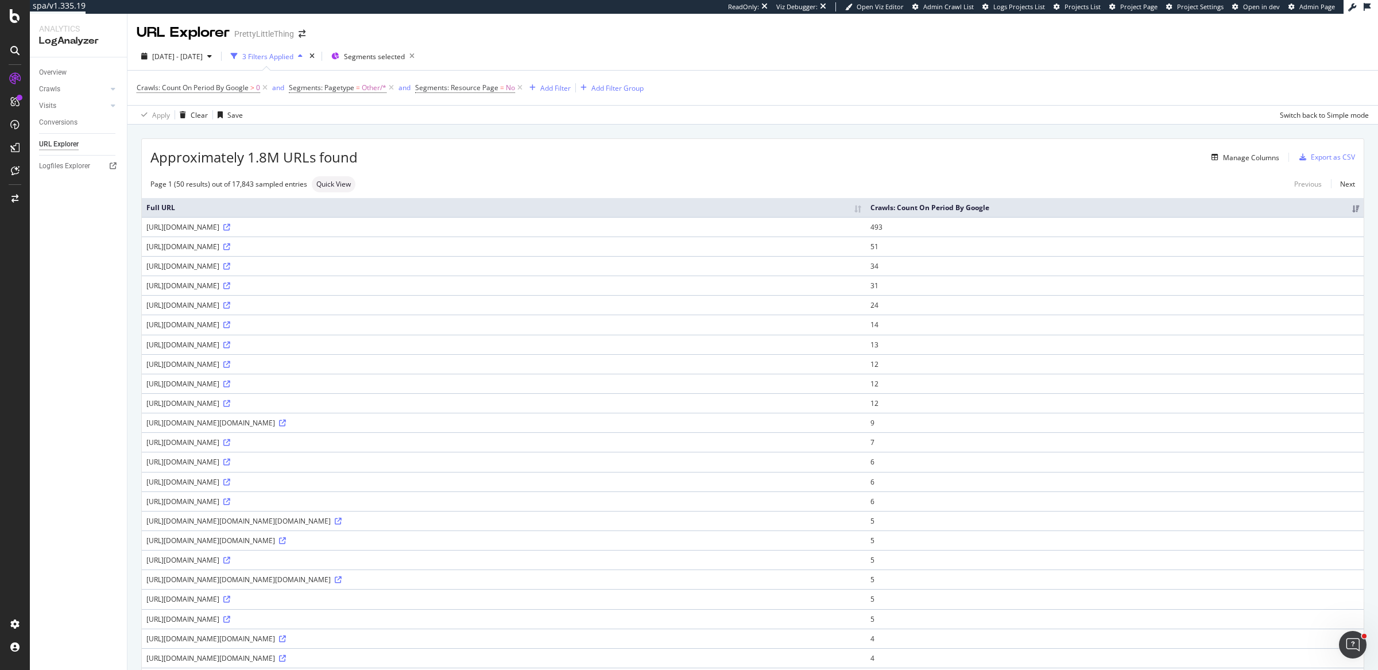
click at [776, 38] on div "URL Explorer PrettyLittleThing" at bounding box center [752, 28] width 1251 height 29
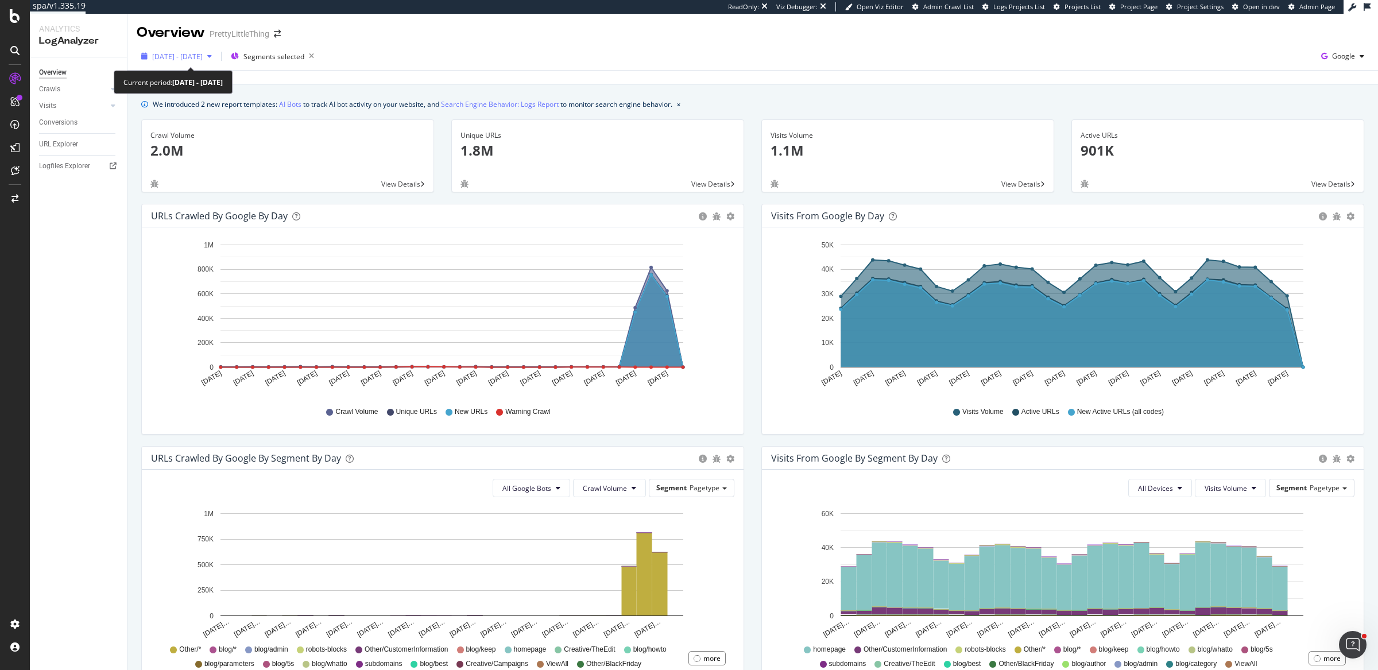
click at [203, 59] on span "[DATE] - [DATE]" at bounding box center [177, 57] width 51 height 10
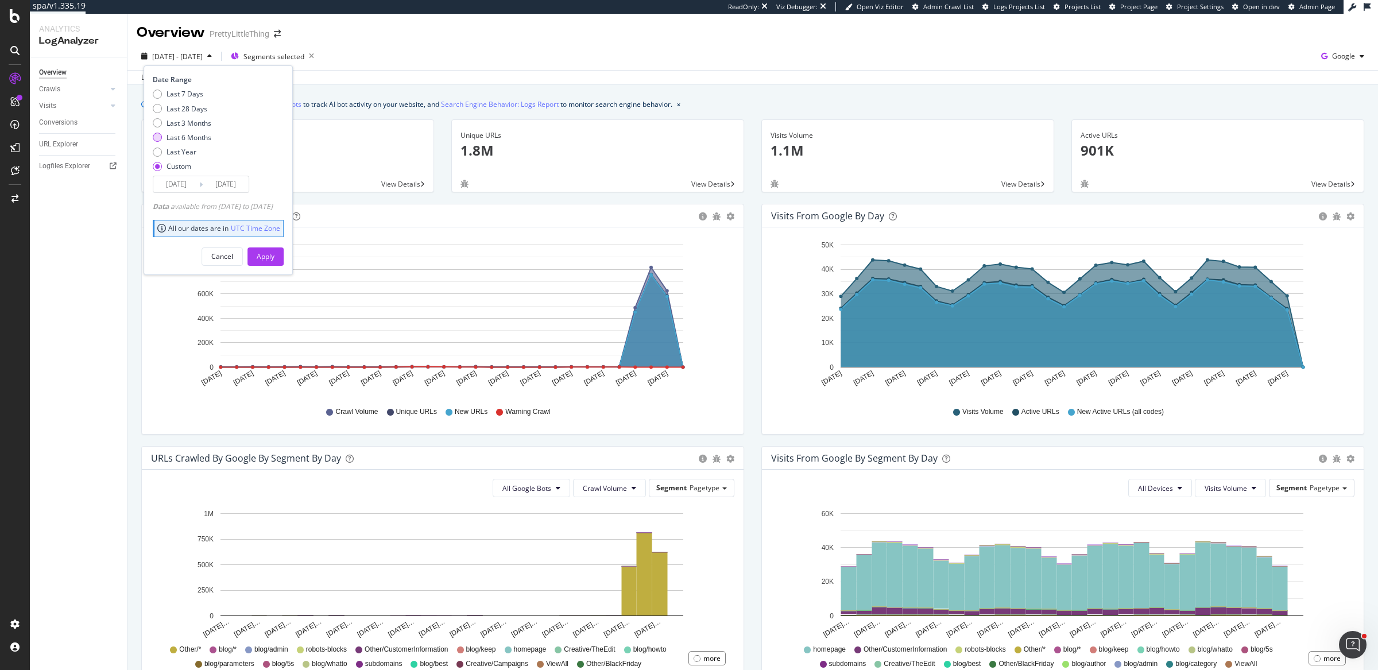
click at [195, 141] on div "Last 6 Months" at bounding box center [189, 138] width 45 height 10
type input "2025/02/11"
click at [284, 249] on button "Apply" at bounding box center [266, 257] width 36 height 18
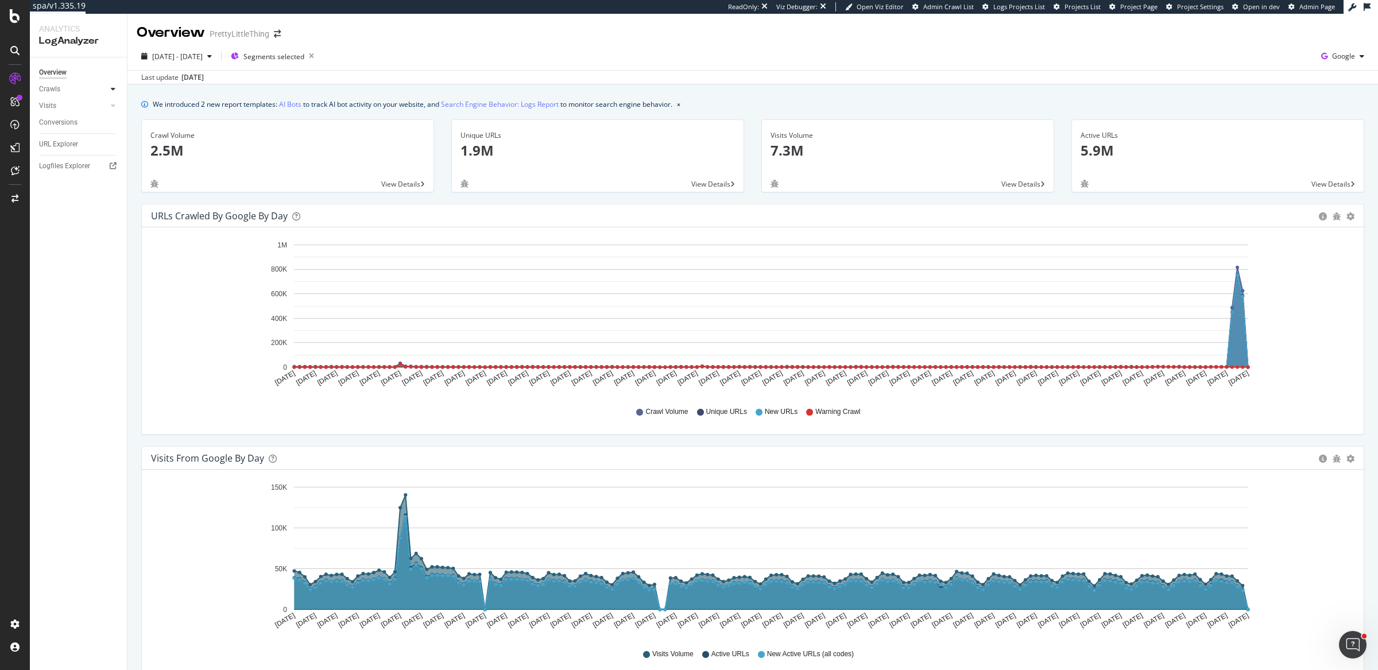
click at [113, 87] on icon at bounding box center [113, 89] width 5 height 7
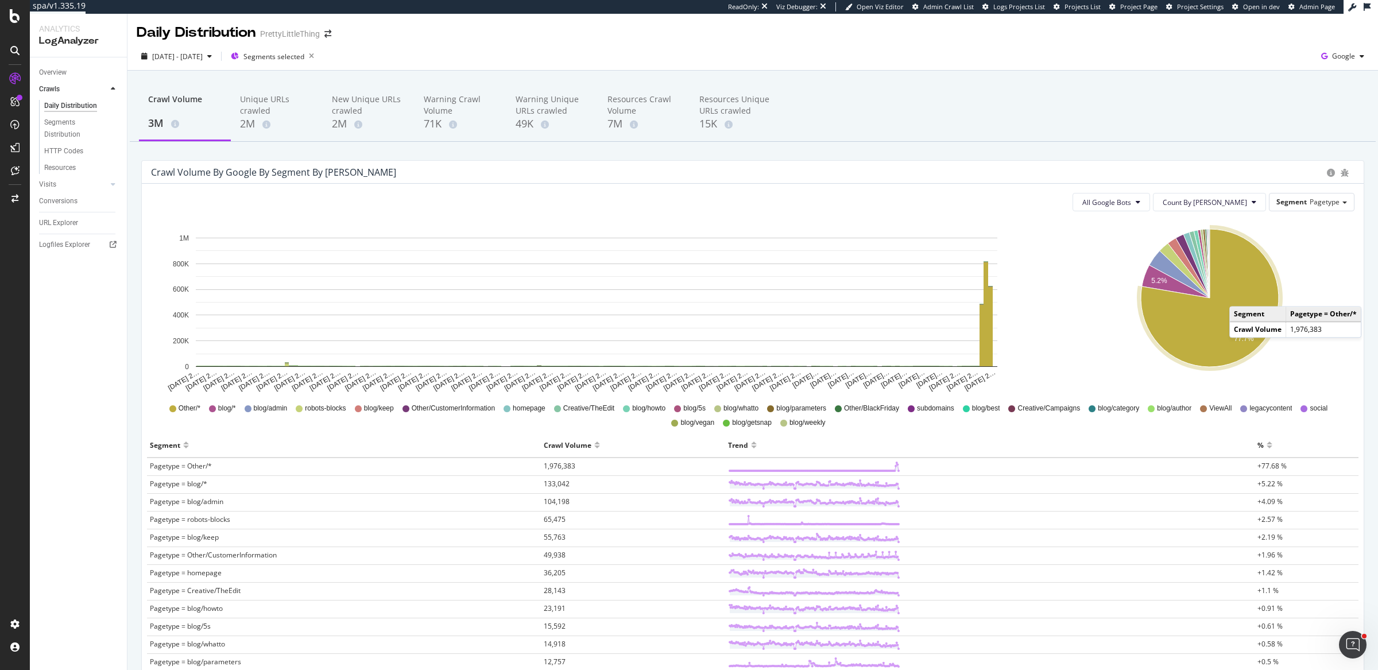
click at [1233, 295] on icon "A chart." at bounding box center [1210, 298] width 138 height 138
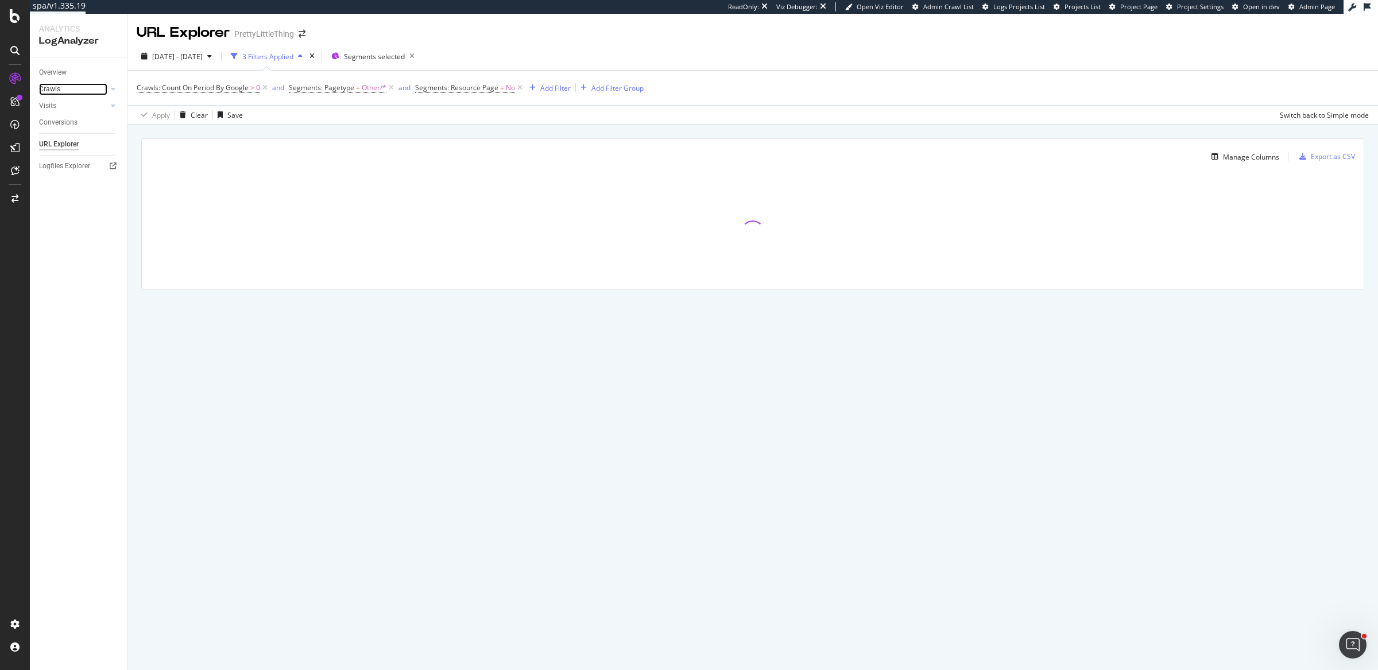
click at [63, 89] on link "Crawls" at bounding box center [73, 89] width 68 height 12
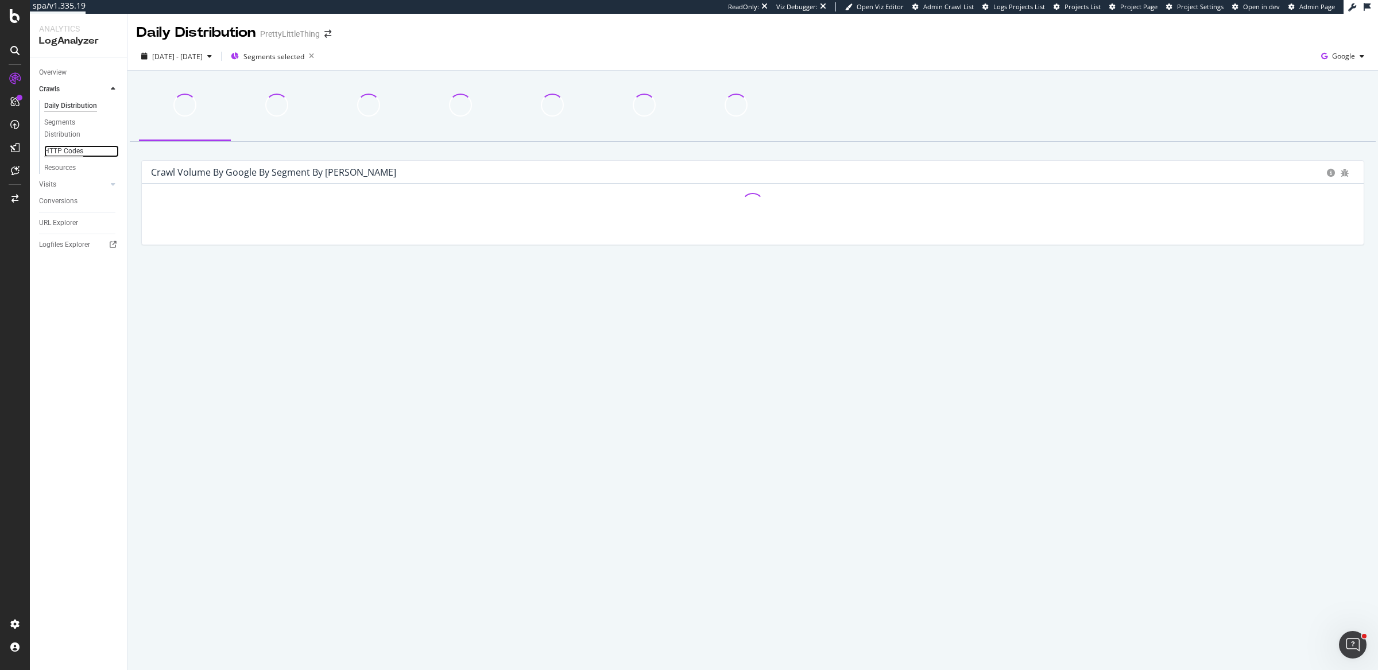
click at [60, 150] on div "HTTP Codes" at bounding box center [63, 151] width 39 height 12
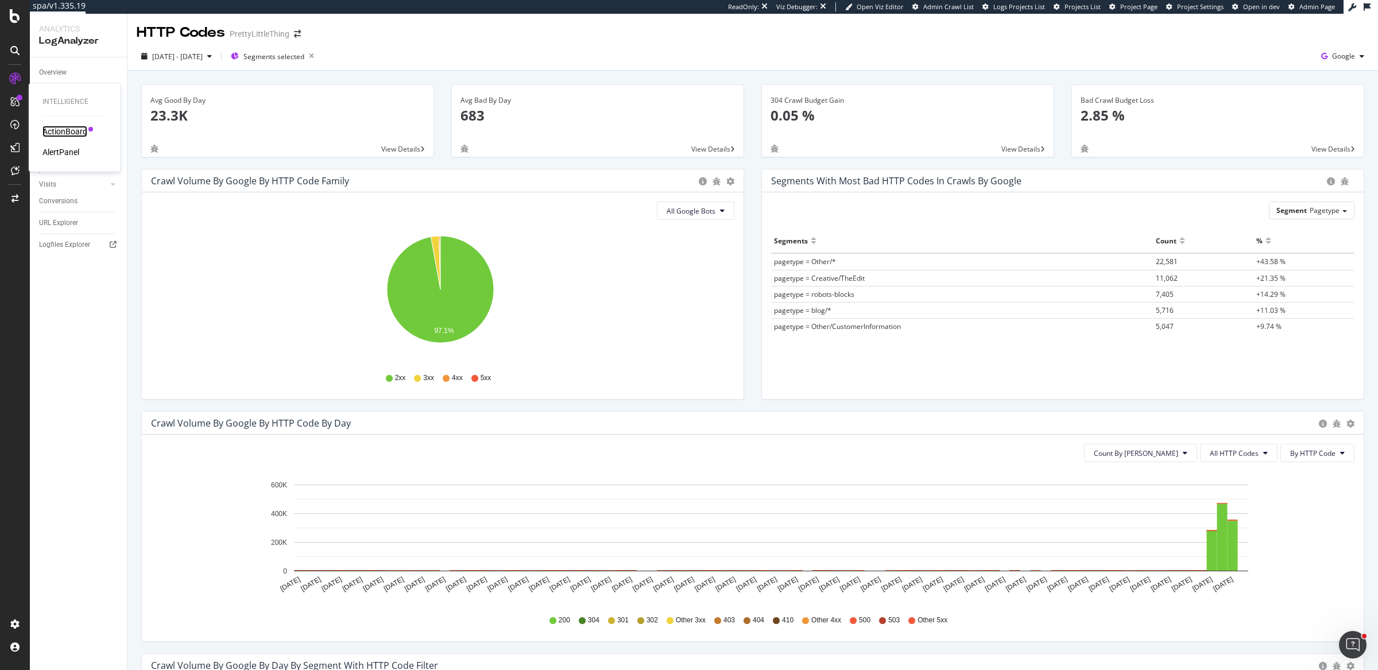
click at [82, 134] on div "ActionBoard" at bounding box center [64, 131] width 45 height 11
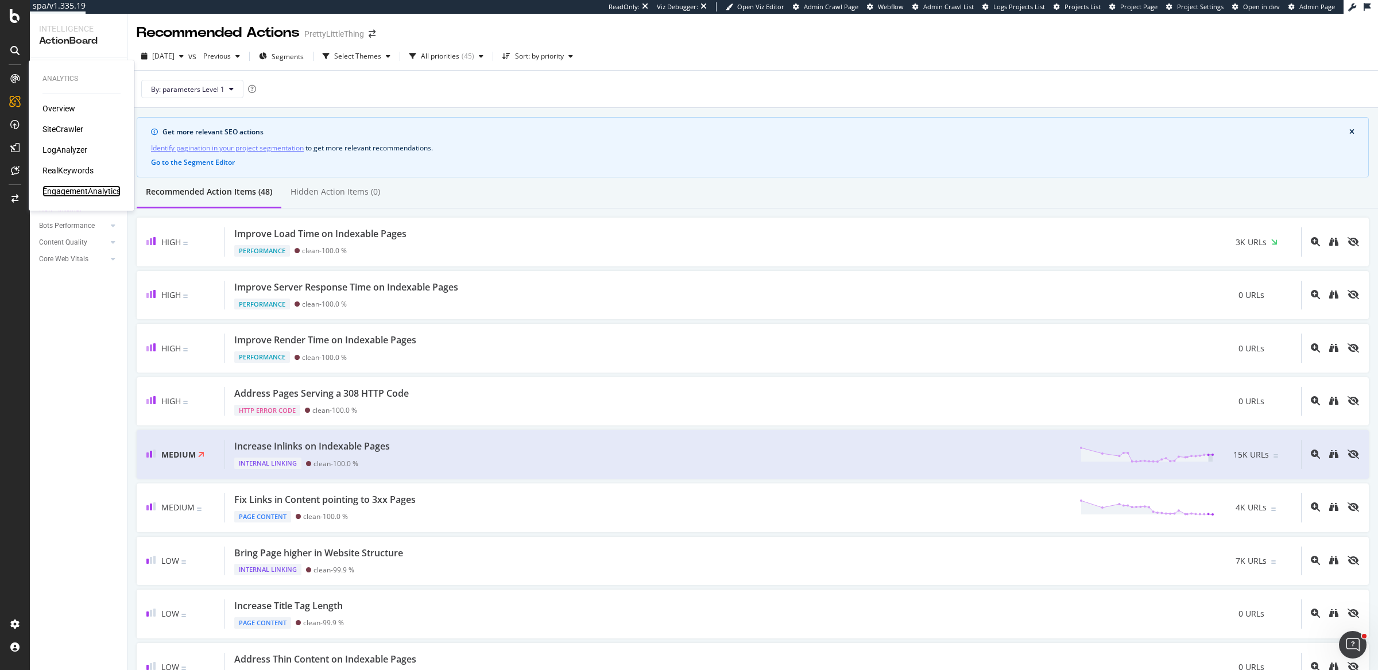
click at [77, 194] on div "EngagementAnalytics" at bounding box center [81, 191] width 78 height 11
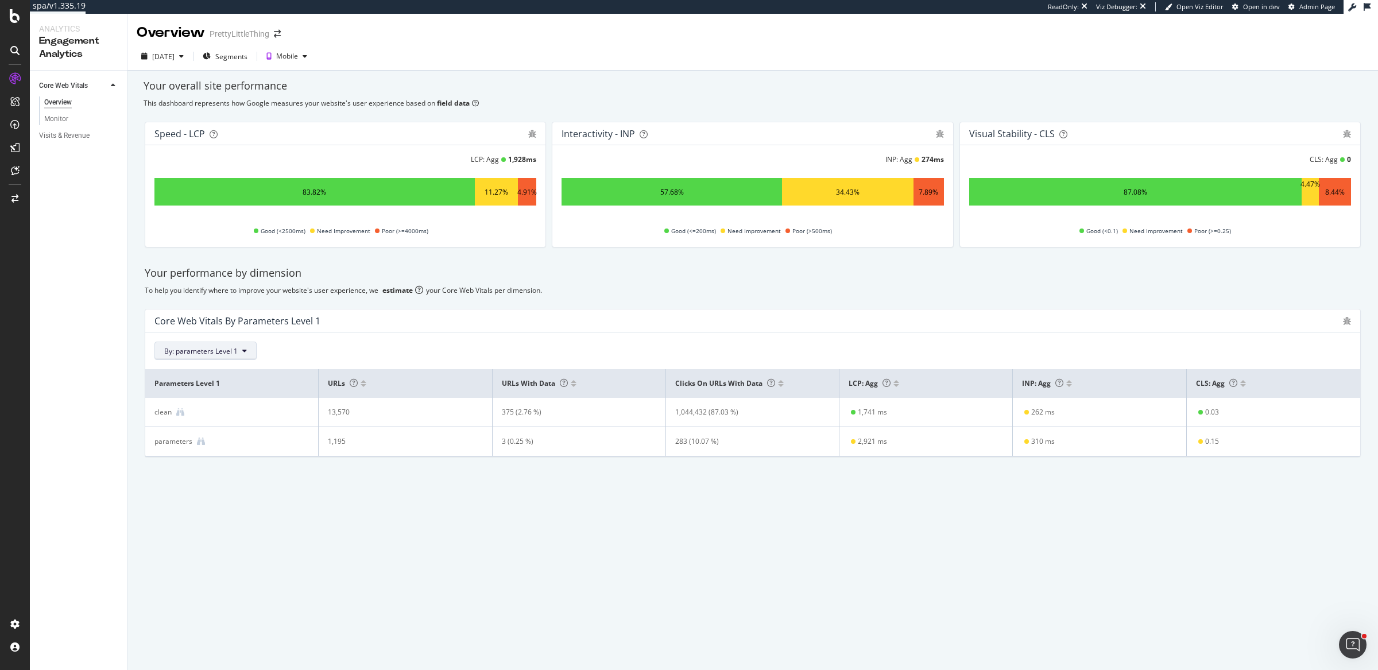
click at [226, 350] on span "By: parameters Level 1" at bounding box center [201, 351] width 74 height 10
click at [416, 351] on div "By: parameters Level 1 Recently Used pagetype Level 1 Recommended Dimensions Se…" at bounding box center [752, 351] width 1197 height 18
click at [218, 347] on span "By: parameters Level 1" at bounding box center [201, 351] width 74 height 10
click at [226, 458] on div "All Dimensions" at bounding box center [226, 454] width 142 height 20
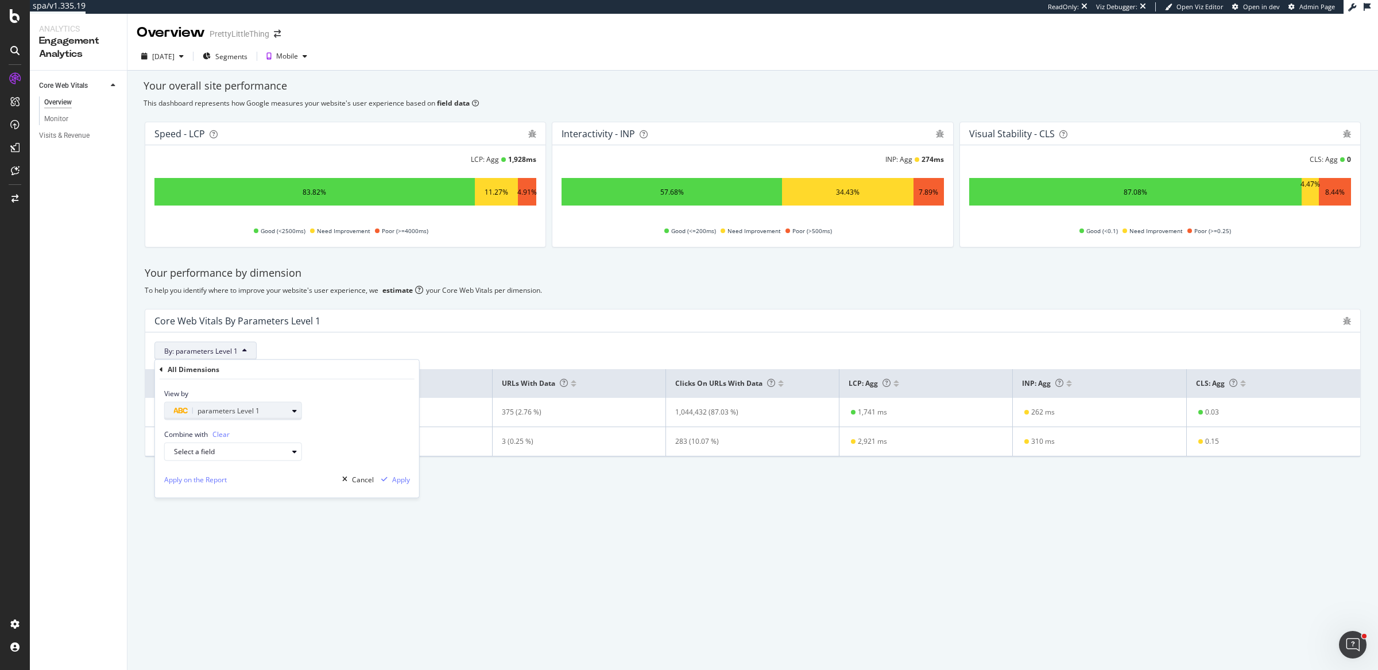
click at [256, 416] on div "parameters Level 1" at bounding box center [231, 411] width 114 height 14
click at [163, 430] on icon at bounding box center [164, 430] width 3 height 7
click at [226, 478] on span "URL Scheme and Segmentation" at bounding box center [224, 479] width 101 height 10
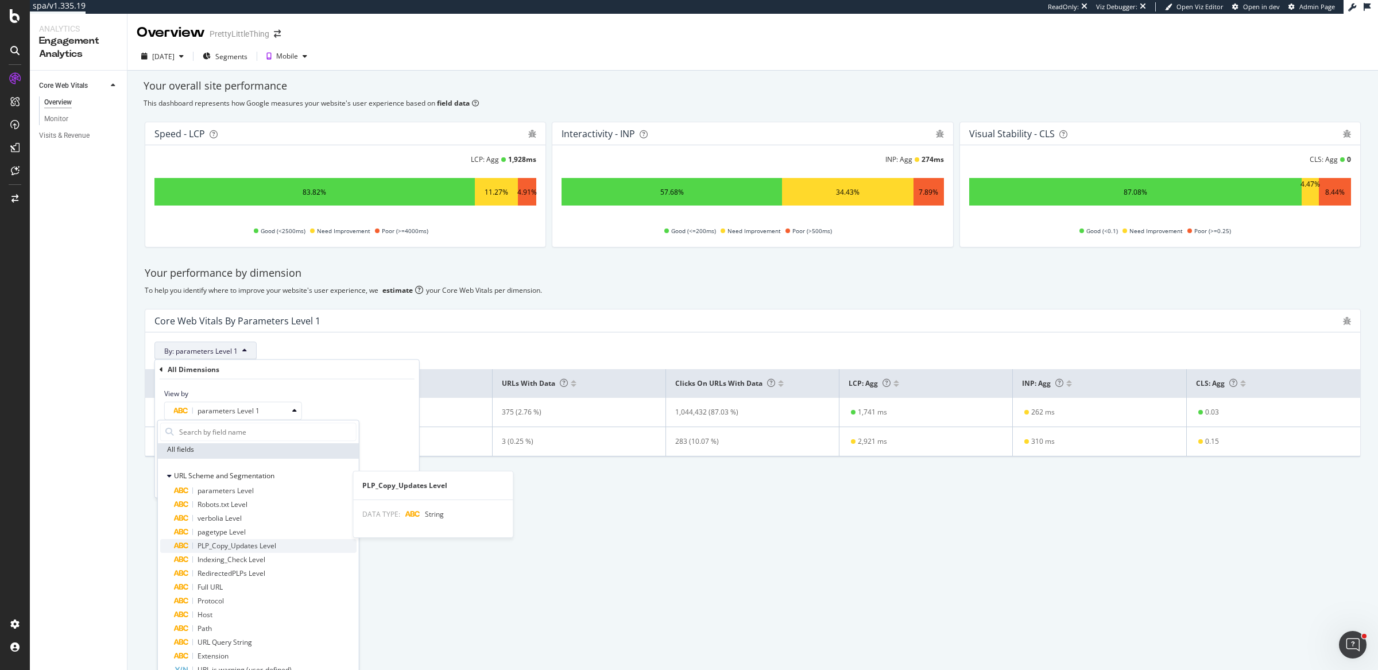
scroll to position [6, 0]
click at [232, 527] on span "pagetype Level" at bounding box center [222, 529] width 48 height 10
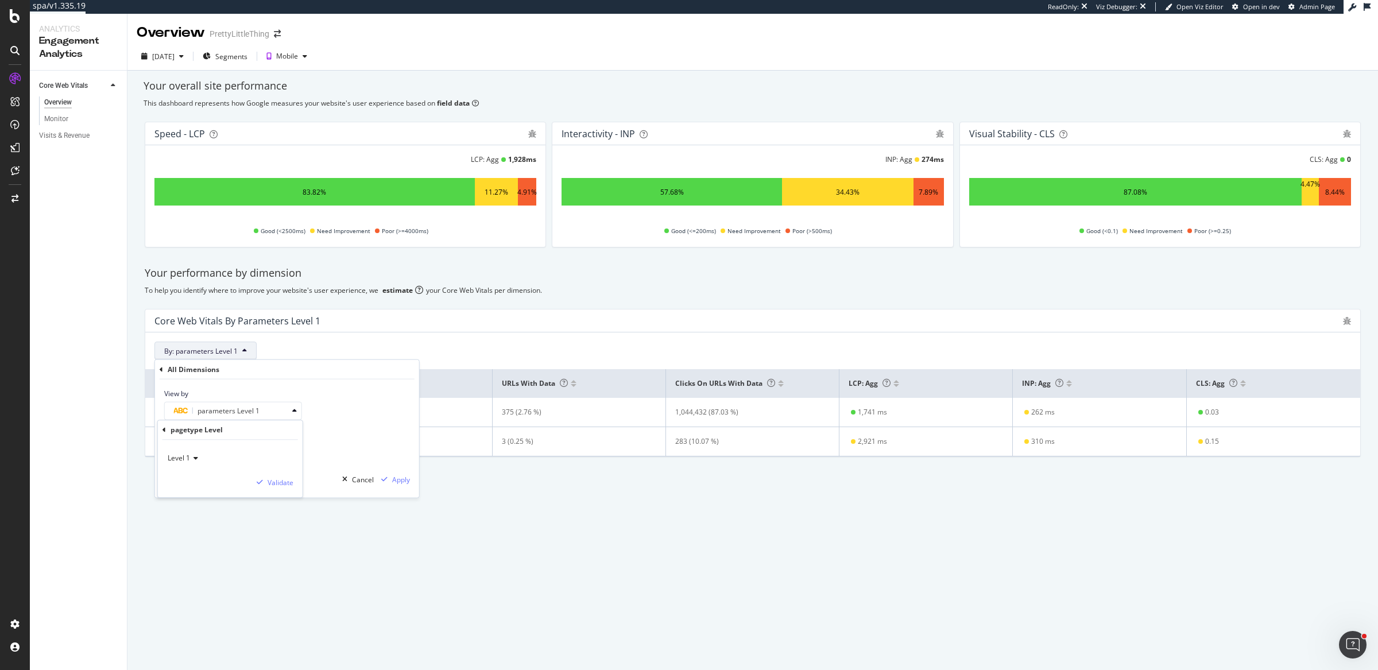
click at [194, 457] on icon at bounding box center [194, 458] width 8 height 7
drag, startPoint x: 201, startPoint y: 484, endPoint x: 297, endPoint y: 472, distance: 96.6
click at [204, 482] on div "Level 1" at bounding box center [231, 481] width 123 height 15
click at [281, 483] on div "Validate" at bounding box center [281, 483] width 26 height 10
click at [397, 478] on div "Apply" at bounding box center [401, 479] width 18 height 10
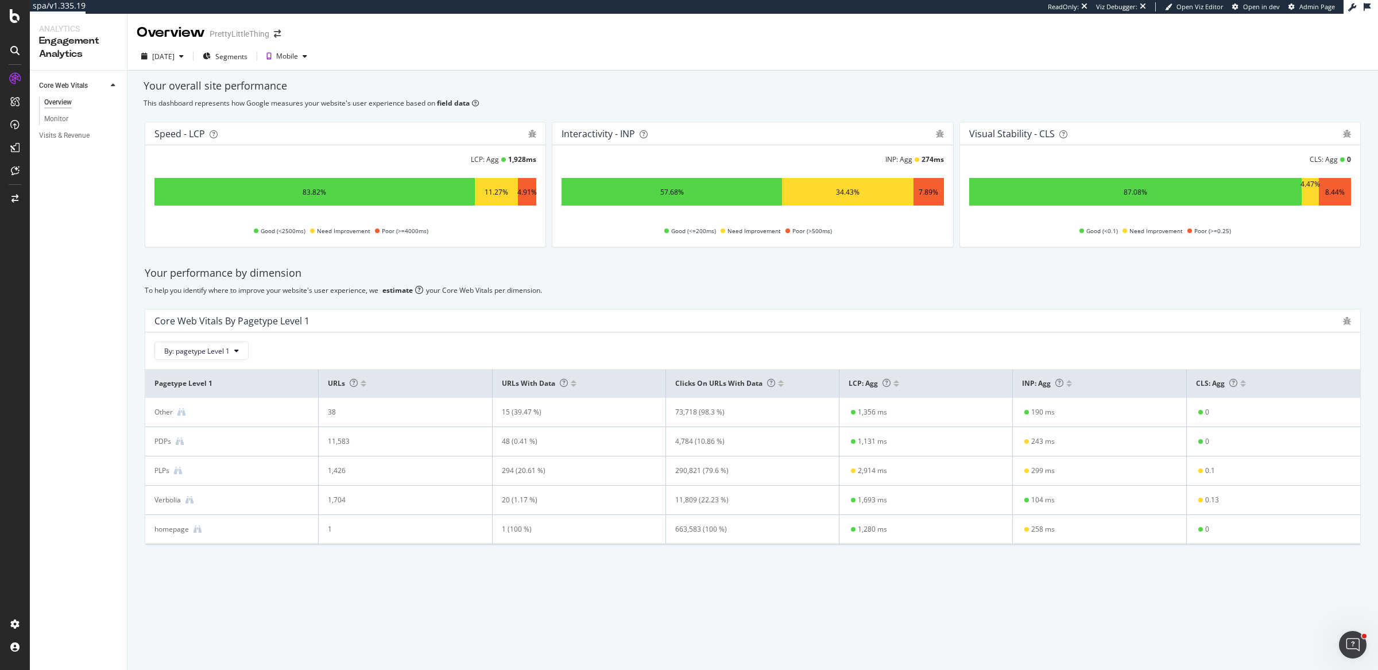
click at [734, 464] on td "290,821 (79.6 %)" at bounding box center [752, 471] width 173 height 29
click at [733, 468] on div "290,821 (79.6 %)" at bounding box center [744, 471] width 139 height 10
click at [797, 474] on div "290,821 (79.6 %)" at bounding box center [744, 471] width 139 height 10
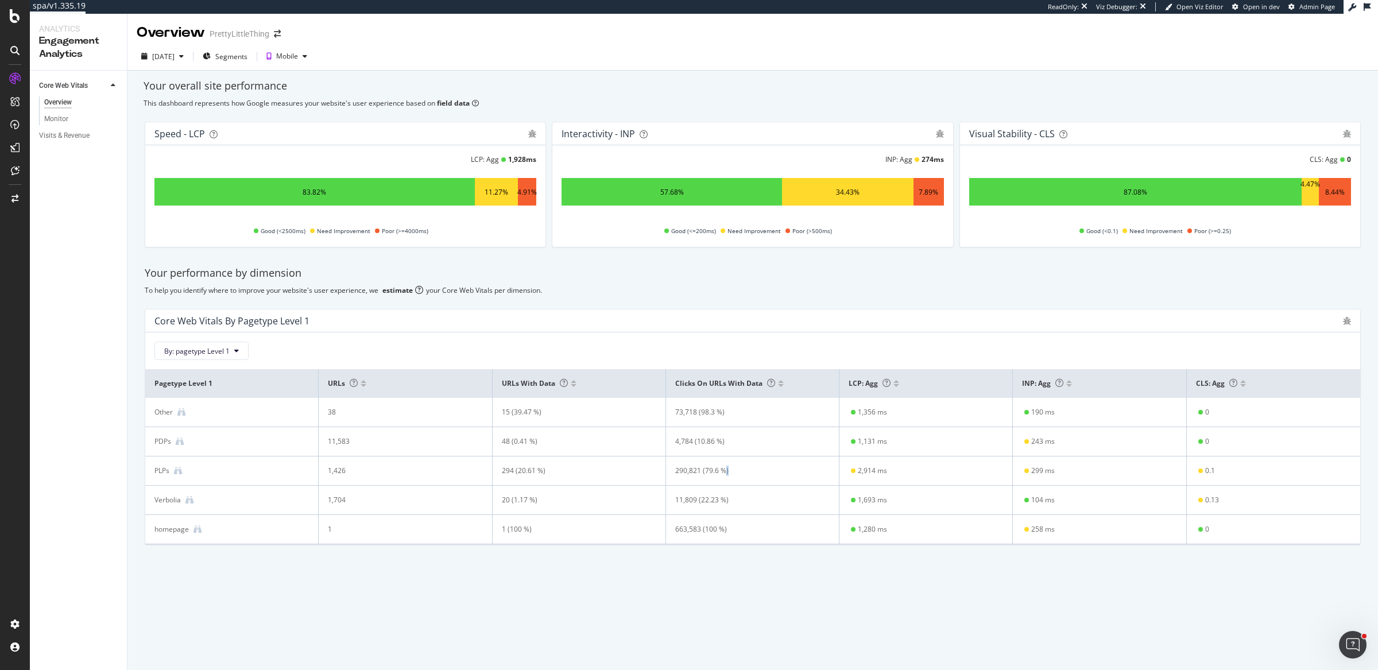
click at [797, 474] on div "290,821 (79.6 %)" at bounding box center [744, 471] width 139 height 10
click at [517, 466] on div "294 (20.61 %)" at bounding box center [571, 471] width 139 height 10
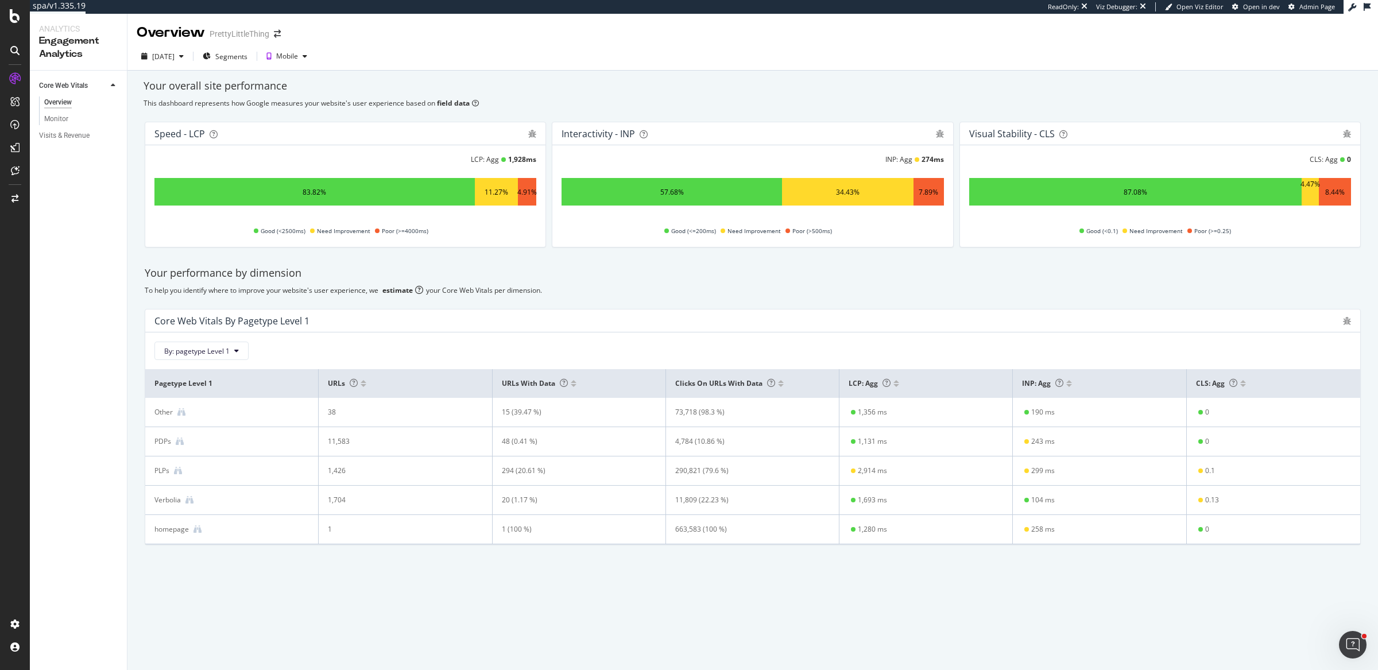
click at [849, 482] on td "2,914 ms" at bounding box center [926, 471] width 173 height 29
click at [646, 283] on div "Your performance by dimension To help you identify where to improve your websit…" at bounding box center [753, 405] width 1230 height 297
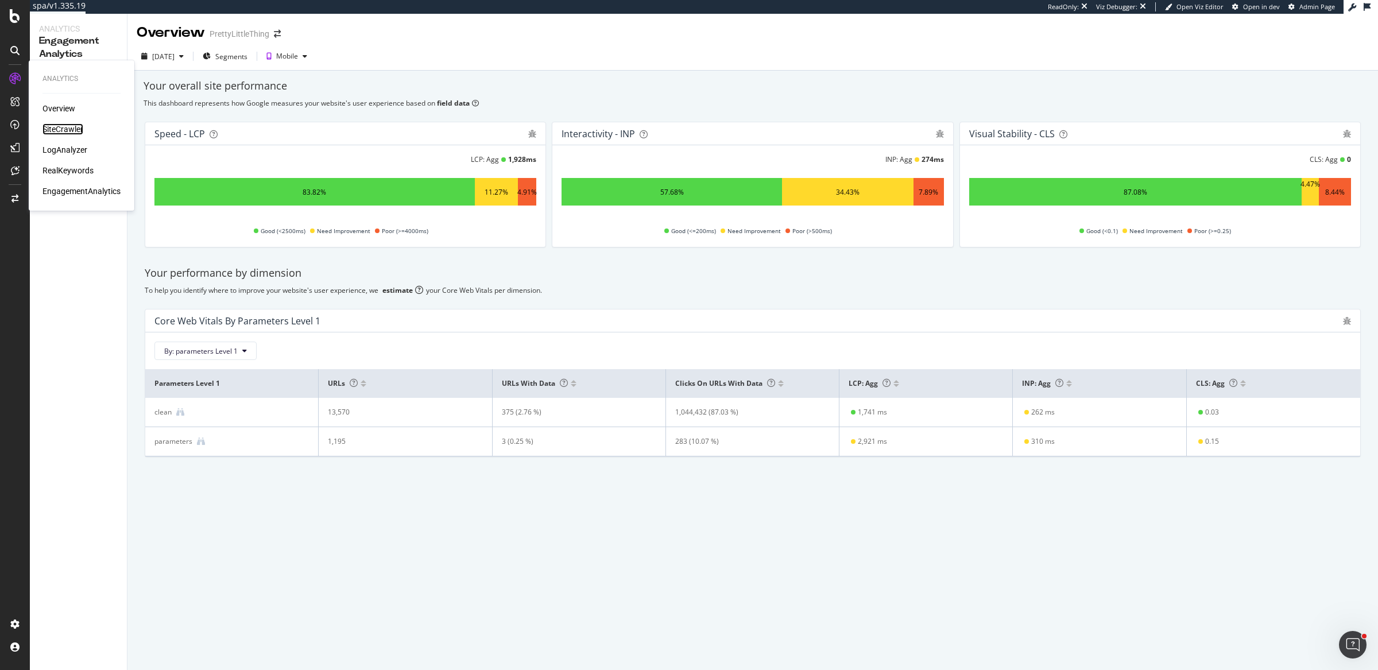
click at [67, 130] on div "SiteCrawler" at bounding box center [62, 128] width 41 height 11
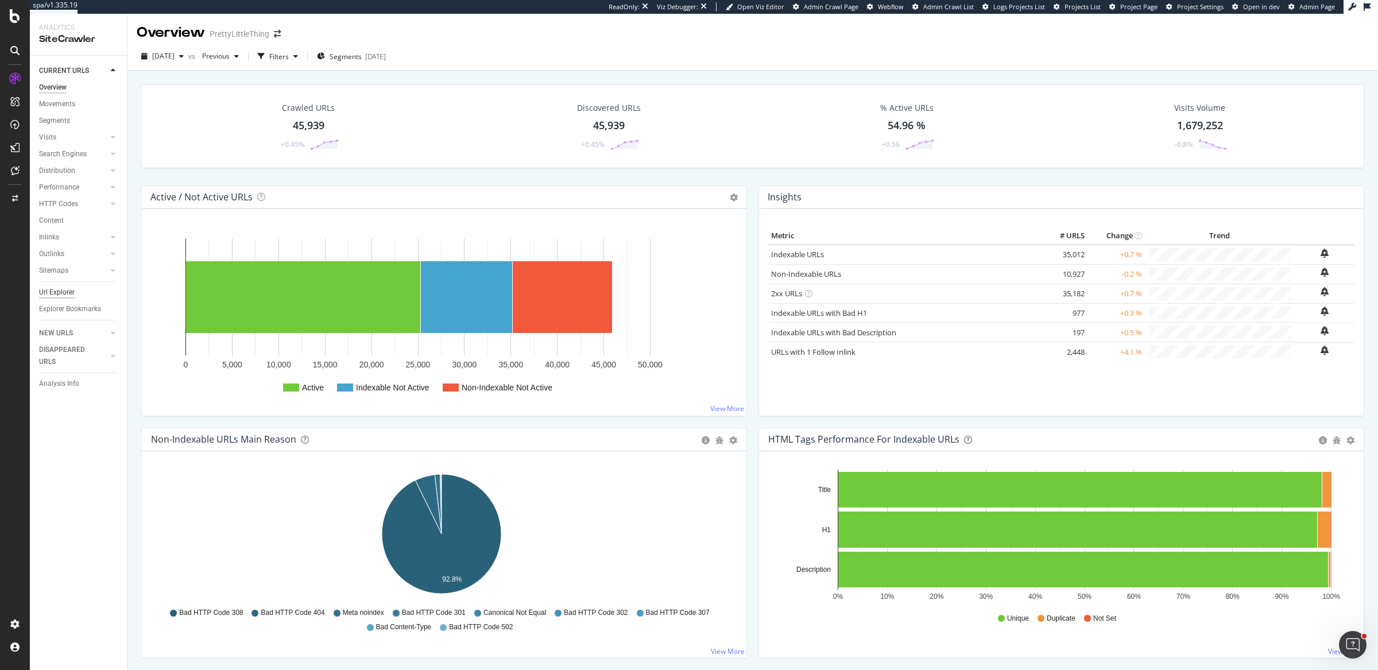
click at [63, 296] on div "Url Explorer" at bounding box center [57, 293] width 36 height 12
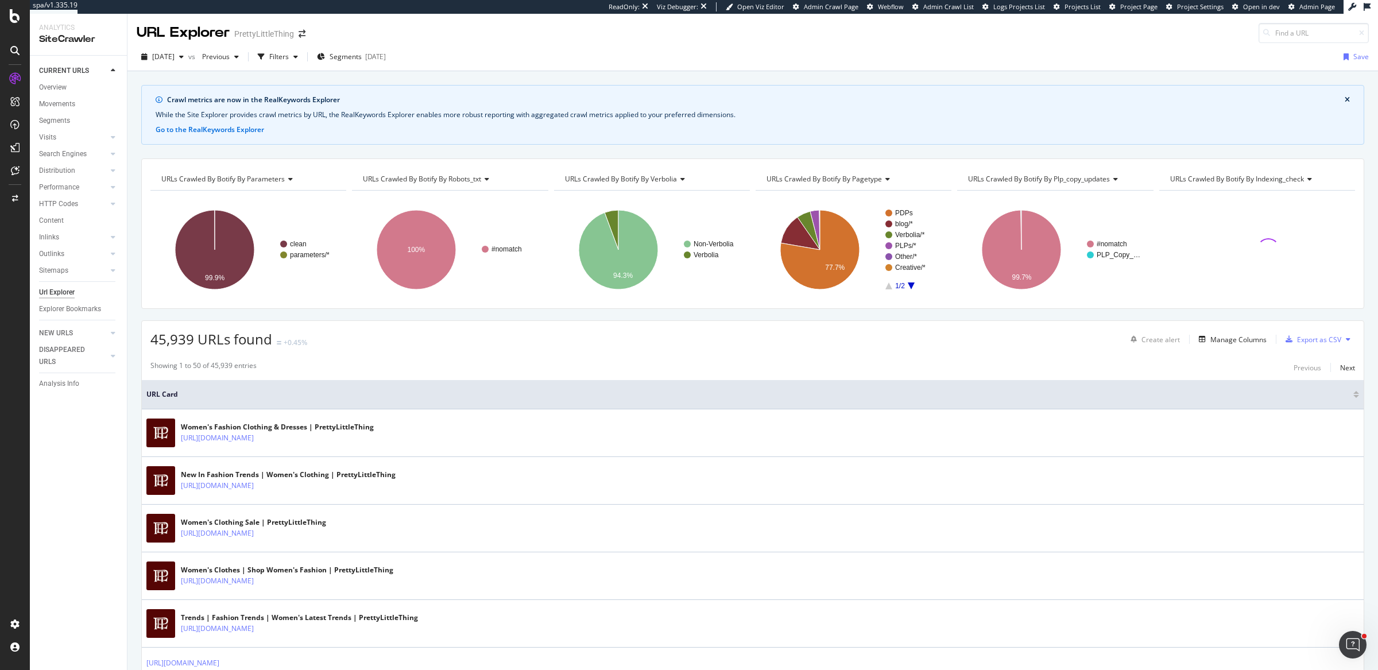
click at [265, 59] on icon "button" at bounding box center [261, 56] width 7 height 7
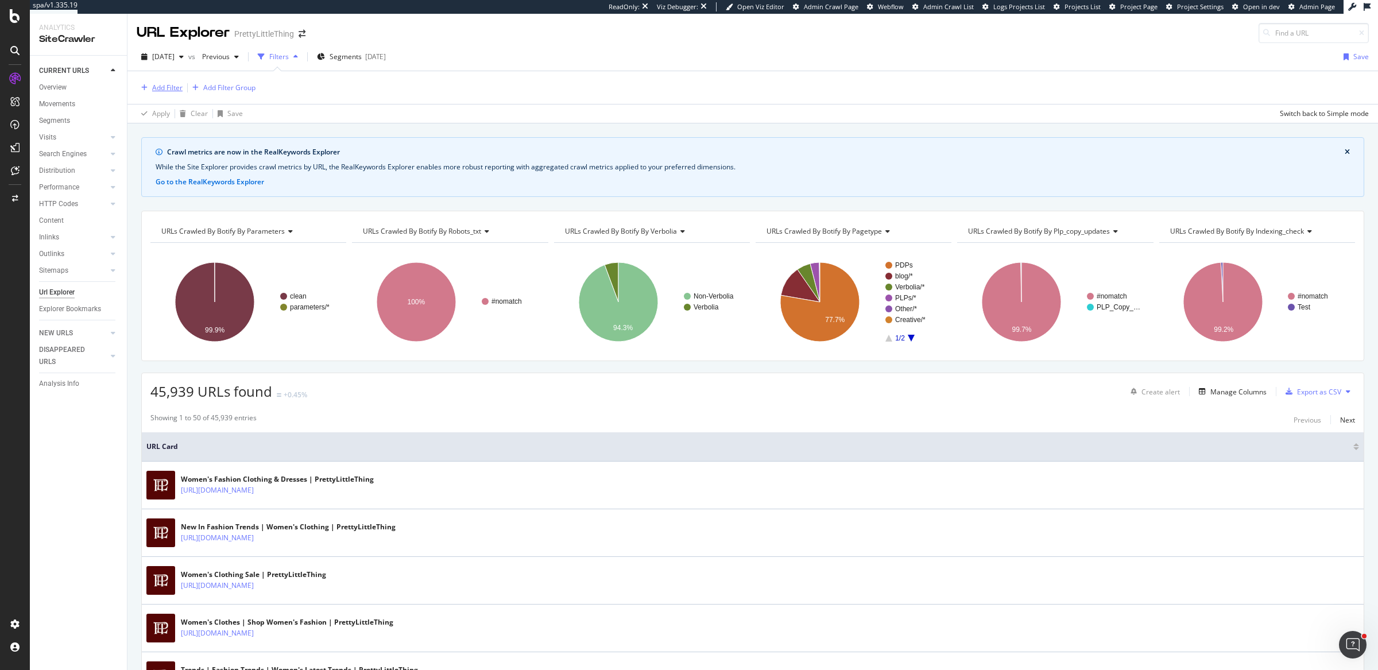
click at [156, 89] on div "Add Filter" at bounding box center [167, 88] width 30 height 10
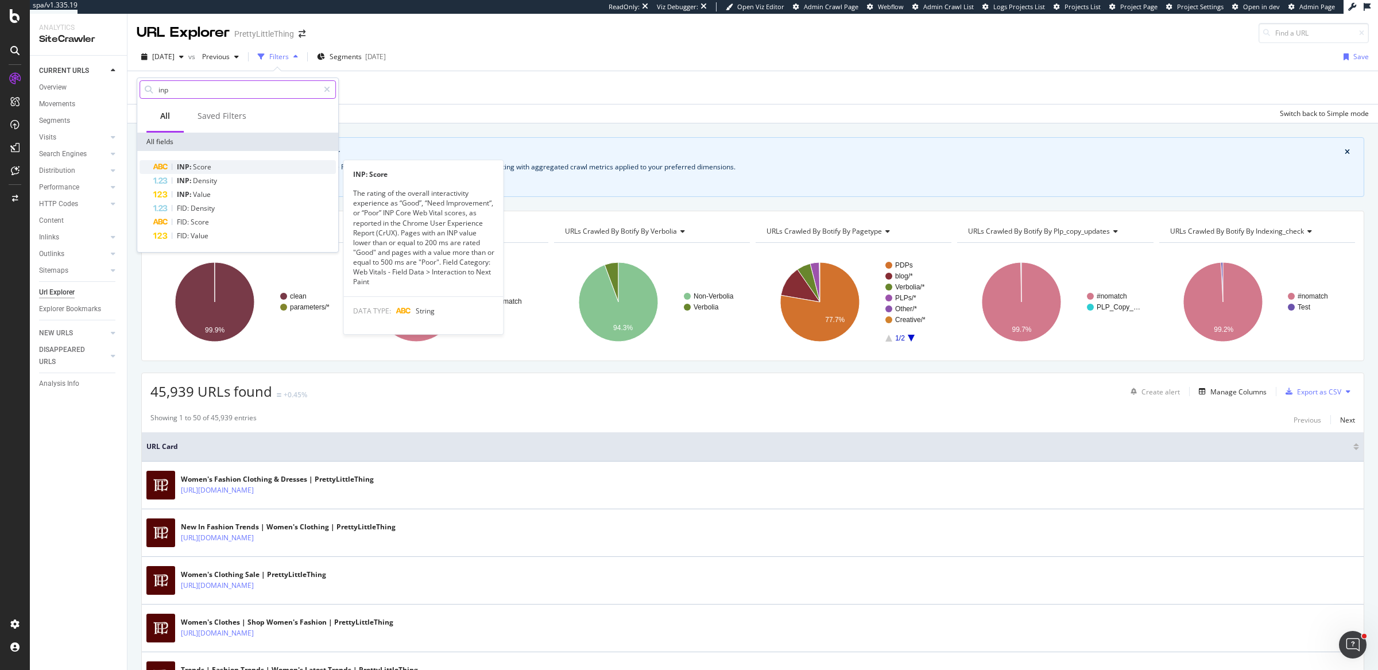
type input "inp"
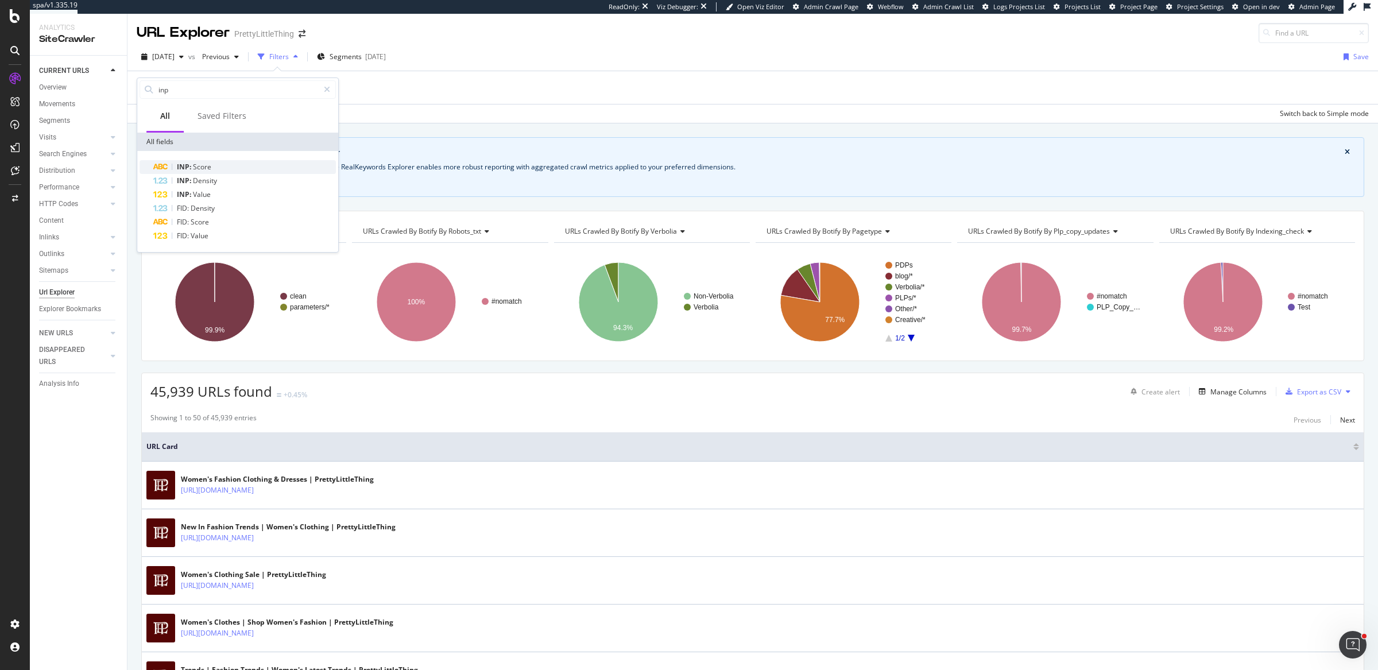
click at [227, 166] on div "INP: Score" at bounding box center [244, 167] width 183 height 14
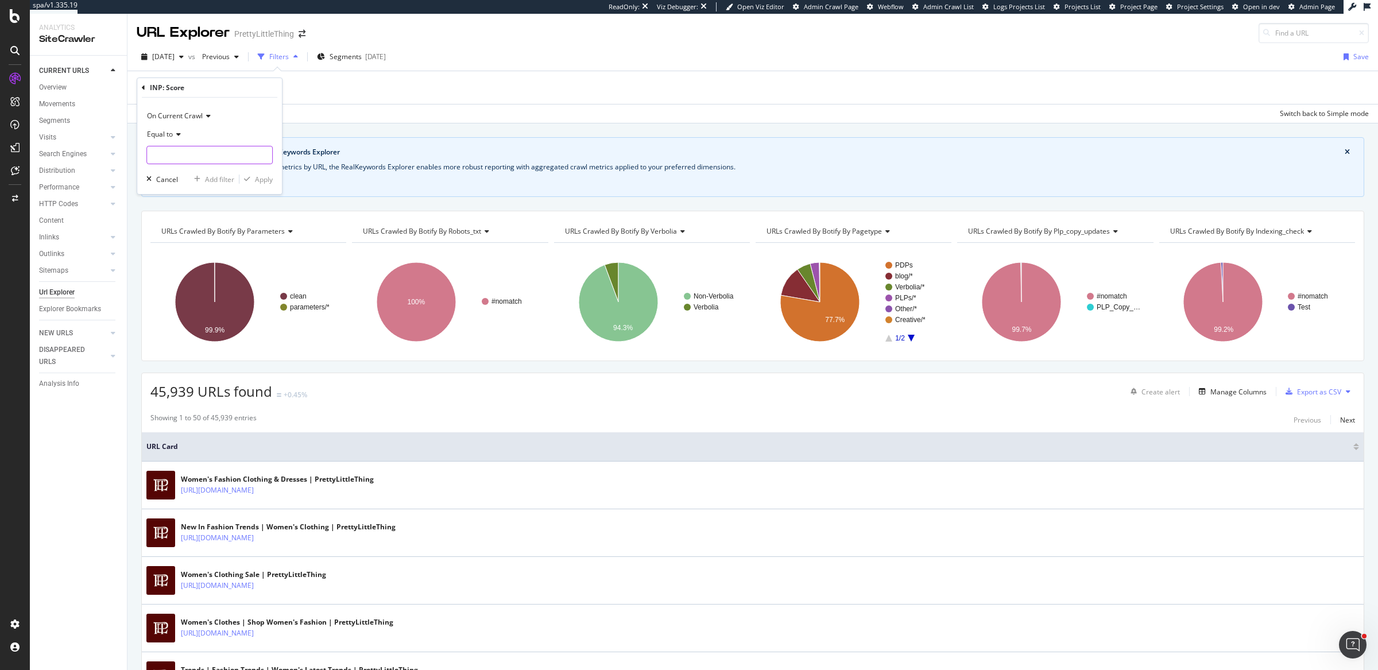
click at [188, 150] on input "text" at bounding box center [209, 155] width 125 height 18
click at [188, 169] on span "Need Improvement" at bounding box center [195, 170] width 90 height 10
type input "Need Improvement"
click at [258, 178] on div "Apply" at bounding box center [264, 180] width 18 height 10
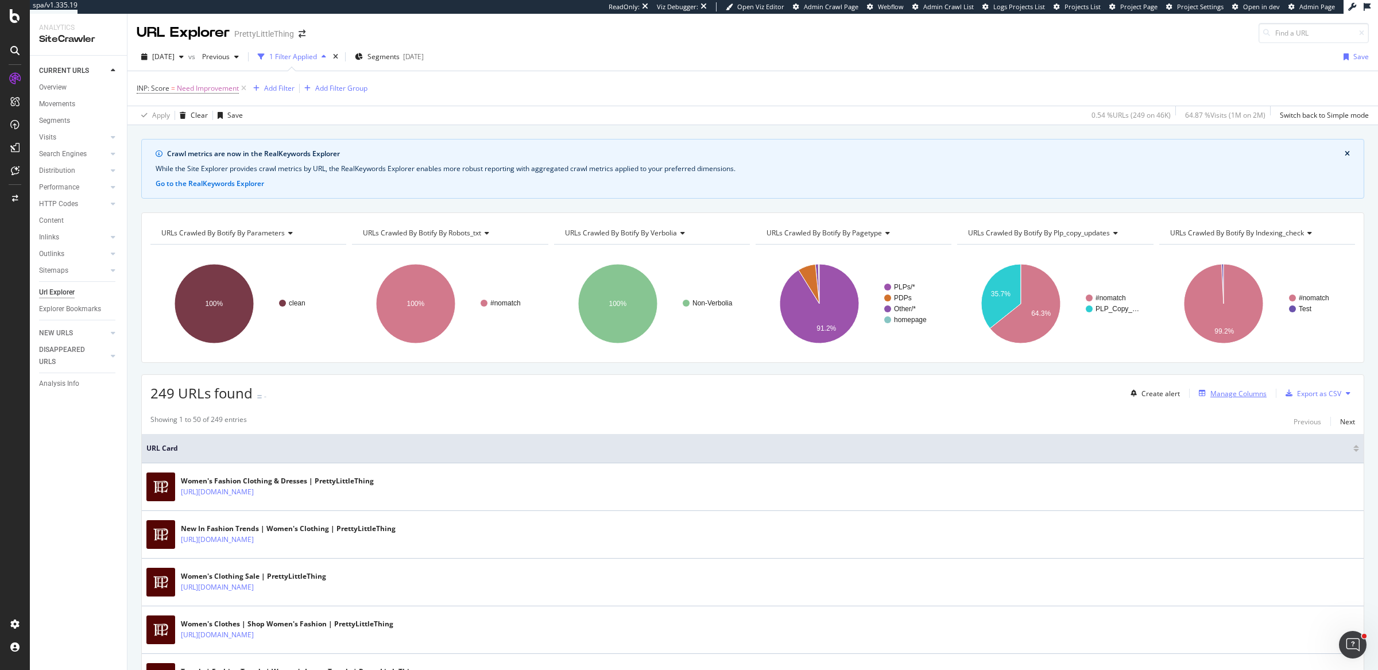
click at [1211, 394] on div "Manage Columns" at bounding box center [1239, 394] width 56 height 10
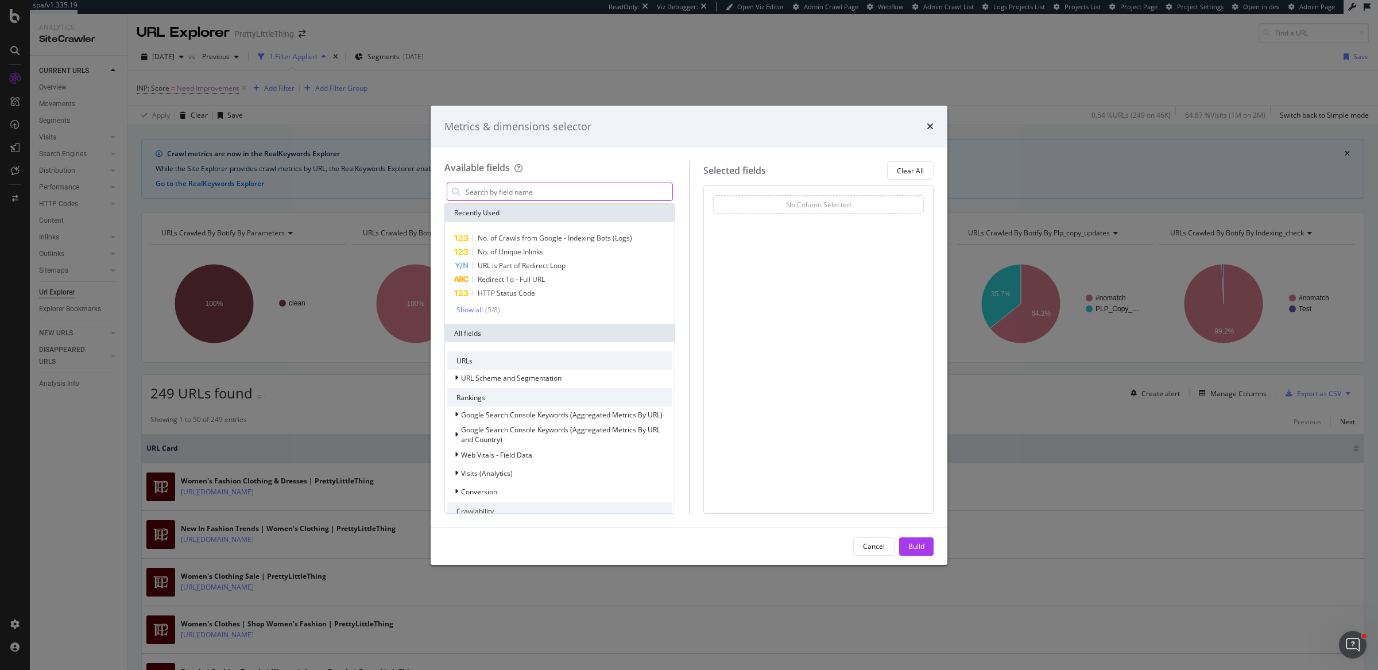
click at [597, 199] on input "modal" at bounding box center [569, 191] width 208 height 17
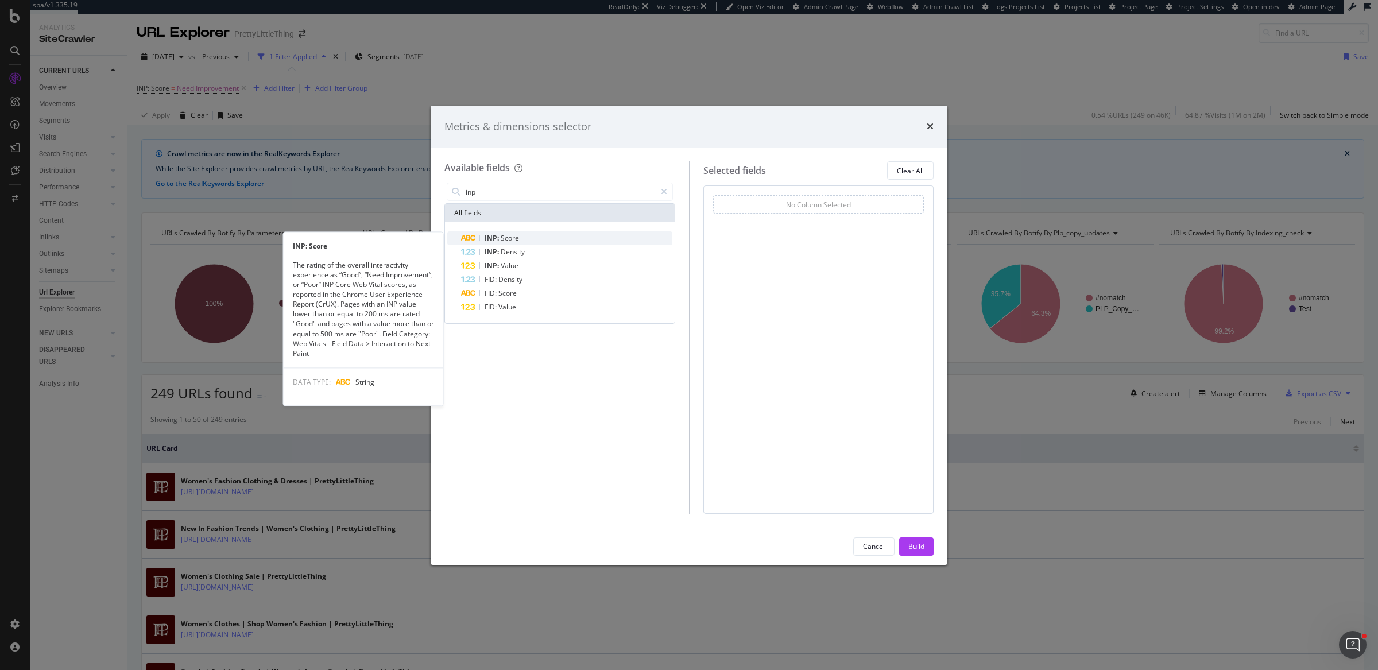
type input "inp"
click at [553, 236] on div "INP: Score" at bounding box center [566, 238] width 211 height 14
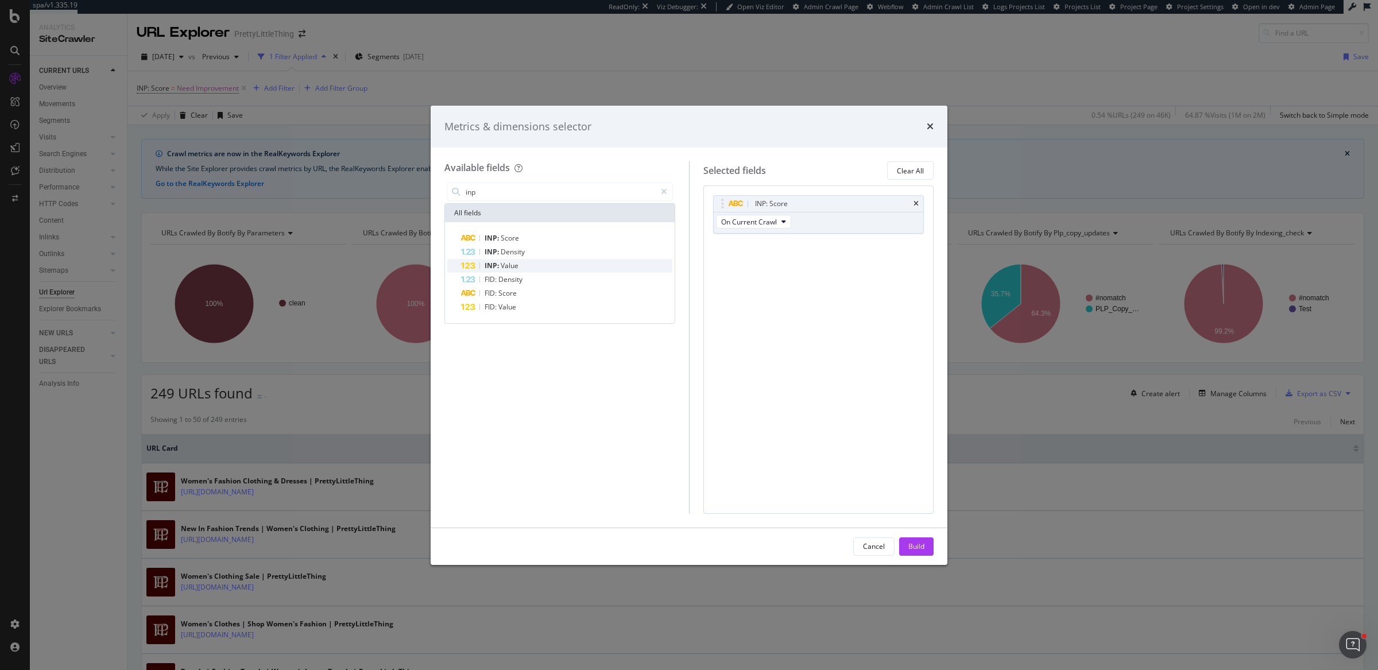
click at [536, 268] on div "INP: Value" at bounding box center [566, 266] width 211 height 14
click at [913, 542] on div "Build" at bounding box center [917, 547] width 16 height 10
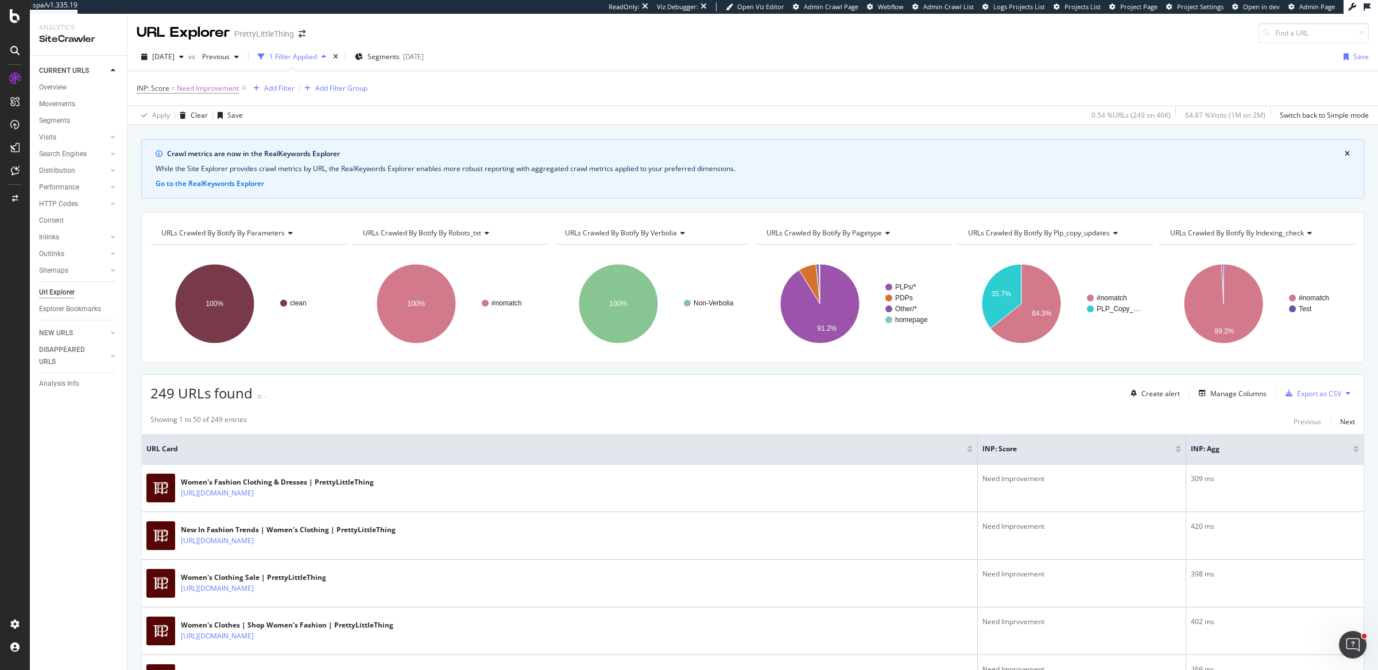
click at [709, 424] on div "Showing 1 to 50 of 249 entries Previous Next" at bounding box center [753, 422] width 1222 height 14
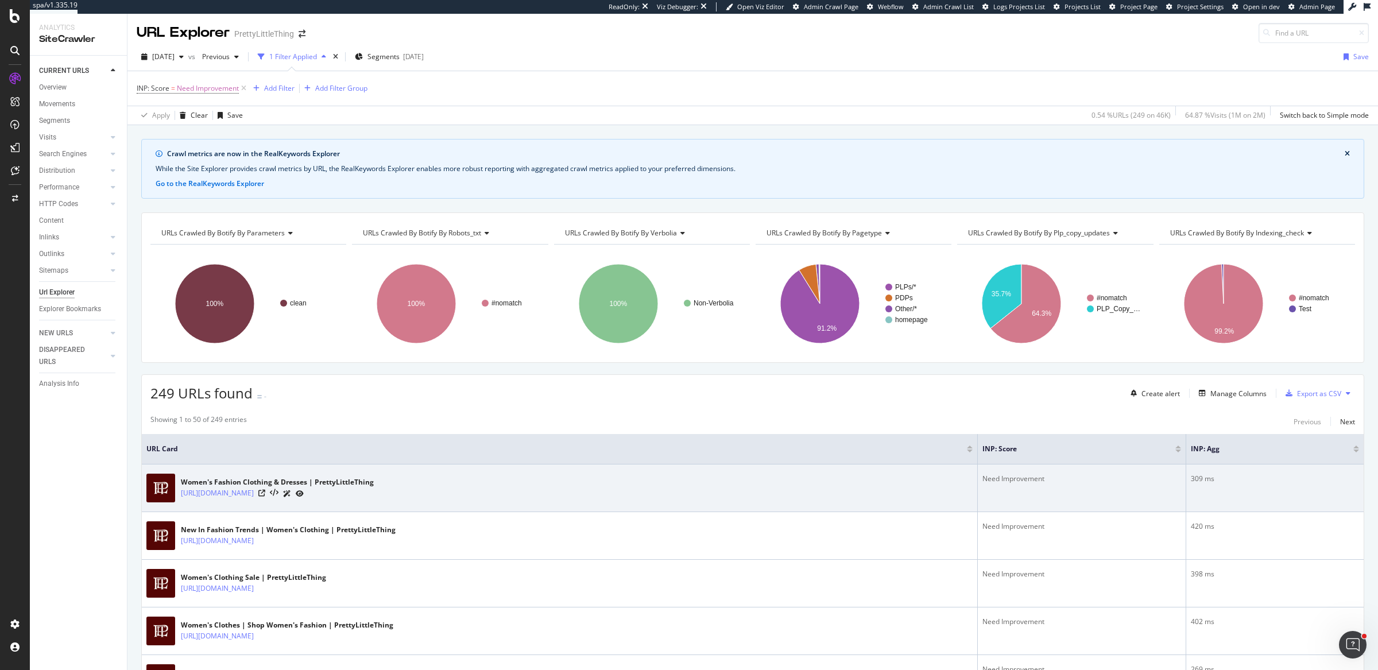
click at [733, 484] on div "Women's Fashion Clothing & Dresses | PrettyLittleThing [URL][DOMAIN_NAME]" at bounding box center [559, 488] width 826 height 29
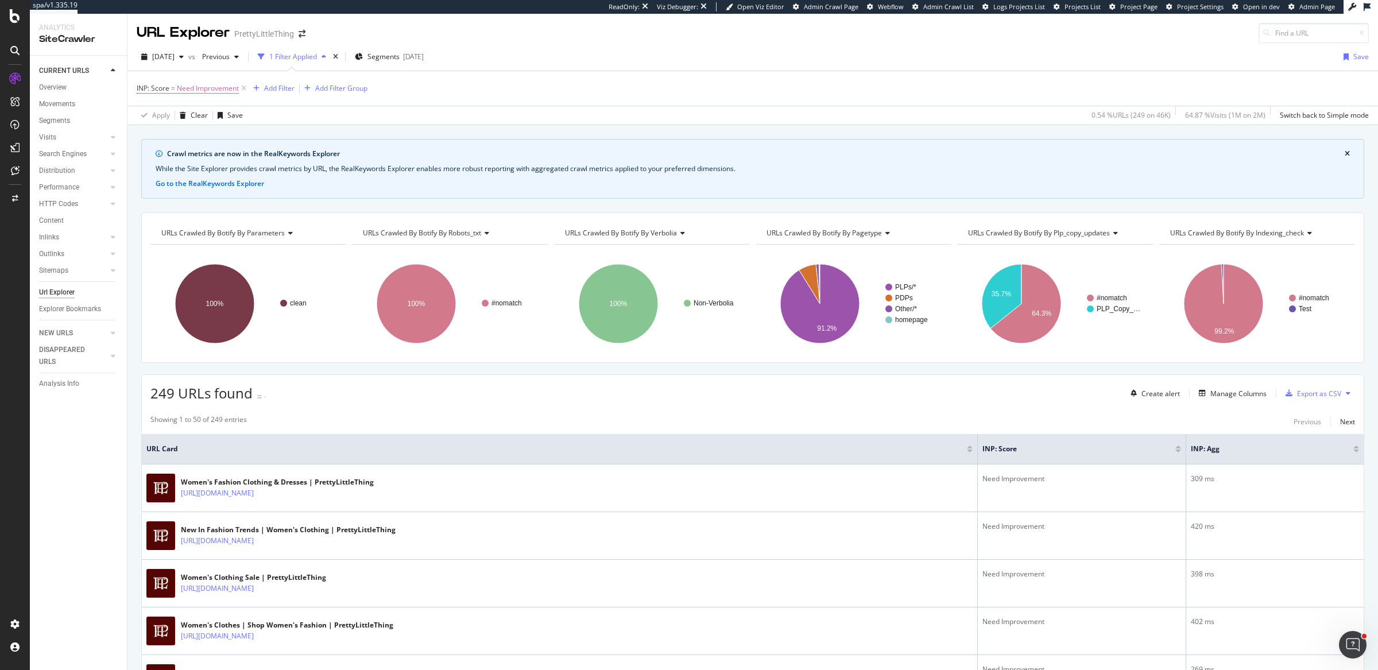
click at [864, 81] on div "INP: Score = Need Improvement Add Filter Add Filter Group" at bounding box center [753, 88] width 1232 height 34
click at [652, 417] on div "Showing 1 to 50 of 249 entries Previous Next" at bounding box center [753, 422] width 1222 height 14
click at [845, 96] on div "INP: Score = Need Improvement Add Filter Add Filter Group" at bounding box center [753, 88] width 1232 height 34
click at [975, 122] on div "Apply Clear Save 0.54 % URLs ( 249 on 46K ) 64.87 % Visits ( 1M on 2M ) Switch …" at bounding box center [752, 115] width 1251 height 19
click at [654, 74] on div "INP: Score = Need Improvement Add Filter Add Filter Group" at bounding box center [753, 88] width 1232 height 34
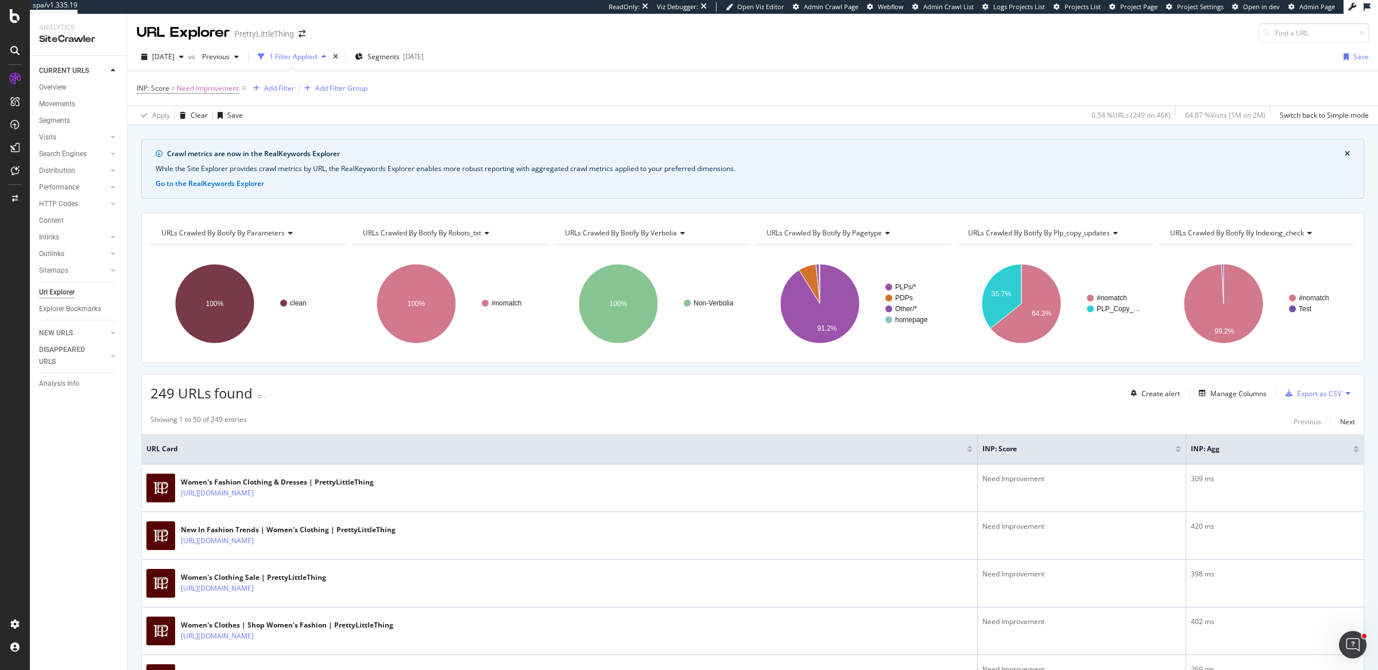
click at [836, 68] on div "[DATE] vs Previous 1 Filter Applied Segments [DATE] Save" at bounding box center [752, 59] width 1251 height 23
